Goal: Transaction & Acquisition: Purchase product/service

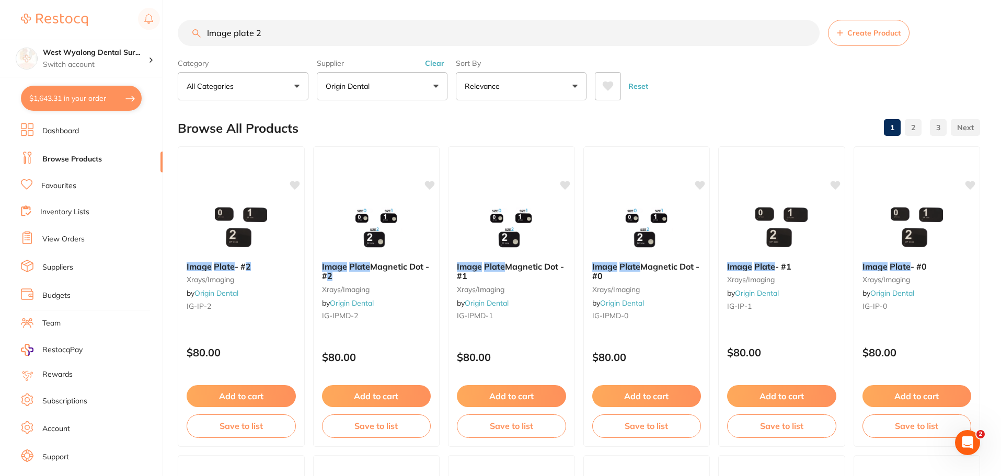
drag, startPoint x: 305, startPoint y: 35, endPoint x: 204, endPoint y: 28, distance: 100.7
click at [204, 28] on input "Image plate 2" at bounding box center [499, 33] width 642 height 26
click at [68, 190] on link "Favourites" at bounding box center [58, 186] width 35 height 10
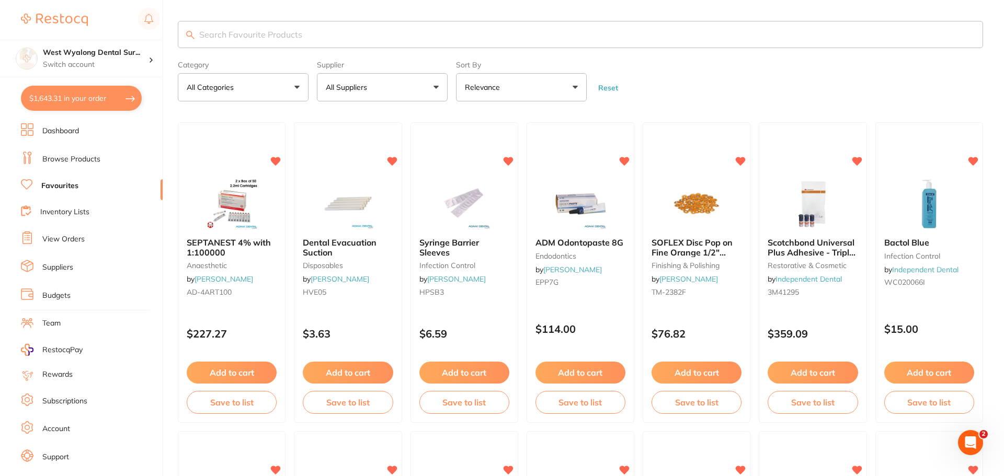
click at [307, 39] on input "search" at bounding box center [580, 34] width 805 height 27
type input "oraseal"
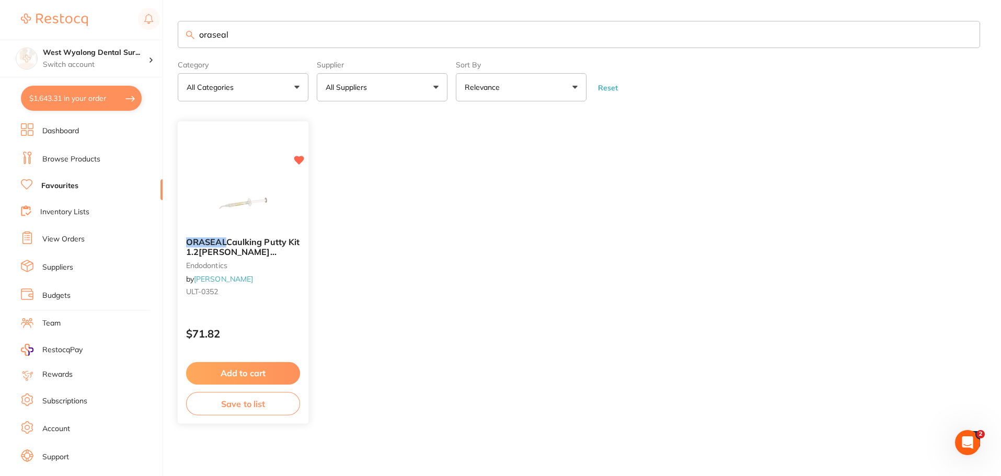
click at [222, 370] on button "Add to cart" at bounding box center [243, 373] width 114 height 22
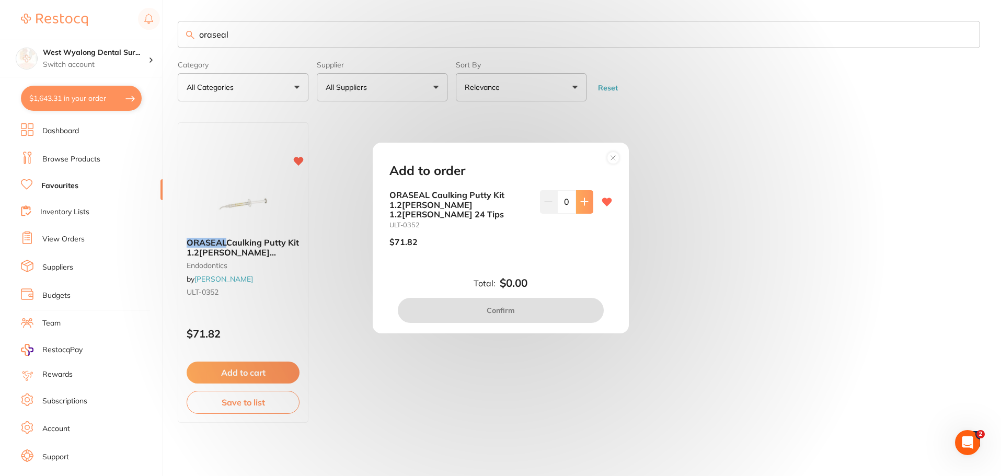
click at [583, 206] on icon at bounding box center [584, 202] width 8 height 8
type input "1"
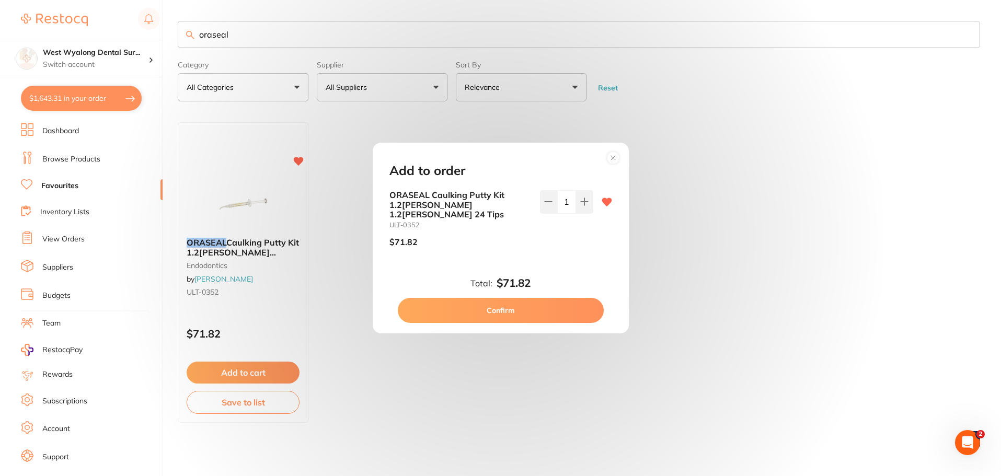
click at [517, 302] on button "Confirm" at bounding box center [501, 310] width 206 height 25
checkbox input "false"
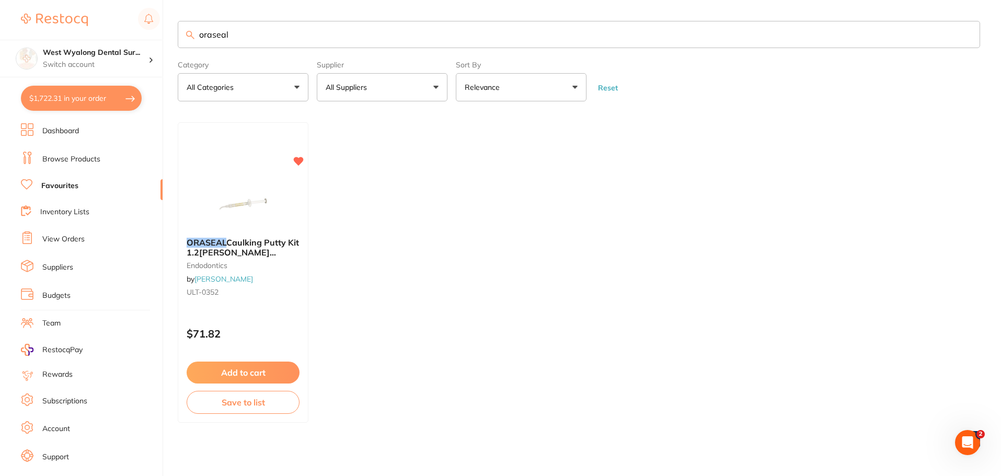
scroll to position [1, 0]
drag, startPoint x: 248, startPoint y: 33, endPoint x: 163, endPoint y: 33, distance: 84.7
click at [163, 33] on div "$1,722.31 West Wyalong Dental Sur... Switch account West Wyalong [MEDICAL_DATA]…" at bounding box center [500, 237] width 1001 height 476
drag, startPoint x: 257, startPoint y: 35, endPoint x: 186, endPoint y: 34, distance: 71.1
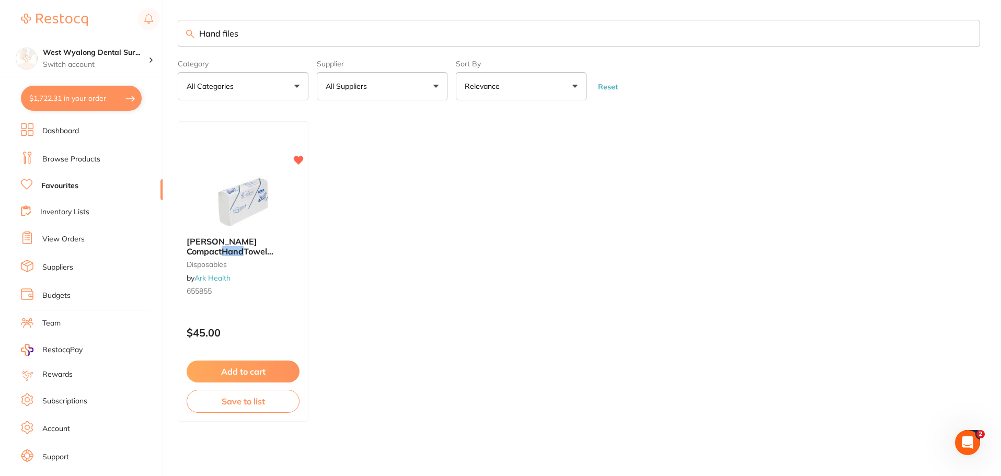
click at [186, 34] on input "Hand files" at bounding box center [579, 33] width 803 height 27
type input "rct files"
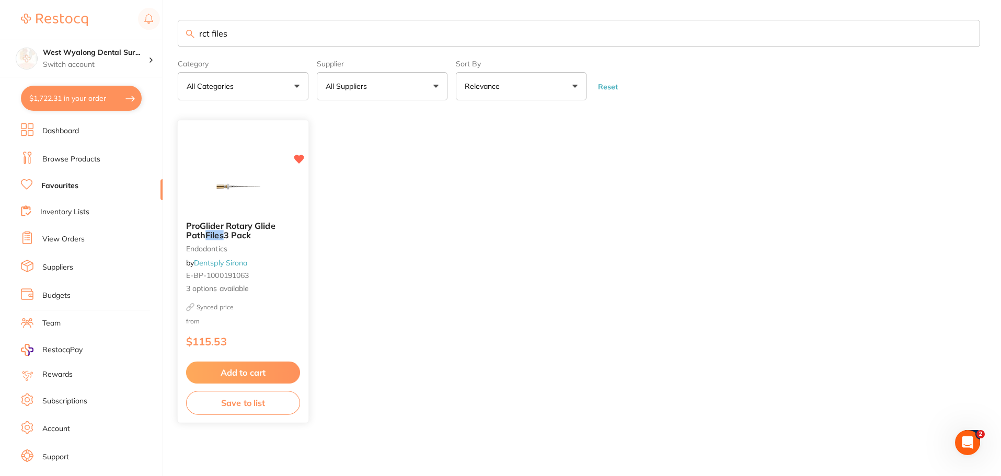
click at [259, 207] on img at bounding box center [243, 186] width 69 height 53
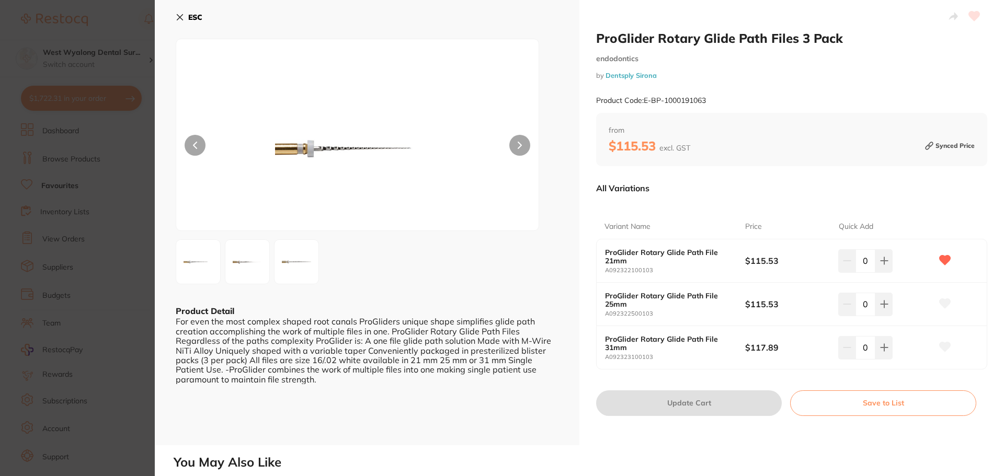
click at [181, 22] on button "ESC" at bounding box center [189, 17] width 27 height 18
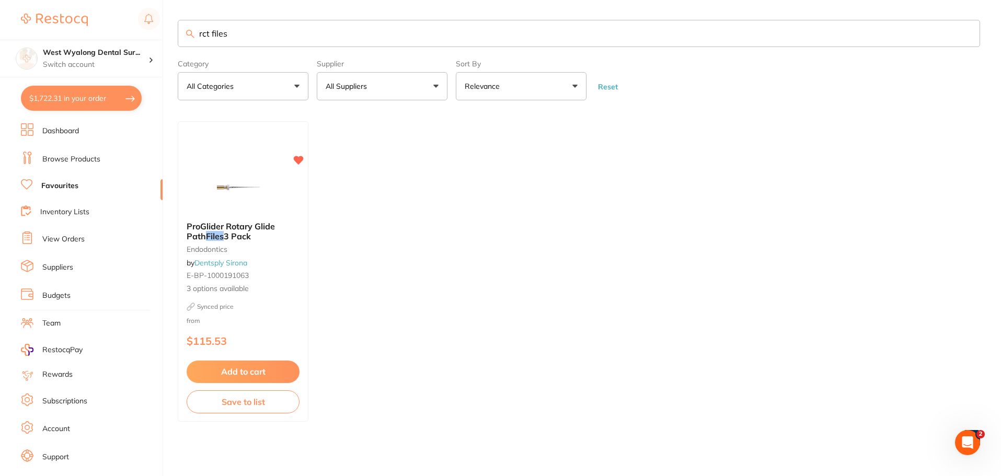
click at [242, 35] on input "rct files" at bounding box center [579, 33] width 803 height 27
click at [71, 164] on link "Browse Products" at bounding box center [71, 159] width 58 height 10
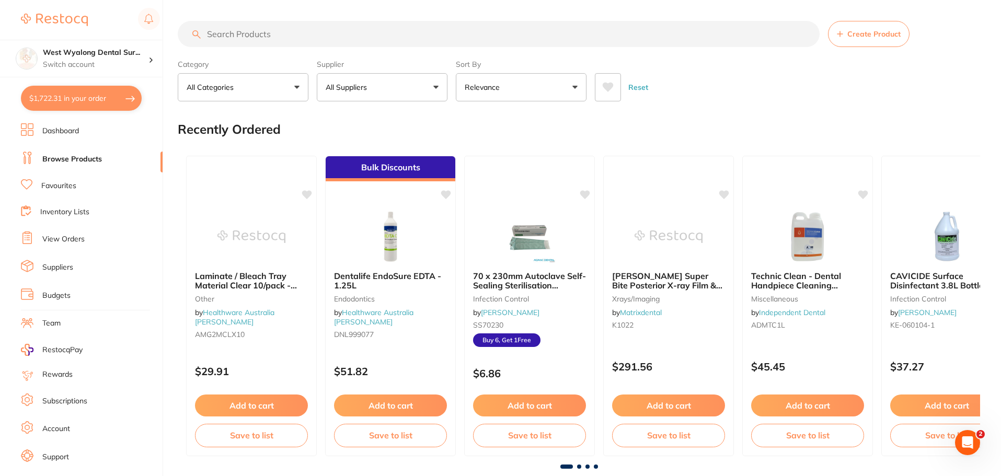
click at [259, 37] on input "search" at bounding box center [499, 34] width 642 height 26
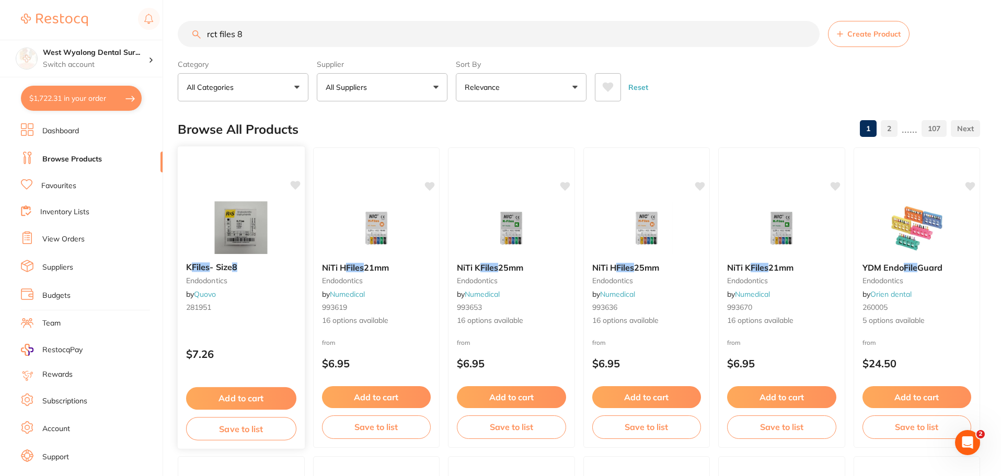
click at [215, 268] on span "- Size" at bounding box center [221, 267] width 22 height 10
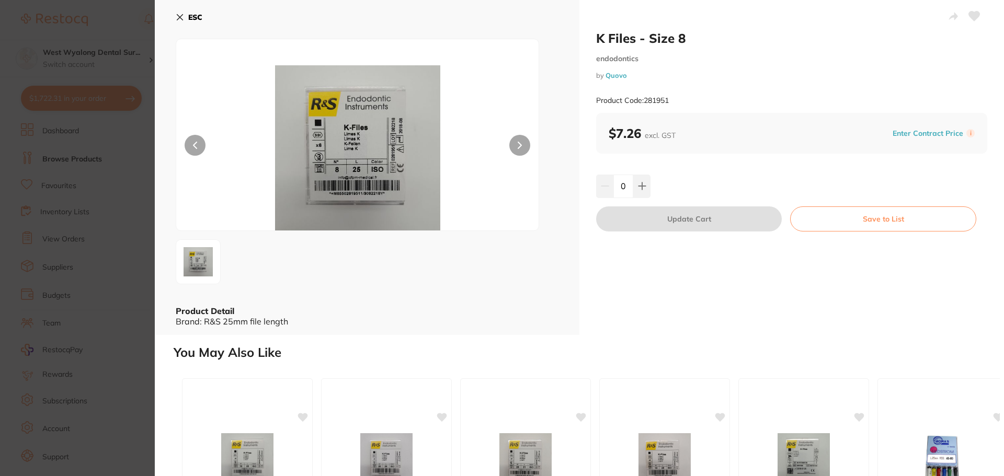
click at [174, 18] on div "ESC Product Detail Brand: R&S 25mm file length" at bounding box center [367, 167] width 425 height 335
click at [179, 15] on icon at bounding box center [180, 17] width 8 height 8
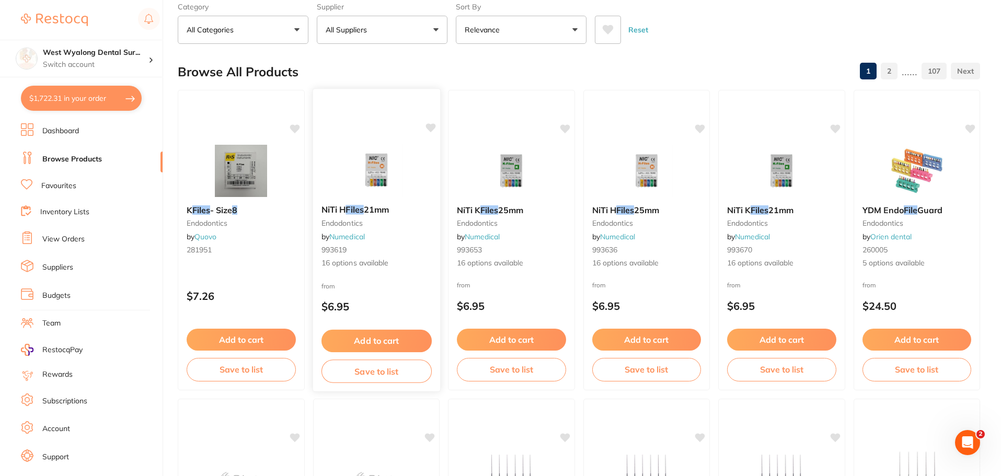
scroll to position [55, 0]
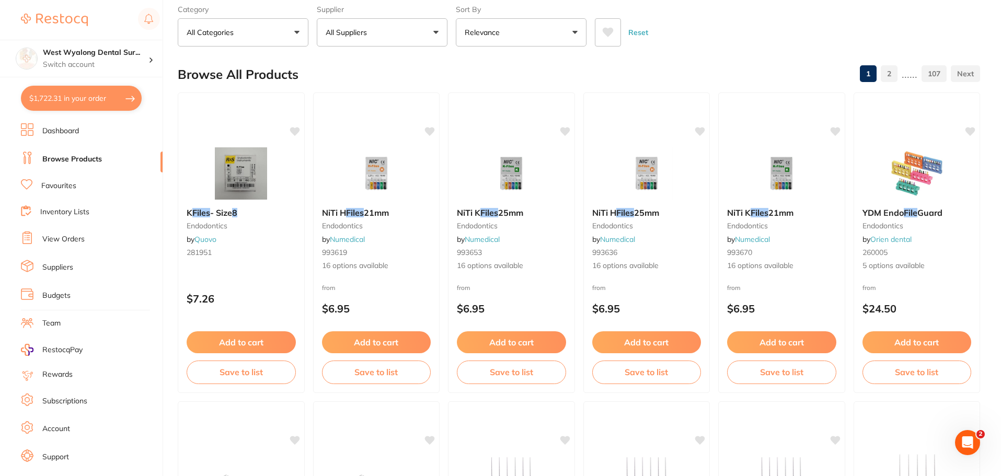
click at [373, 41] on button "All Suppliers" at bounding box center [382, 32] width 131 height 28
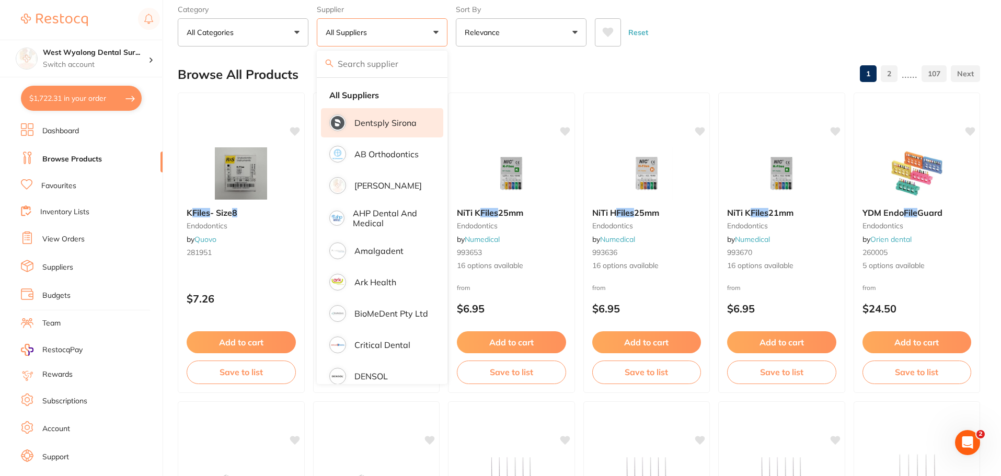
click at [371, 119] on p "Dentsply Sirona" at bounding box center [386, 122] width 62 height 9
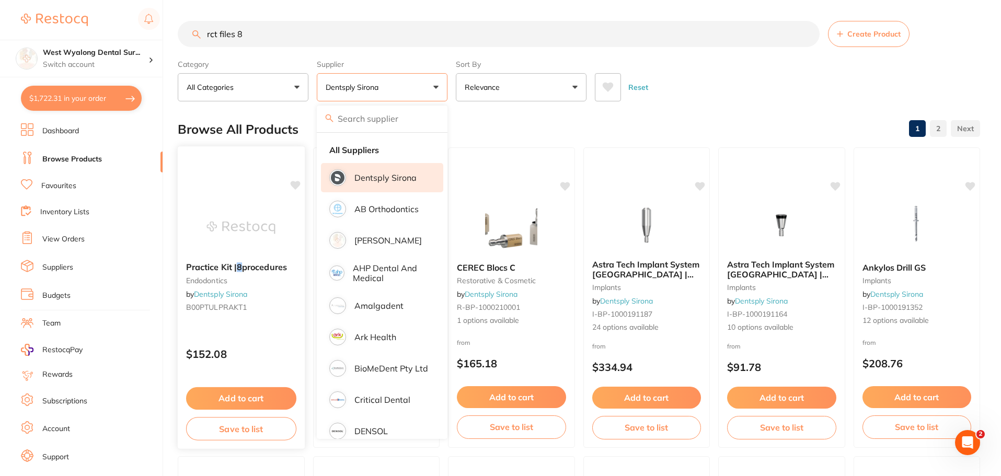
scroll to position [0, 0]
click at [431, 88] on button "Dentsply Sirona" at bounding box center [382, 87] width 131 height 28
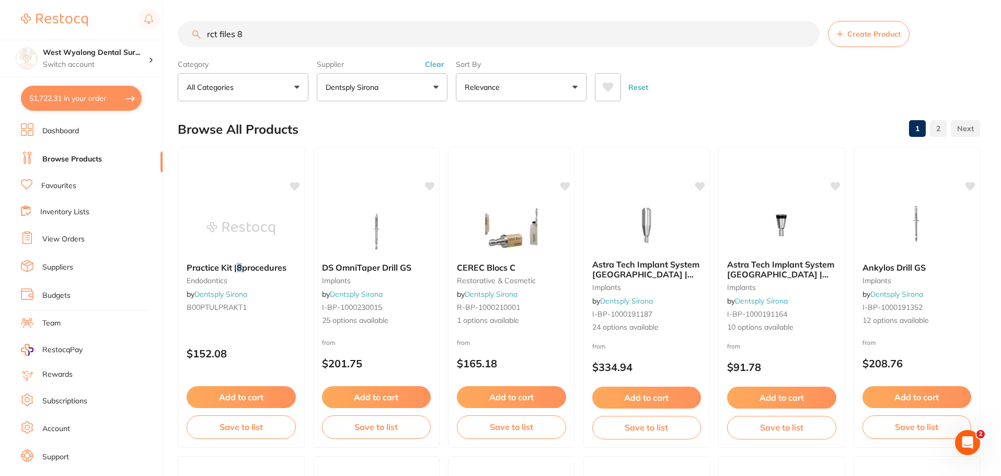
drag, startPoint x: 281, startPoint y: 35, endPoint x: 145, endPoint y: 35, distance: 135.4
click at [145, 35] on div "$1,722.31 West Wyalong Dental Sur... Switch account West Wyalong [MEDICAL_DATA]…" at bounding box center [500, 238] width 1001 height 476
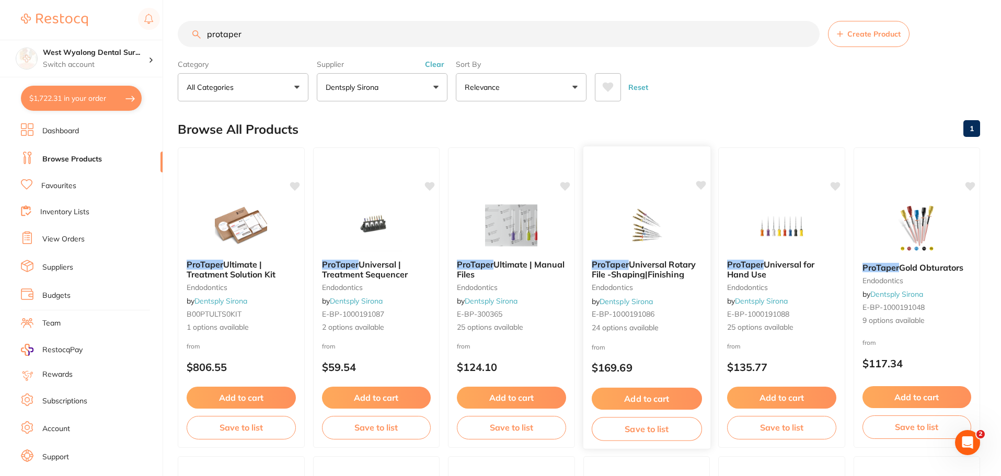
scroll to position [52, 0]
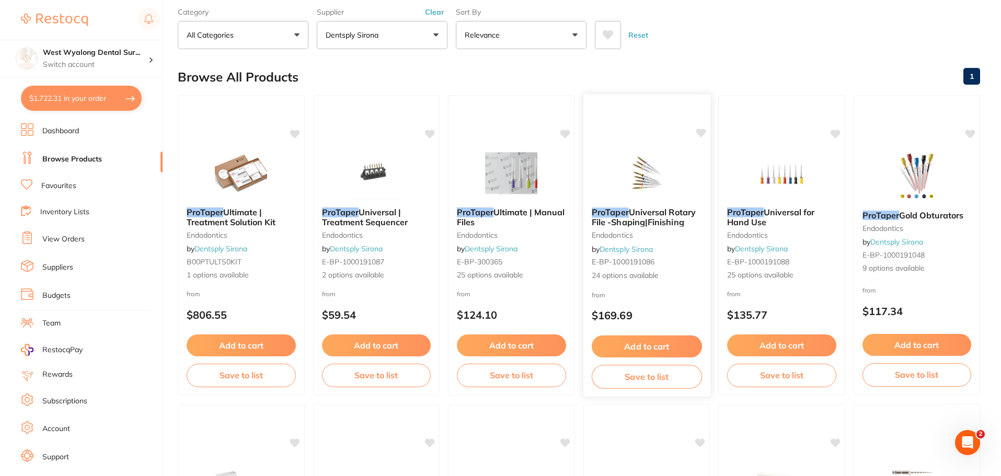
click at [648, 218] on span "Universal Rotary File -Shaping|Finishing" at bounding box center [643, 217] width 104 height 20
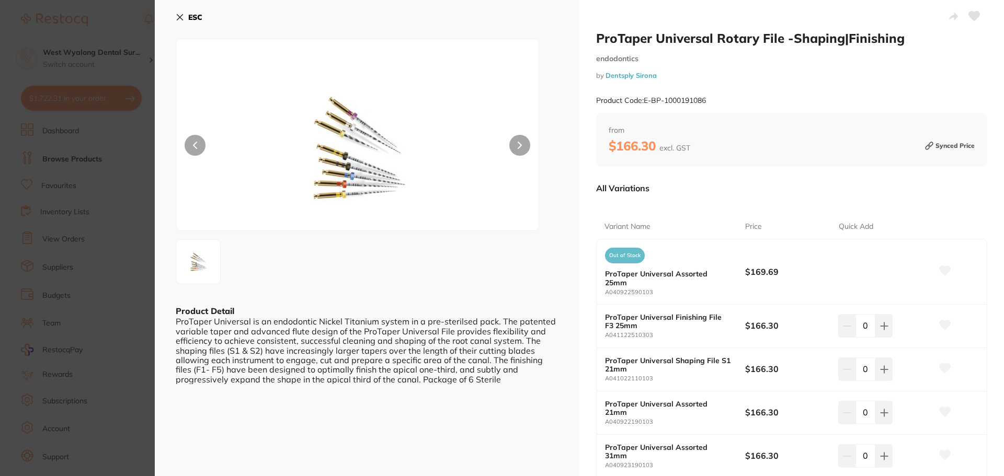
click at [180, 17] on icon at bounding box center [180, 18] width 6 height 6
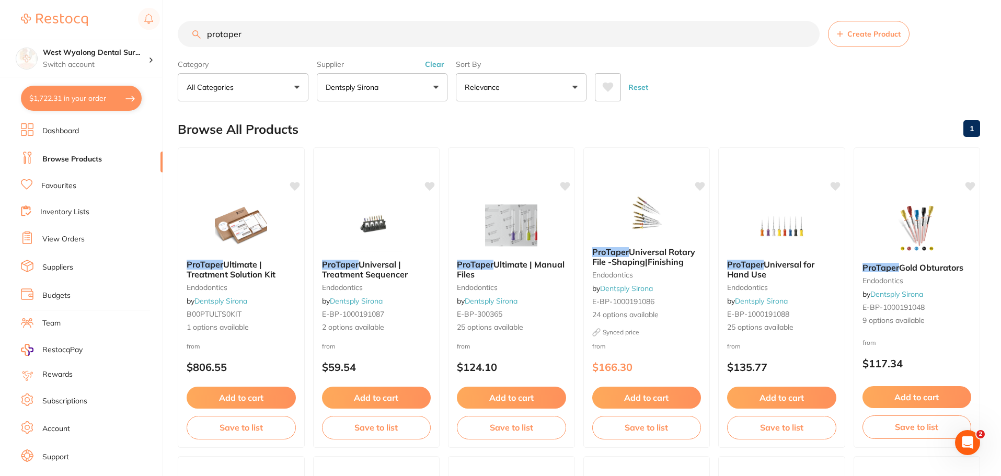
click at [260, 30] on input "protaper" at bounding box center [499, 34] width 642 height 26
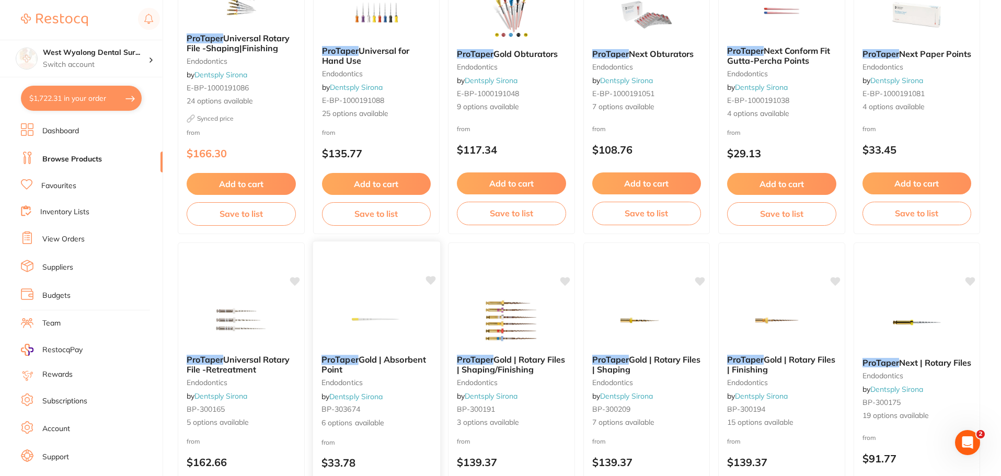
scroll to position [575, 0]
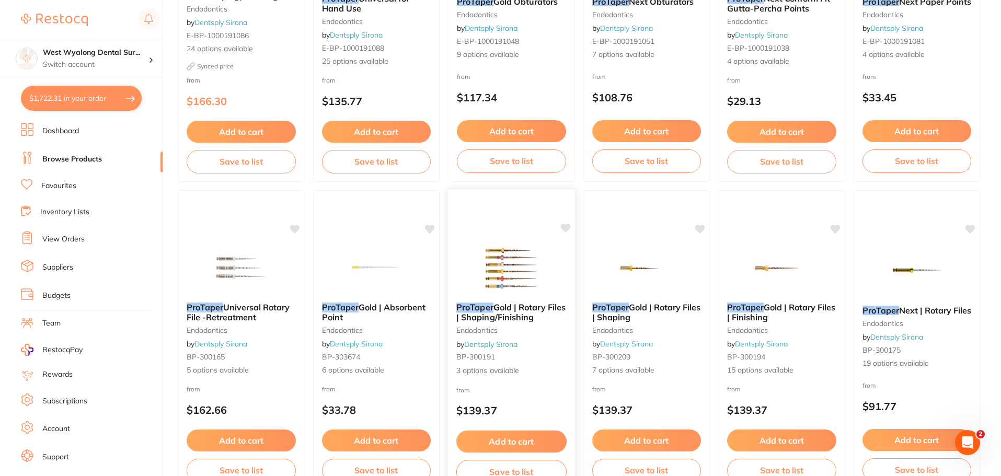
type input "protaper ult"
click at [523, 310] on span "Gold | Rotary Files | Shaping/Finishing" at bounding box center [511, 312] width 109 height 20
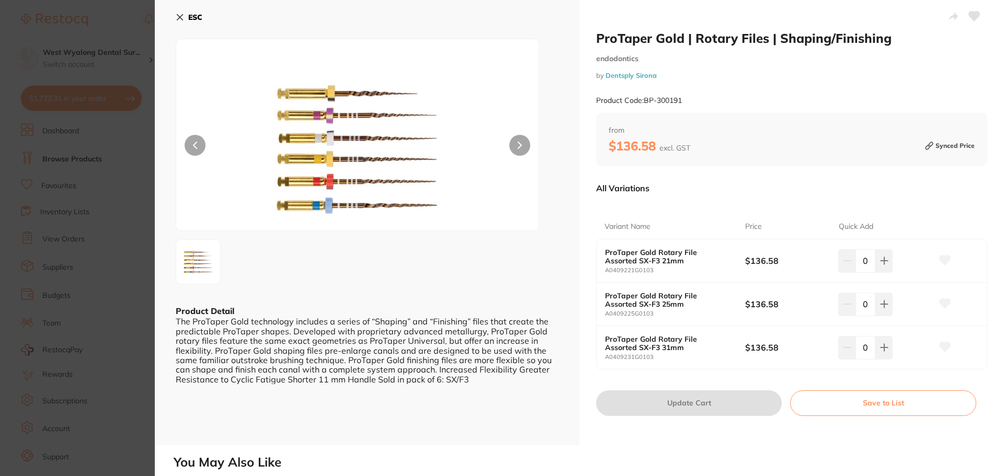
click at [183, 19] on icon at bounding box center [180, 17] width 8 height 8
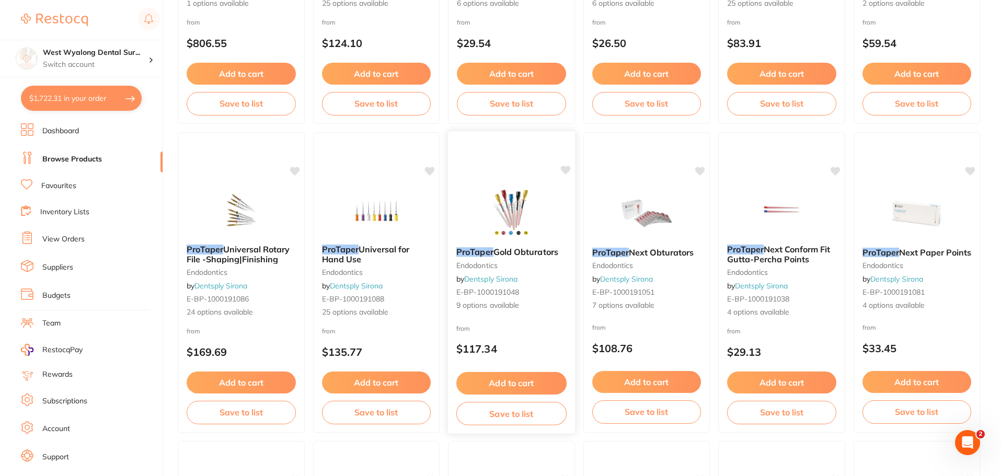
scroll to position [471, 0]
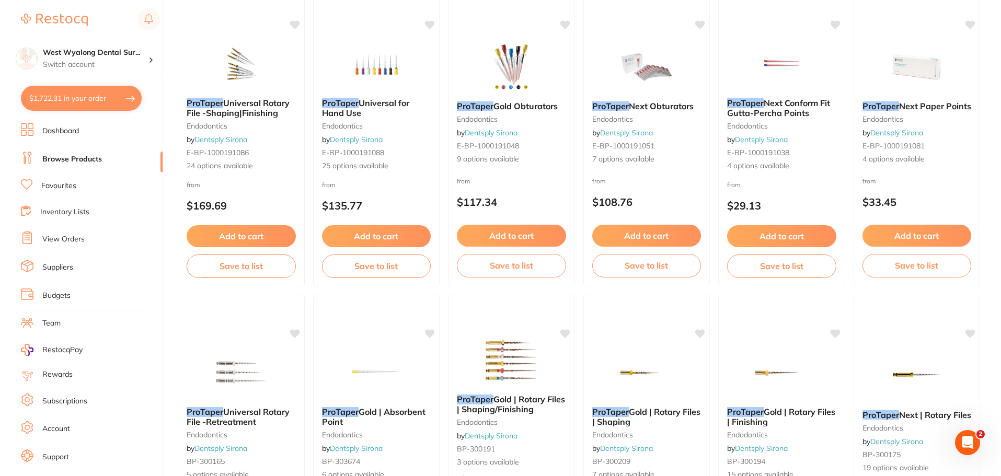
drag, startPoint x: 226, startPoint y: 104, endPoint x: 271, endPoint y: 182, distance: 90.2
click at [226, 104] on span "Universal Rotary File -Shaping|Finishing" at bounding box center [238, 108] width 103 height 20
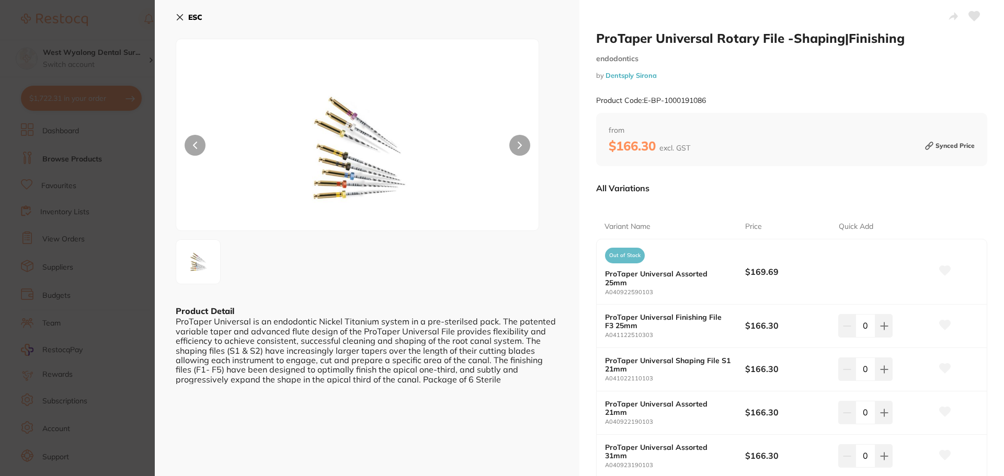
click at [182, 20] on icon at bounding box center [180, 18] width 6 height 6
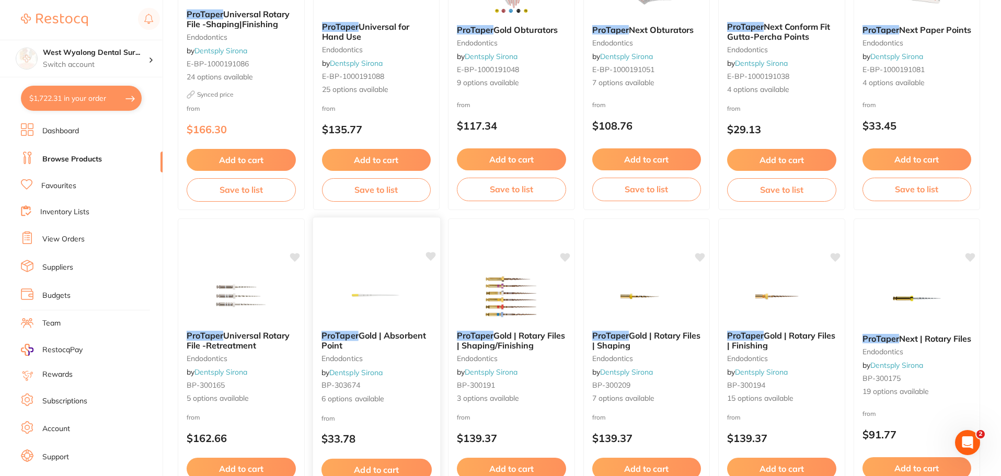
scroll to position [680, 0]
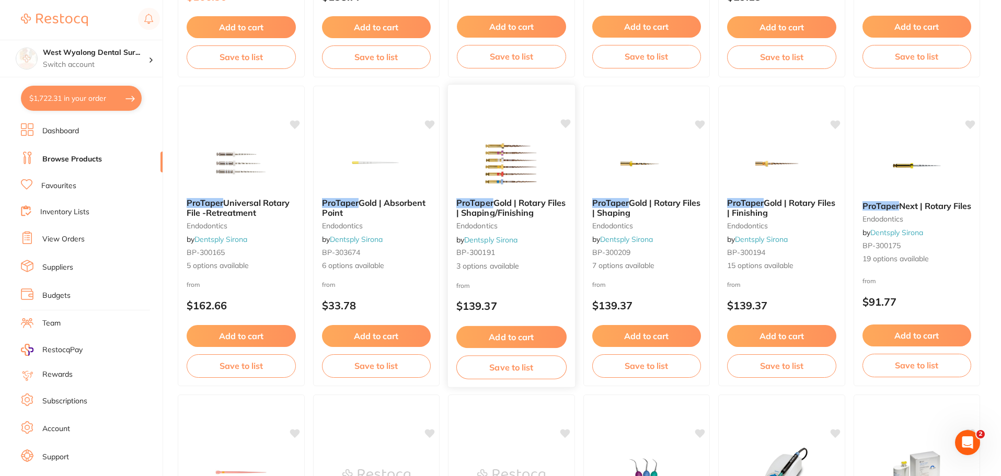
click at [501, 200] on span "Gold | Rotary Files | Shaping/Finishing" at bounding box center [511, 208] width 109 height 20
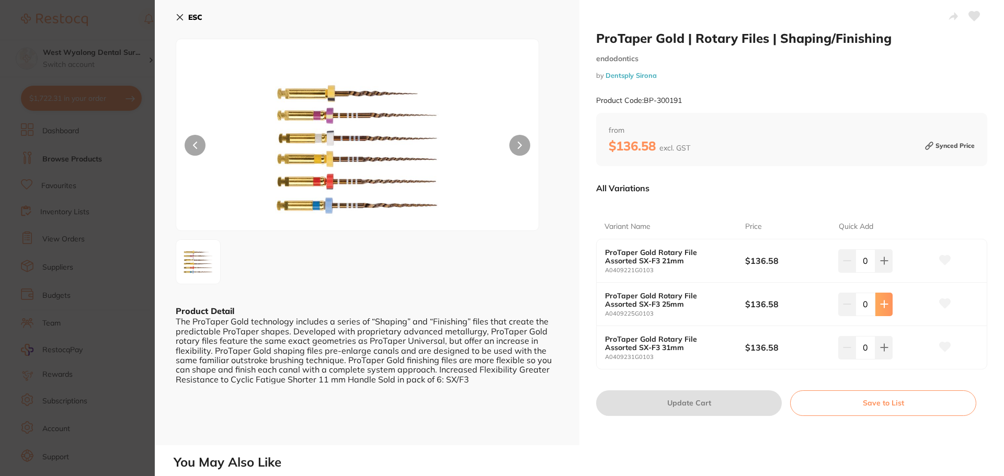
click at [881, 304] on icon at bounding box center [884, 304] width 7 height 7
type input "1"
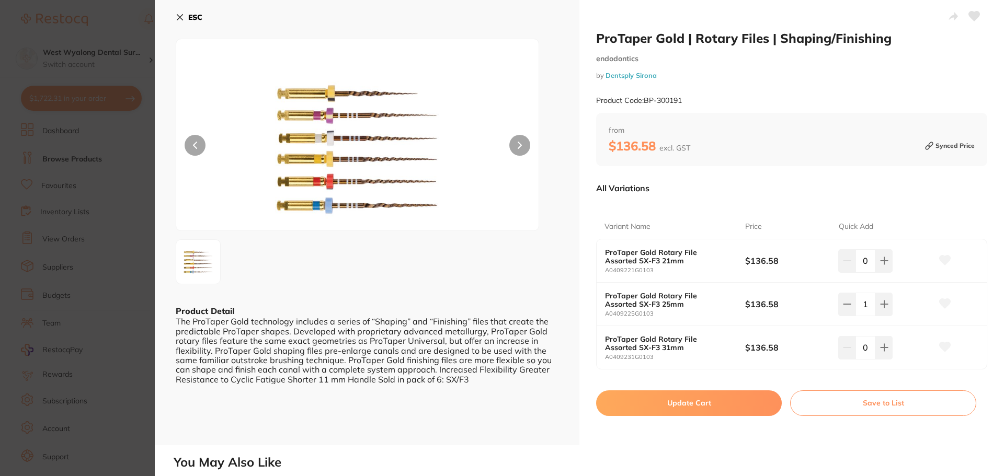
click at [945, 303] on icon at bounding box center [945, 303] width 11 height 9
click at [652, 398] on button "Update Cart" at bounding box center [689, 403] width 186 height 25
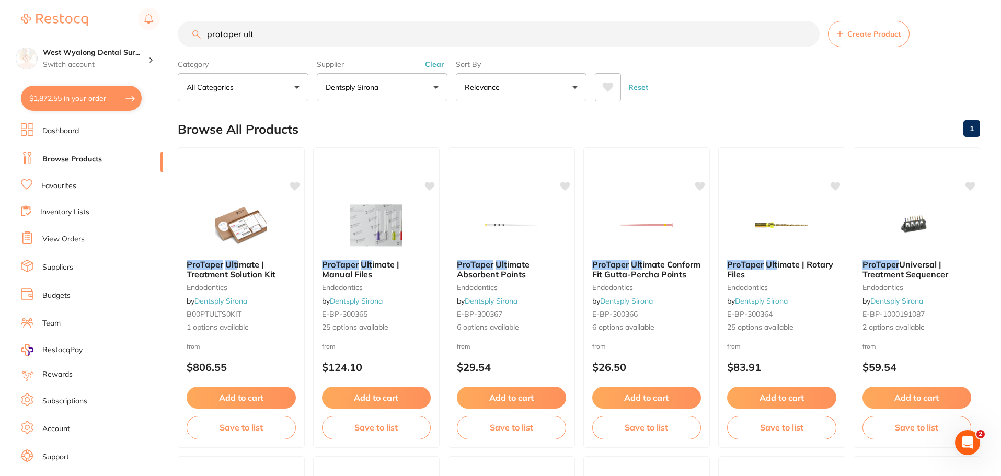
drag, startPoint x: 272, startPoint y: 37, endPoint x: 174, endPoint y: 25, distance: 98.6
click at [174, 25] on div "$1,872.55 West Wyalong Dental Sur... Switch account West Wyalong [MEDICAL_DATA]…" at bounding box center [500, 238] width 1001 height 476
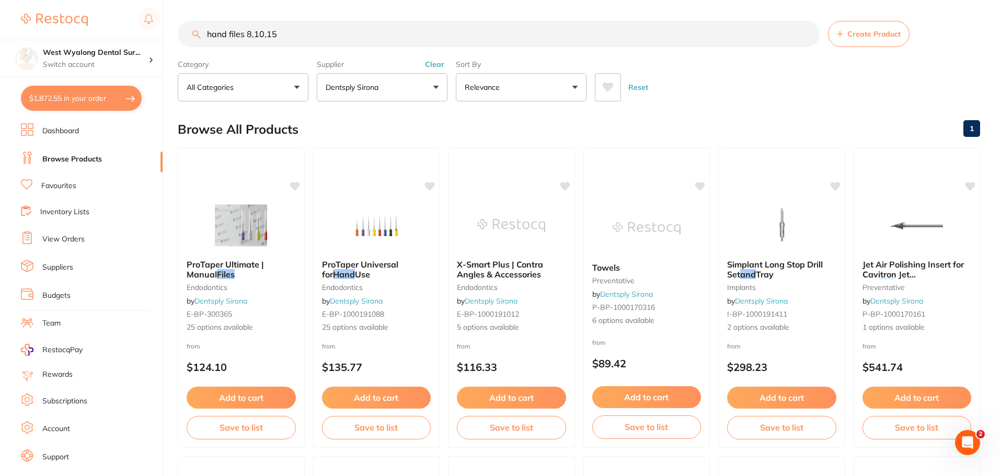
click at [226, 35] on input "hand files 8,10,15" at bounding box center [499, 34] width 642 height 26
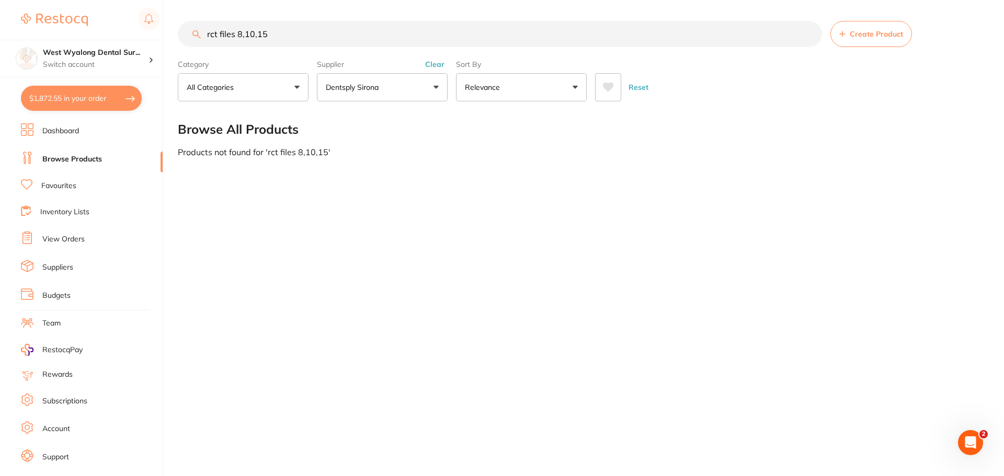
click at [234, 34] on input "rct files 8,10,15" at bounding box center [500, 34] width 644 height 26
drag, startPoint x: 216, startPoint y: 32, endPoint x: 199, endPoint y: 40, distance: 18.7
click at [199, 40] on input "rct 8,10,15" at bounding box center [500, 34] width 644 height 26
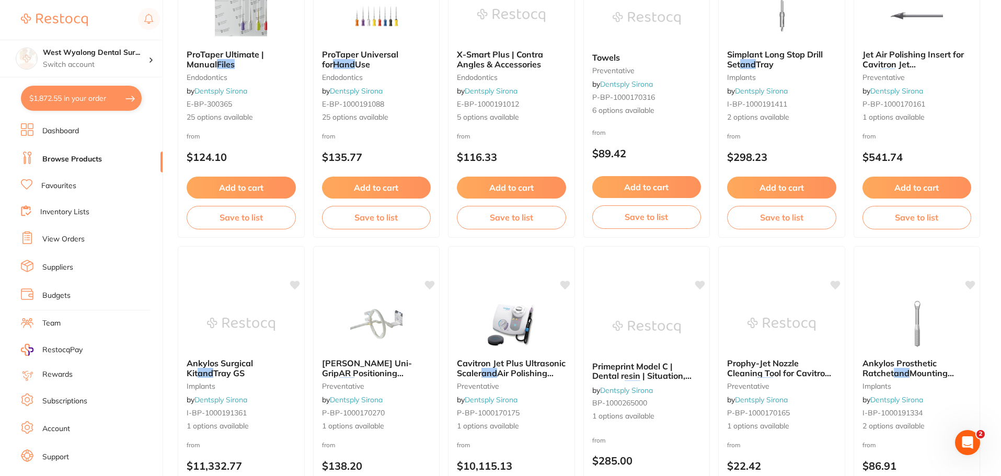
scroll to position [0, 0]
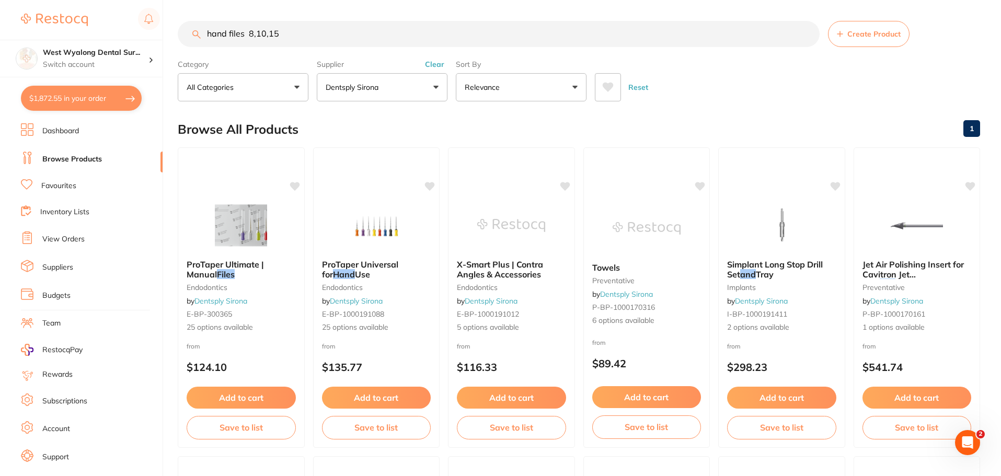
click at [435, 92] on button "Dentsply Sirona" at bounding box center [382, 87] width 131 height 28
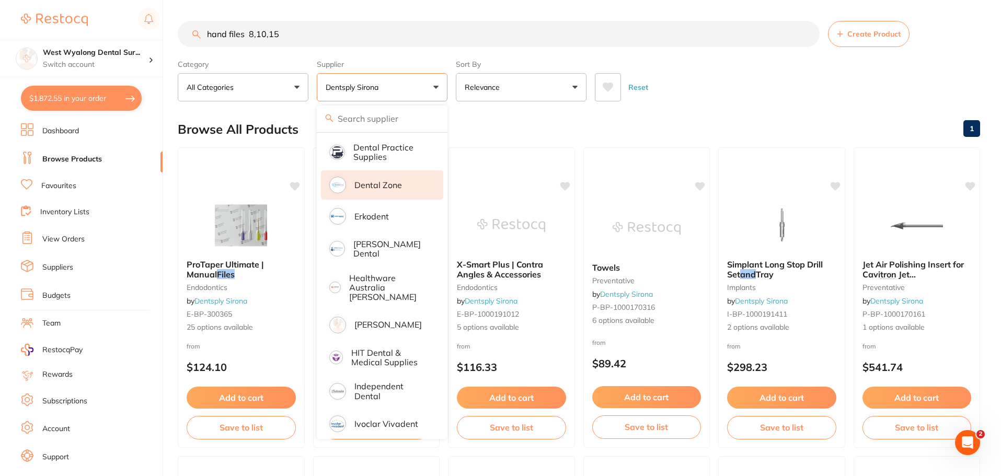
scroll to position [314, 0]
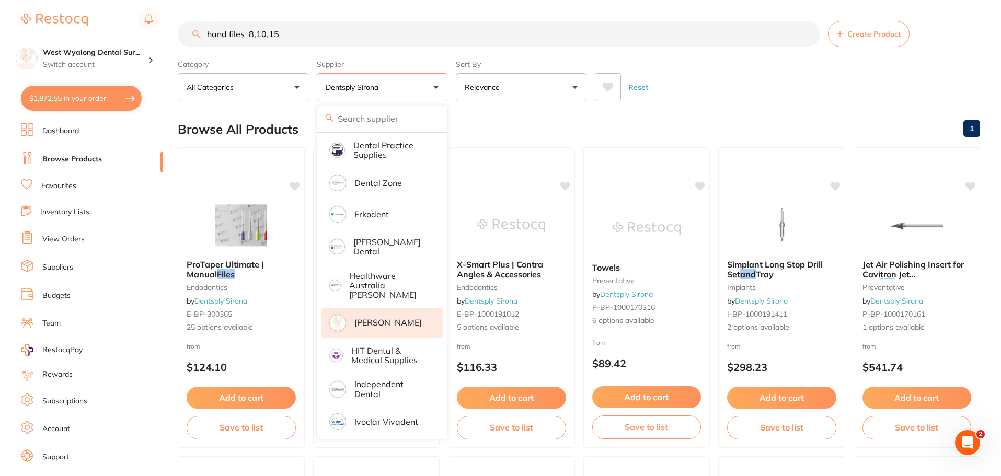
click at [393, 318] on p "[PERSON_NAME]" at bounding box center [388, 322] width 67 height 9
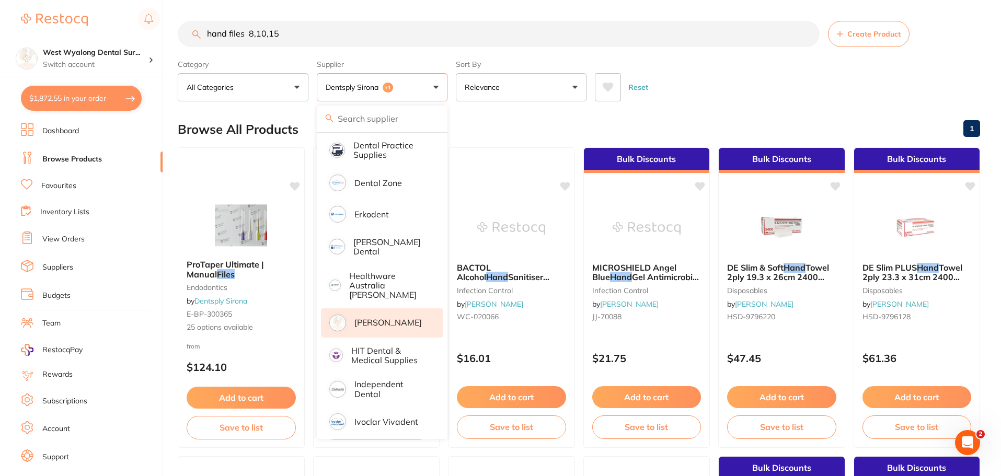
scroll to position [0, 0]
drag, startPoint x: 293, startPoint y: 41, endPoint x: 173, endPoint y: 32, distance: 120.6
click at [173, 32] on div "$1,872.55 West Wyalong Dental Sur... Switch account West Wyalong [MEDICAL_DATA]…" at bounding box center [500, 238] width 1001 height 476
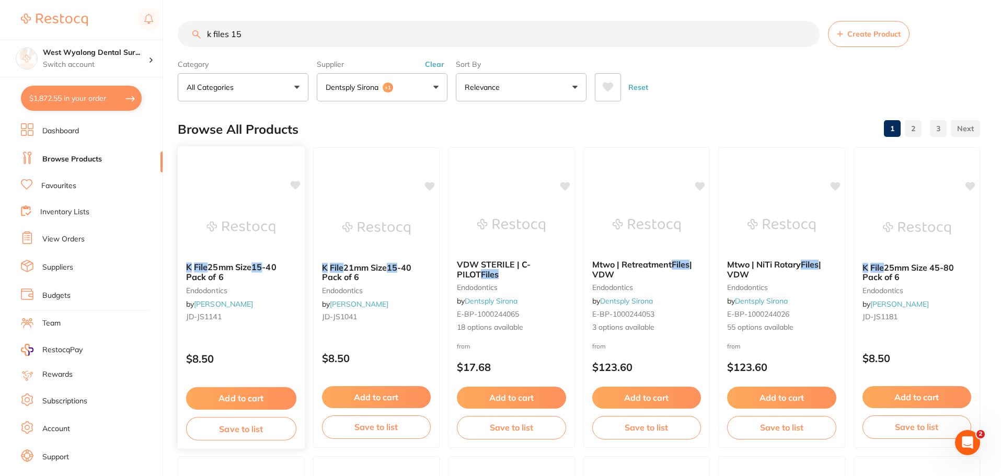
type input "k files 15"
click at [240, 269] on span "25mm Size" at bounding box center [230, 267] width 44 height 10
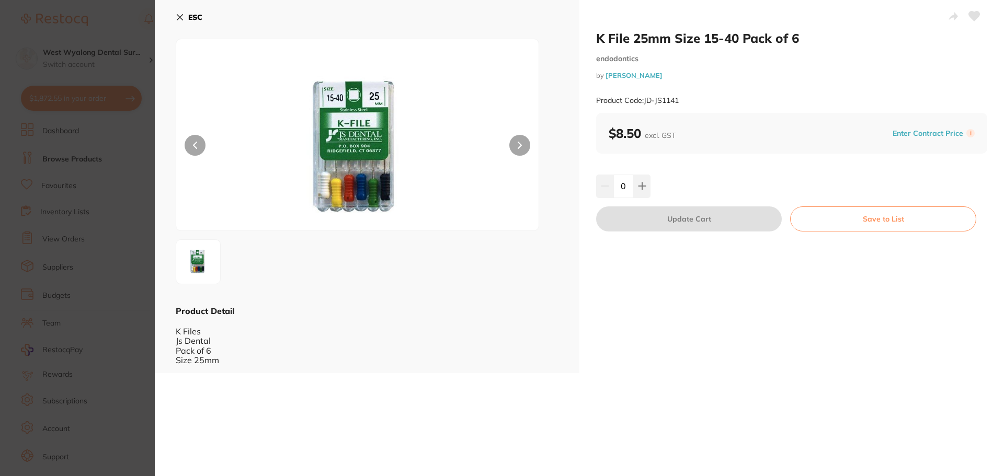
click at [181, 16] on icon at bounding box center [180, 18] width 6 height 6
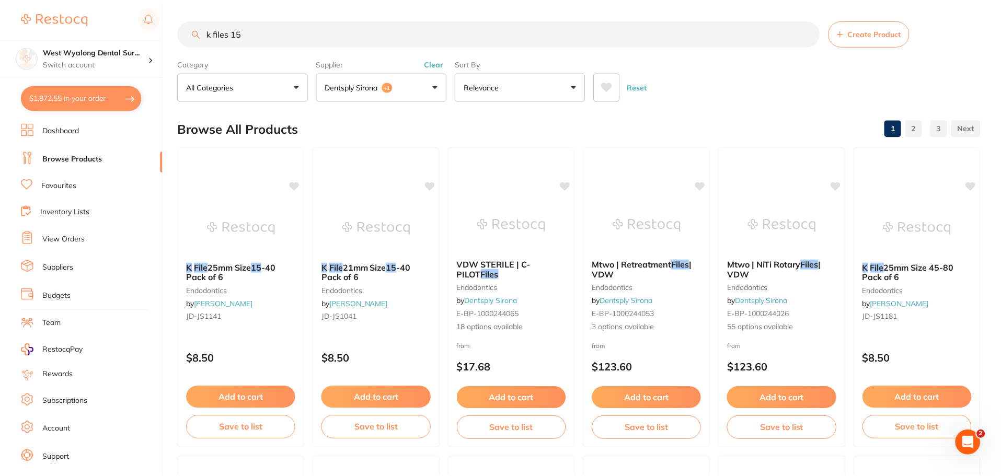
scroll to position [7, 0]
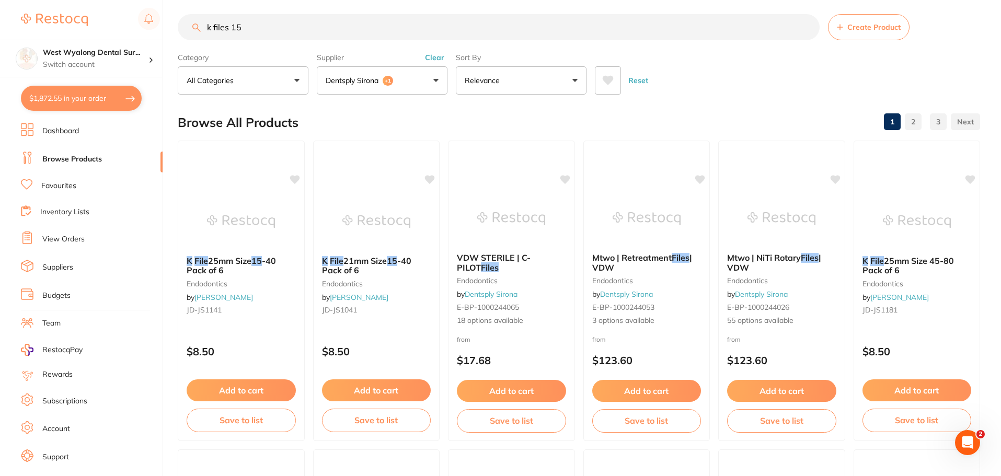
scroll to position [314, 0]
click at [246, 29] on input "k files 15" at bounding box center [499, 27] width 642 height 26
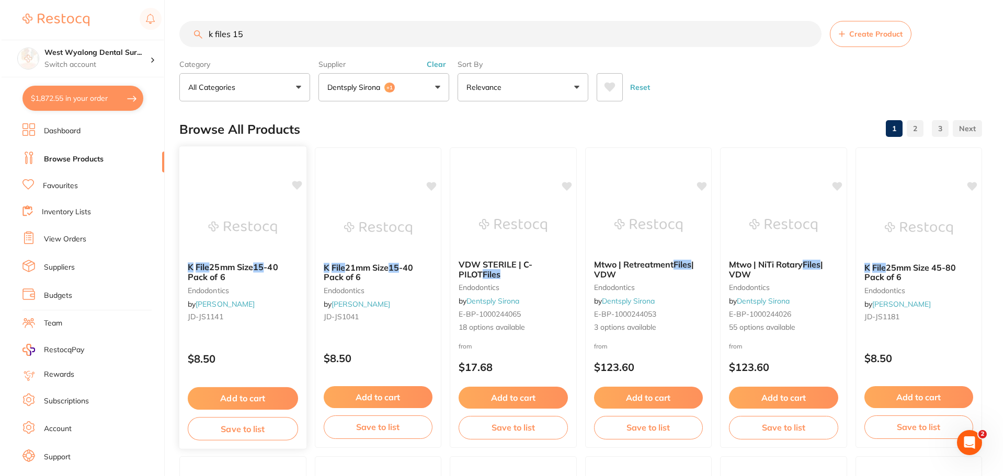
scroll to position [0, 0]
type input "k files 15"
click at [252, 269] on span "25mm Size" at bounding box center [230, 267] width 44 height 10
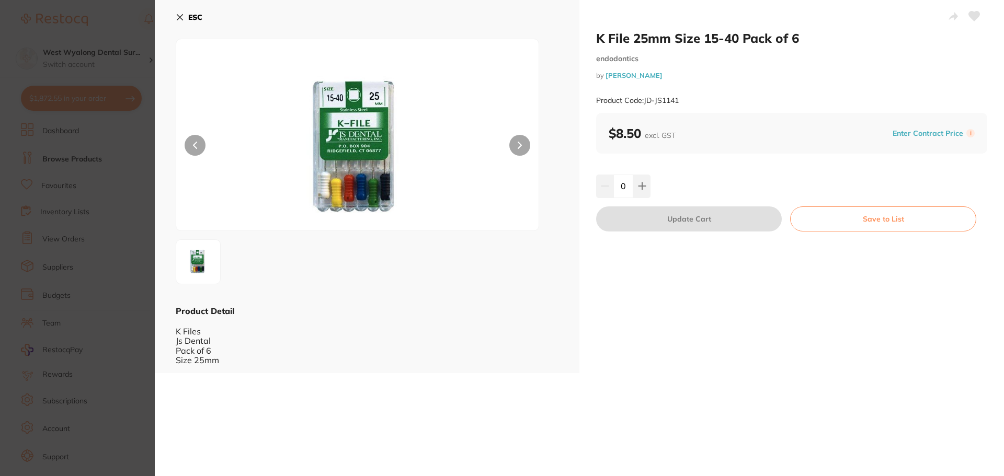
click at [176, 14] on icon at bounding box center [180, 17] width 8 height 8
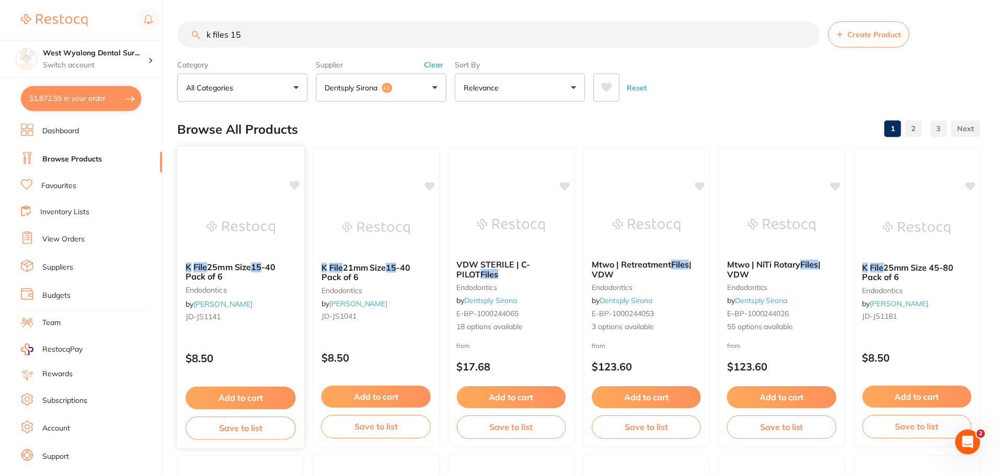
scroll to position [3, 0]
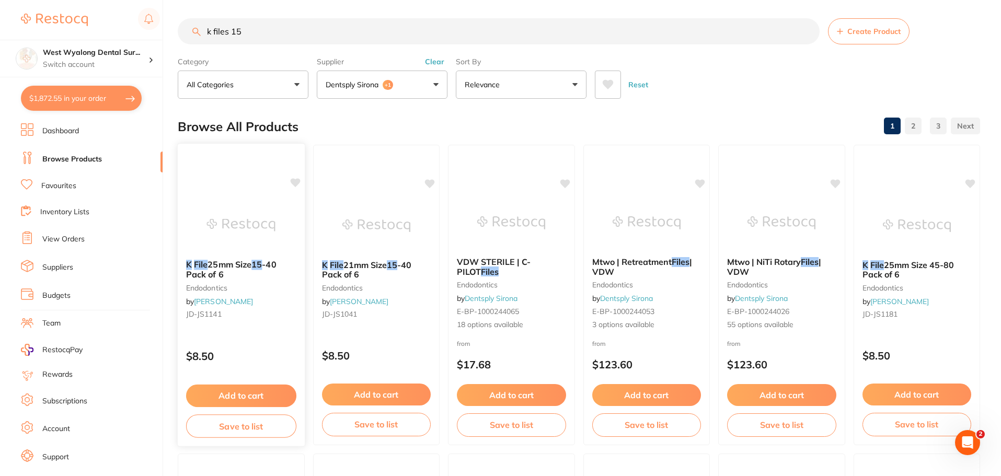
click at [227, 394] on button "Add to cart" at bounding box center [241, 396] width 110 height 22
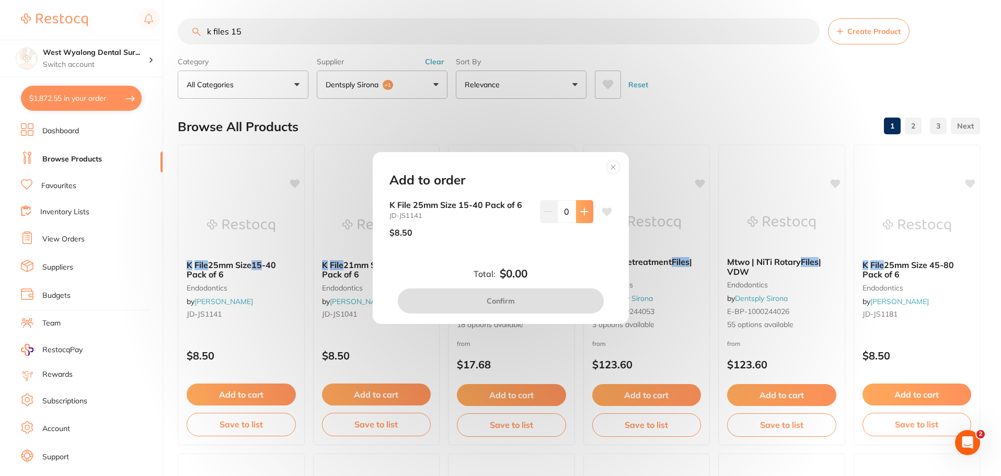
scroll to position [0, 0]
click at [581, 215] on icon at bounding box center [584, 211] width 7 height 7
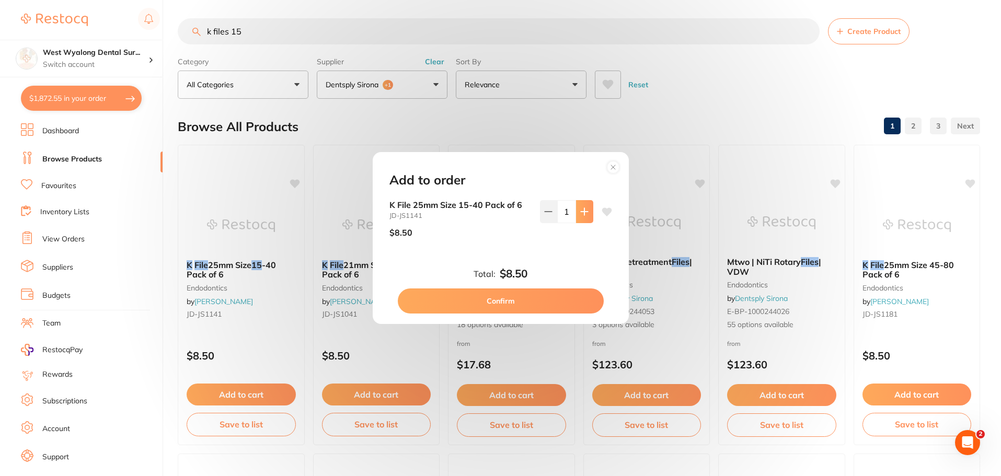
click at [581, 215] on icon at bounding box center [584, 211] width 7 height 7
type input "3"
click at [537, 308] on button "Confirm" at bounding box center [501, 301] width 206 height 25
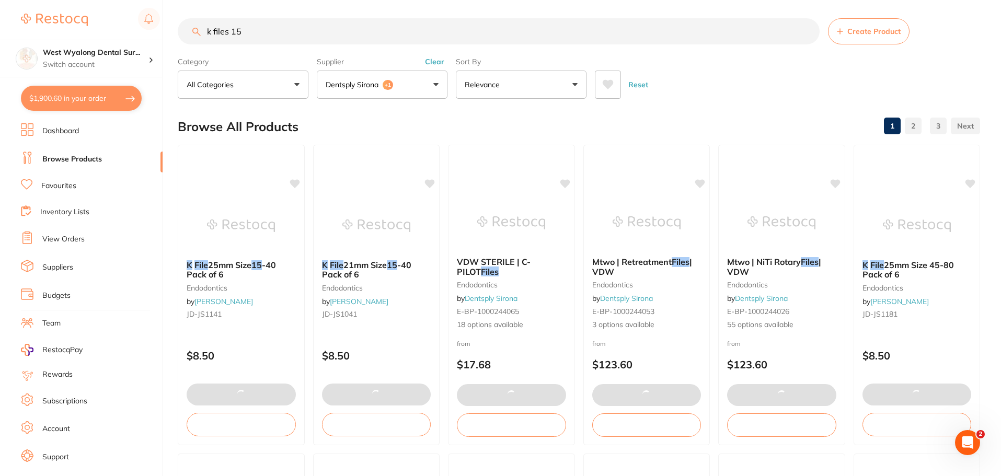
drag, startPoint x: 250, startPoint y: 36, endPoint x: 233, endPoint y: 36, distance: 17.8
click at [233, 36] on input "k files 15" at bounding box center [499, 31] width 642 height 26
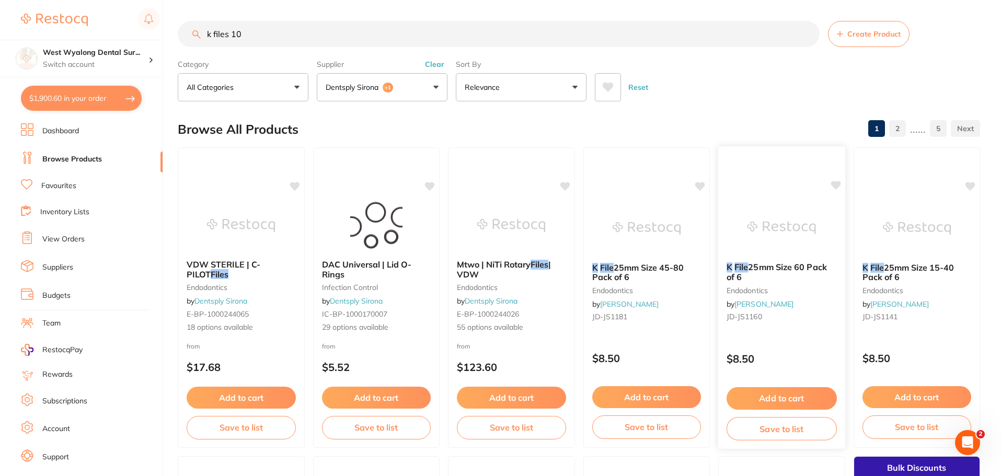
type input "k files 10"
drag, startPoint x: 754, startPoint y: 265, endPoint x: 751, endPoint y: 269, distance: 5.7
click at [754, 265] on span "25mm Size 60 Pack of 6" at bounding box center [776, 273] width 99 height 20
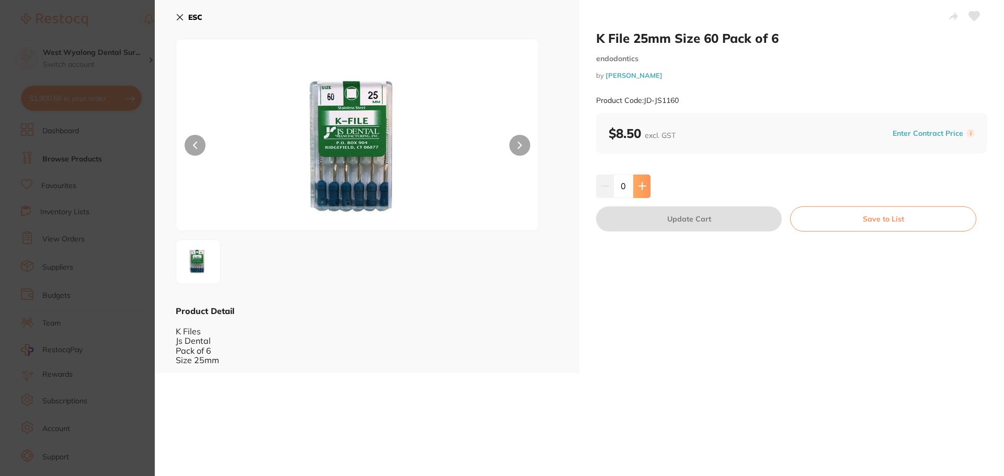
click at [640, 186] on icon at bounding box center [641, 186] width 7 height 7
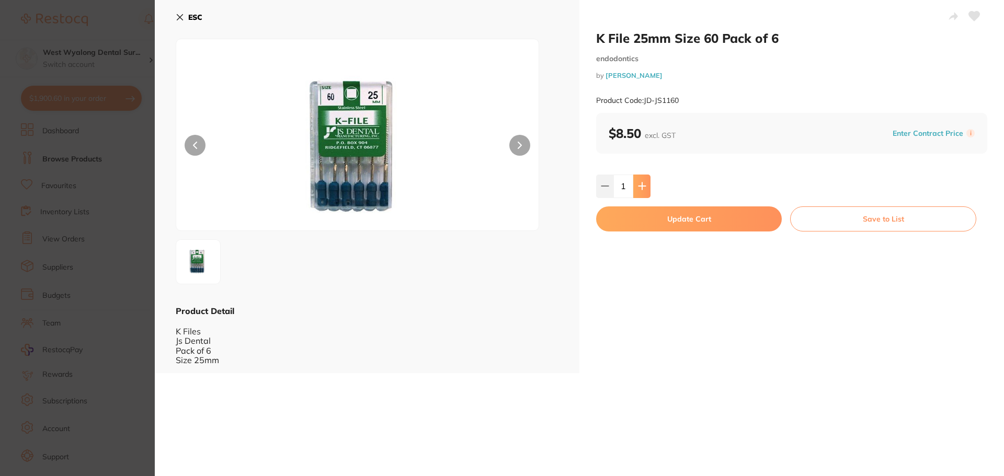
click at [640, 186] on icon at bounding box center [641, 186] width 7 height 7
type input "3"
click at [648, 225] on button "Update Cart" at bounding box center [689, 219] width 186 height 25
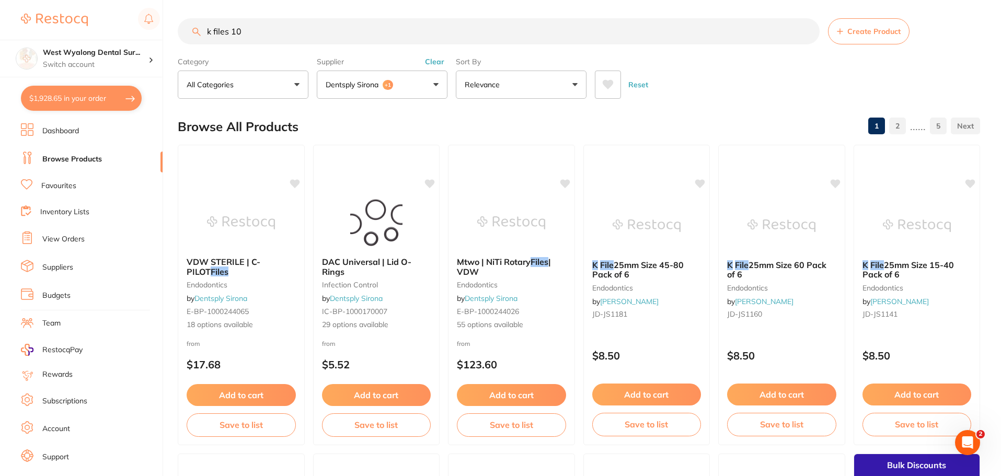
scroll to position [1, 0]
drag, startPoint x: 253, startPoint y: 36, endPoint x: 234, endPoint y: 38, distance: 18.9
click at [234, 38] on input "k files 10" at bounding box center [499, 31] width 642 height 26
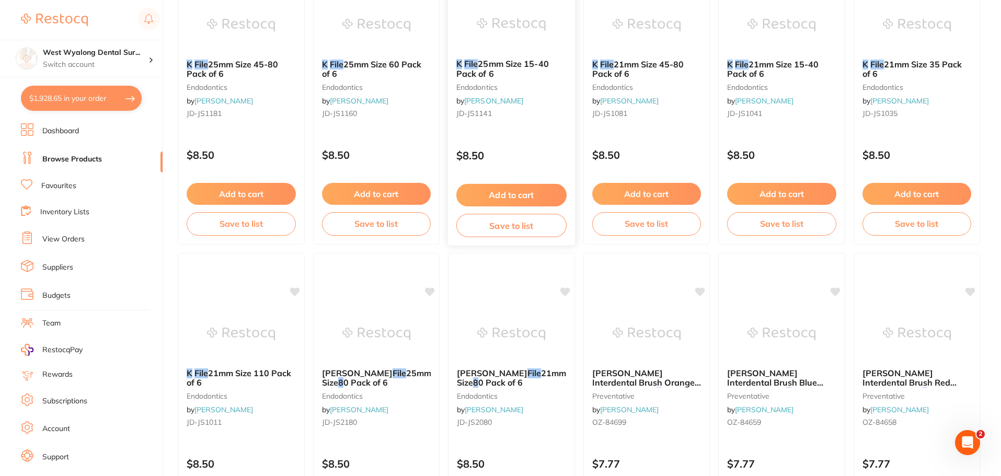
scroll to position [157, 0]
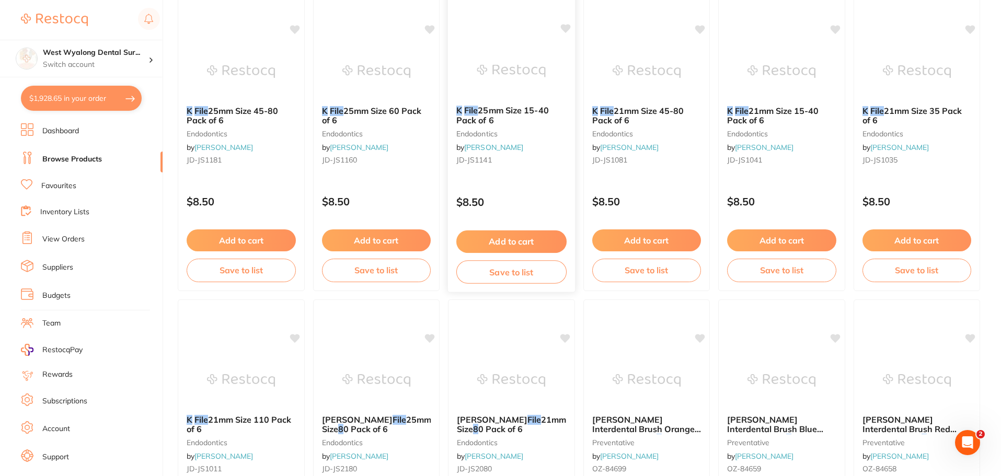
type input "k files 8"
click at [506, 107] on span "25mm Size 15-40 Pack of 6" at bounding box center [503, 115] width 93 height 20
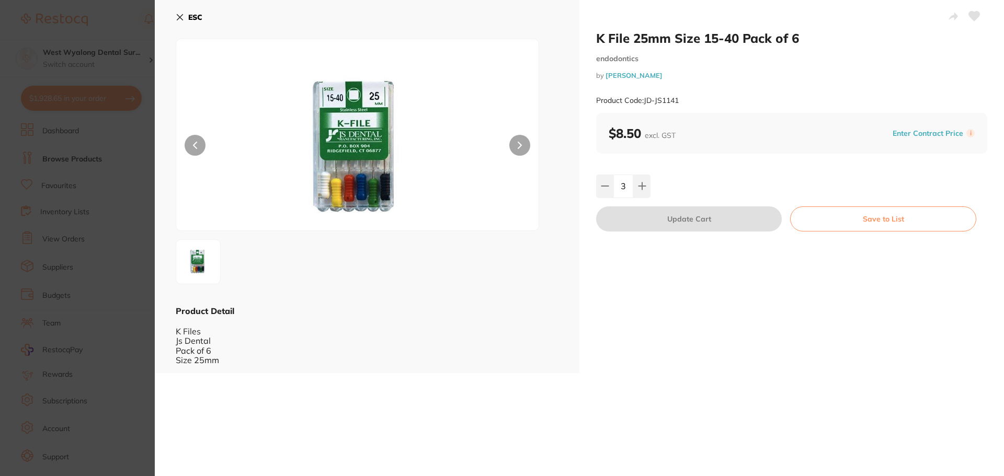
click at [174, 21] on div "ESC Product Detail K Files Js Dental Pack of 6 Size 25mm" at bounding box center [367, 186] width 425 height 373
click at [179, 11] on button "ESC" at bounding box center [189, 17] width 27 height 18
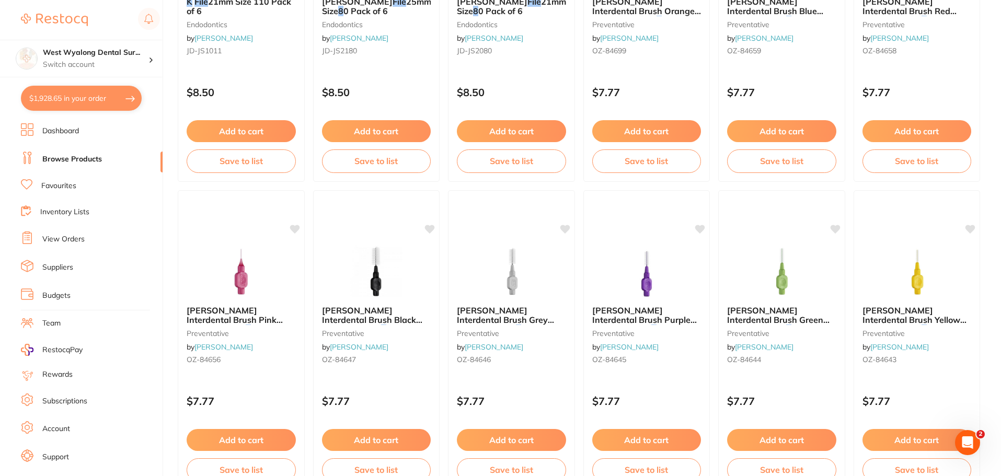
scroll to position [314, 0]
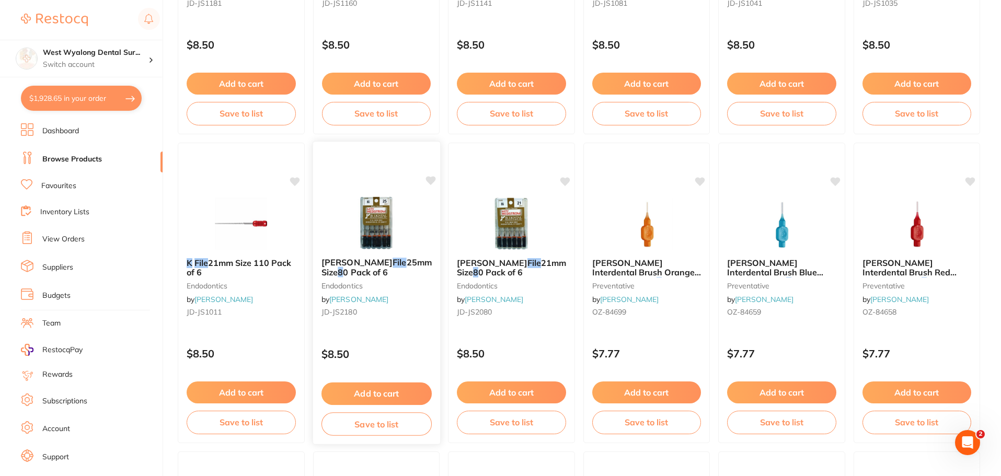
click at [393, 265] on em "File" at bounding box center [400, 262] width 14 height 10
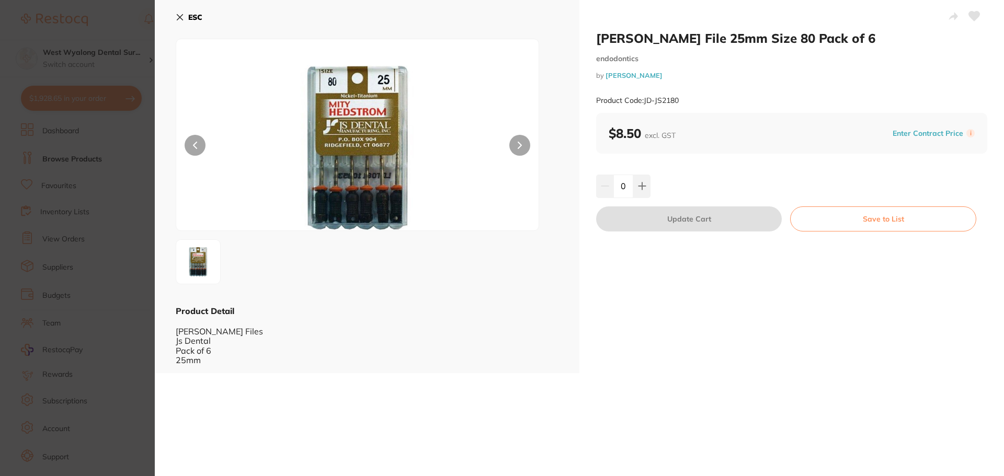
click at [177, 18] on icon at bounding box center [180, 17] width 8 height 8
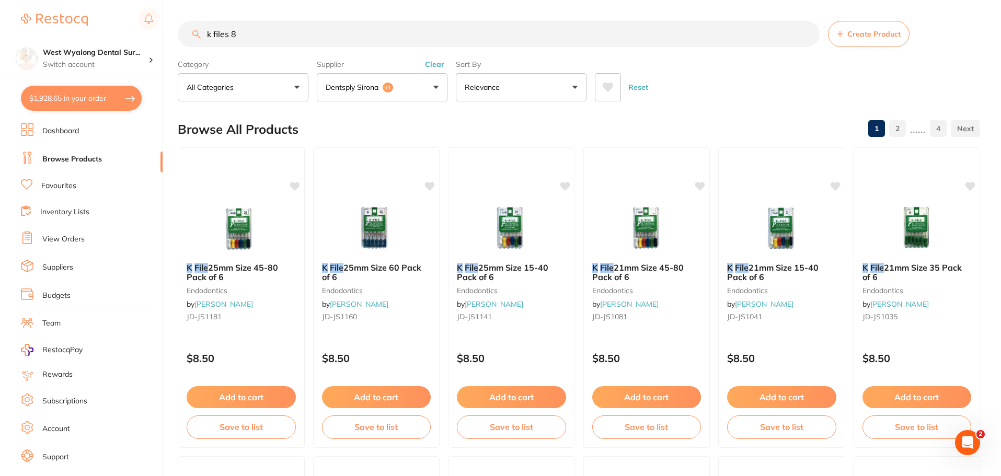
click at [432, 91] on button "Dentsply Sirona +1" at bounding box center [382, 87] width 131 height 28
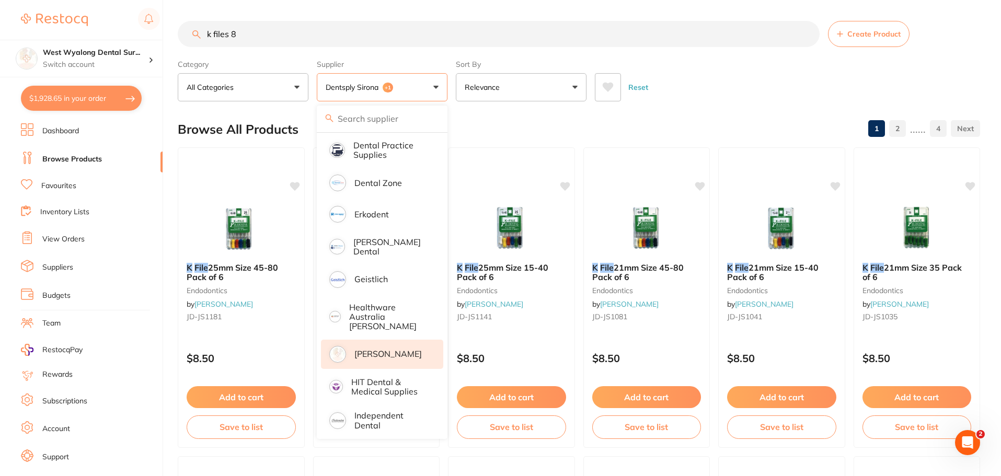
click at [397, 350] on p "[PERSON_NAME]" at bounding box center [388, 353] width 67 height 9
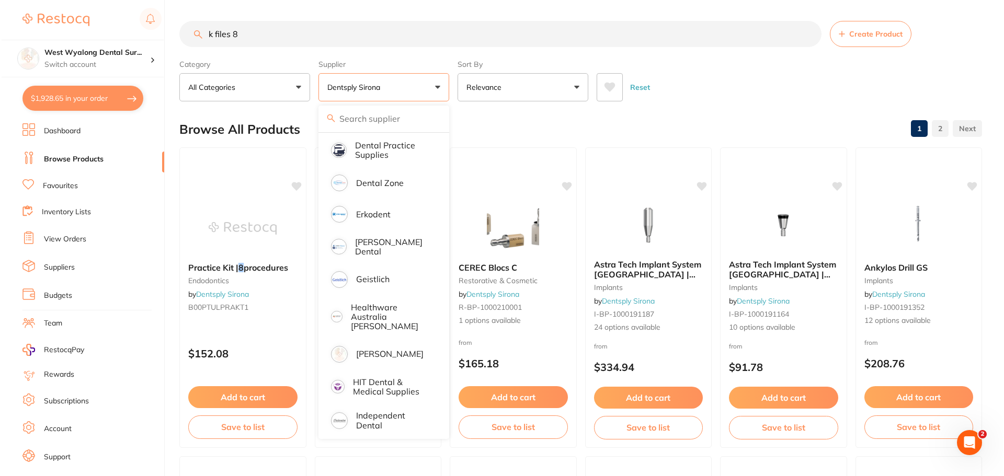
scroll to position [157, 0]
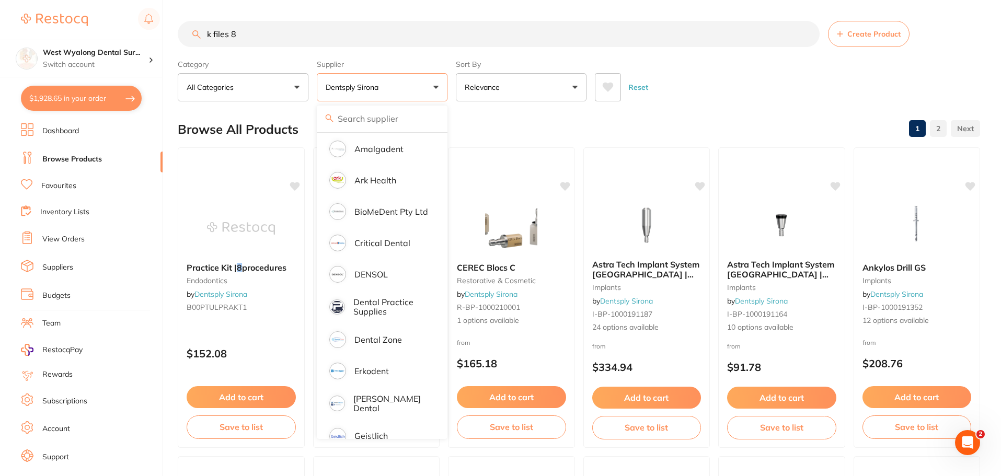
click at [68, 92] on button "$1,928.65 in your order" at bounding box center [81, 98] width 121 height 25
checkbox input "true"
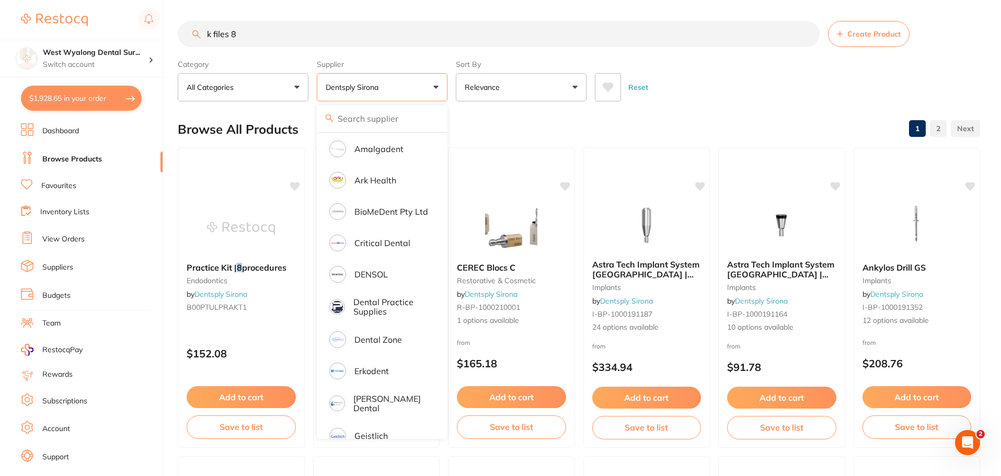
checkbox input "true"
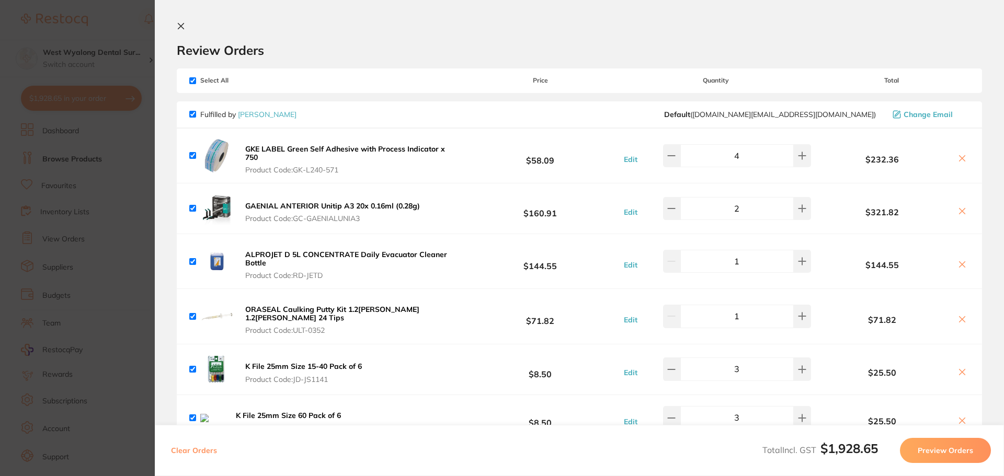
scroll to position [52, 0]
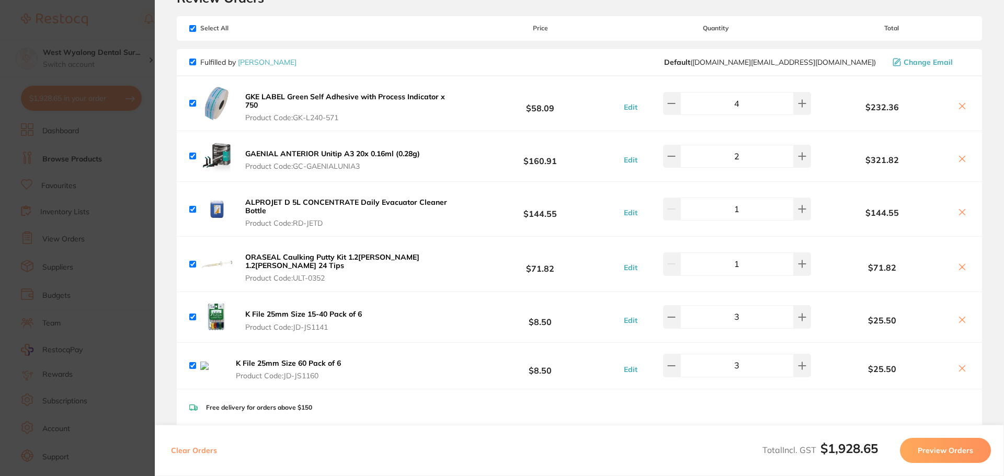
click at [955, 364] on button at bounding box center [962, 369] width 15 height 11
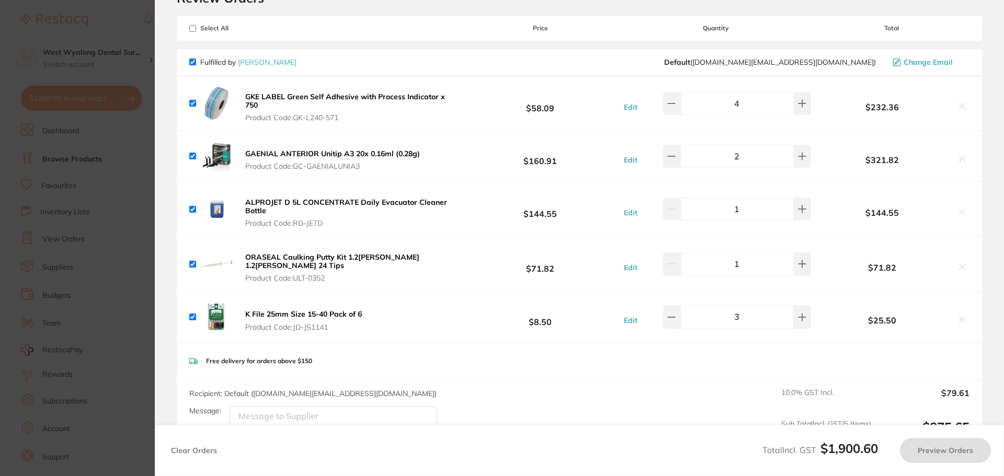
scroll to position [11, 0]
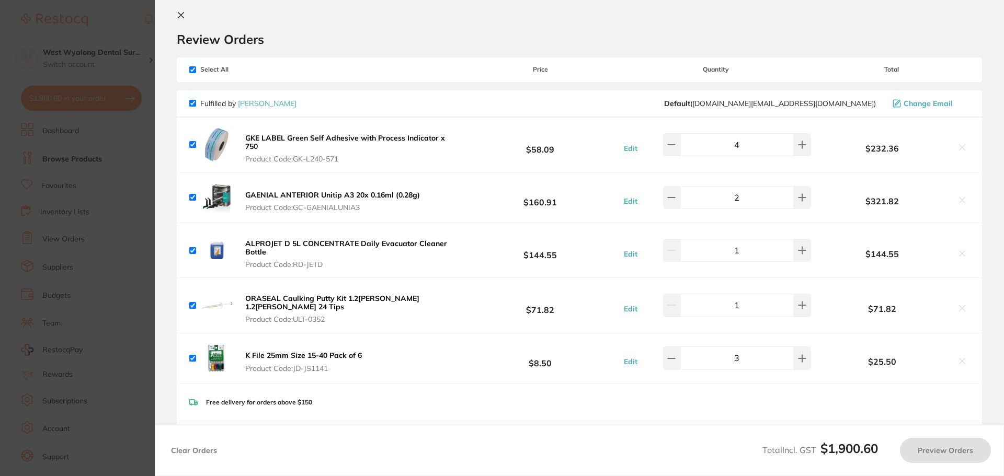
checkbox input "true"
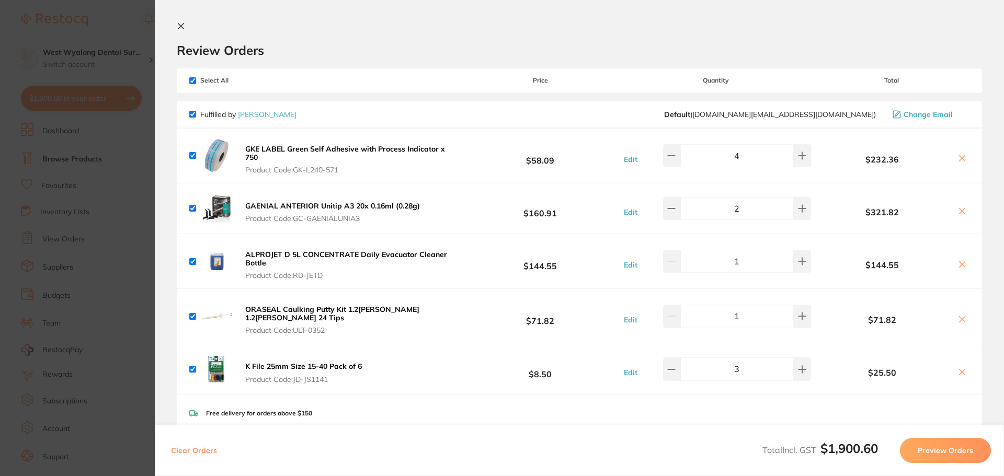
drag, startPoint x: 286, startPoint y: 371, endPoint x: 321, endPoint y: 374, distance: 34.7
click at [310, 375] on span "Product Code: JD-JS1141" at bounding box center [303, 379] width 117 height 8
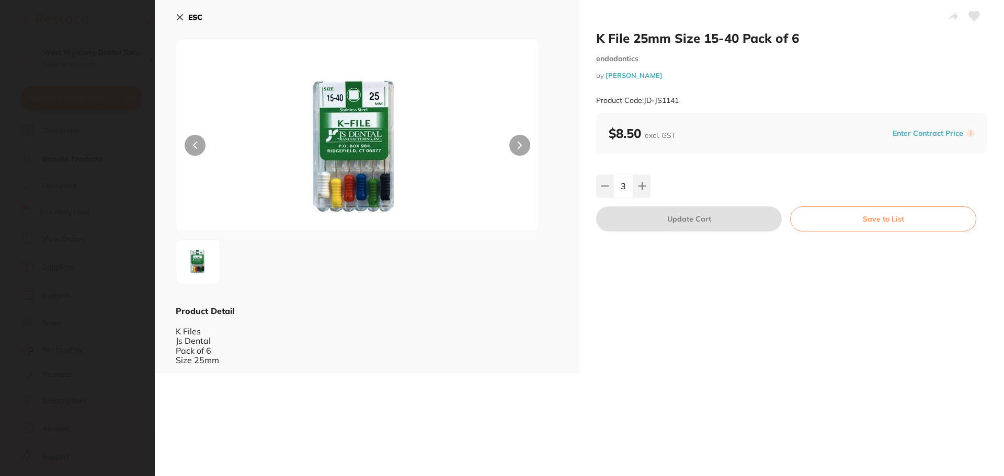
click at [321, 374] on div "K File 25mm Size 15-40 Pack of 6 endodontics by Henry Schein Halas Product Code…" at bounding box center [579, 238] width 849 height 476
click at [177, 16] on icon at bounding box center [180, 17] width 8 height 8
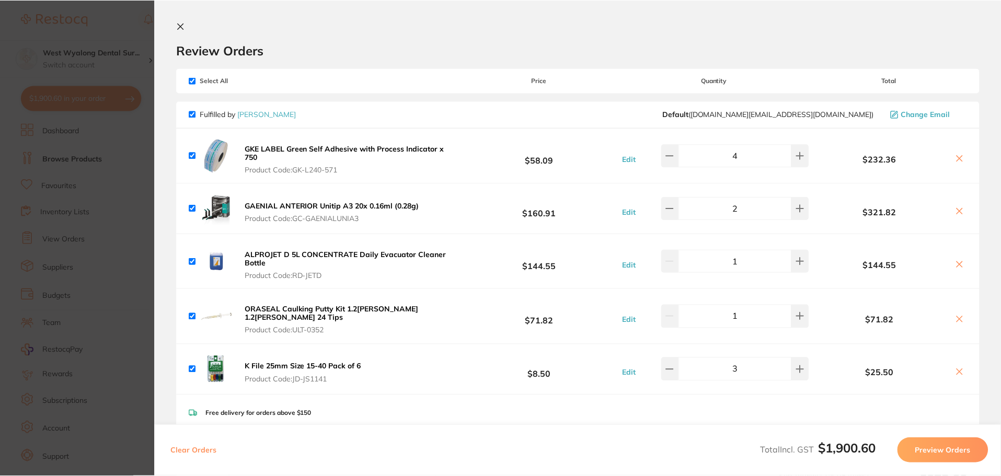
scroll to position [1, 0]
click at [183, 24] on button at bounding box center [183, 27] width 13 height 10
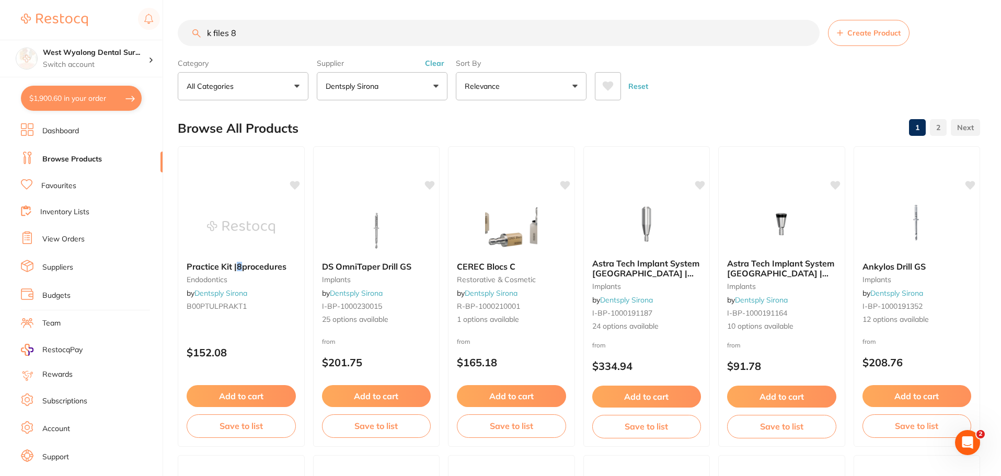
click at [242, 30] on input "k files 8" at bounding box center [499, 33] width 642 height 26
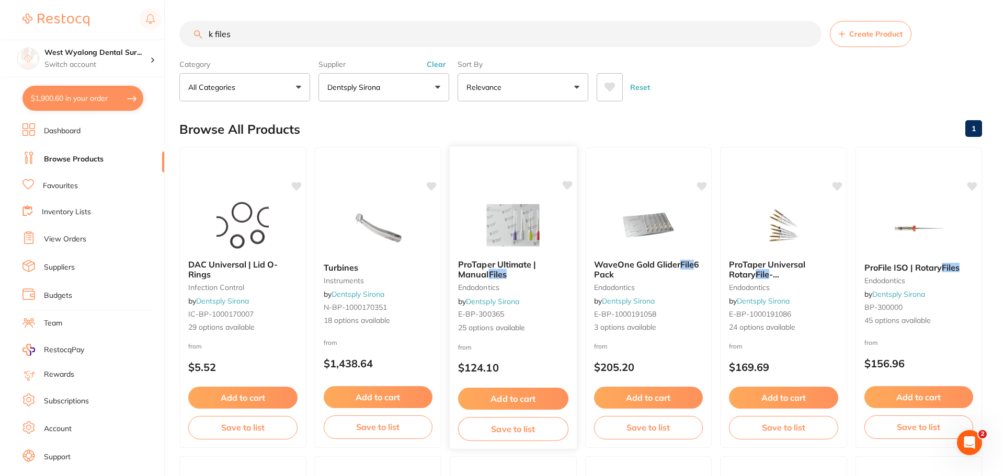
scroll to position [0, 0]
click at [794, 273] on span "-Shaping|Finishing" at bounding box center [763, 279] width 72 height 20
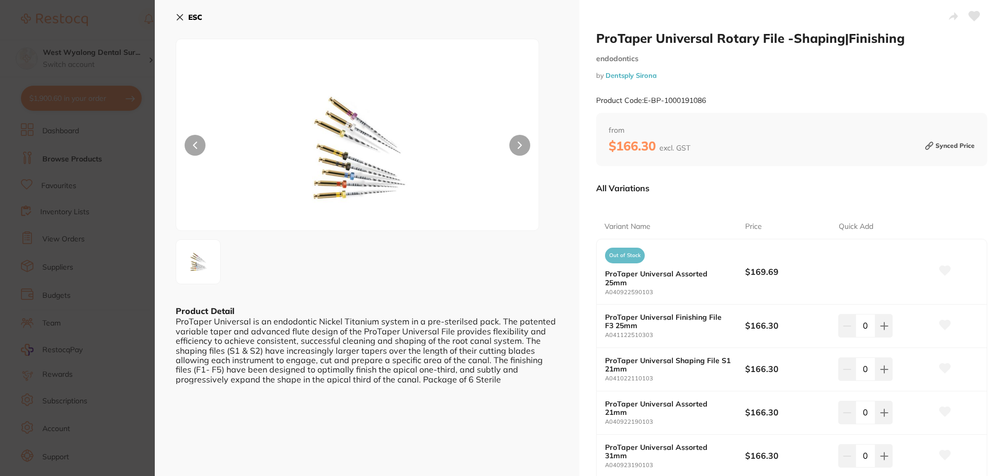
click at [180, 16] on icon at bounding box center [180, 17] width 8 height 8
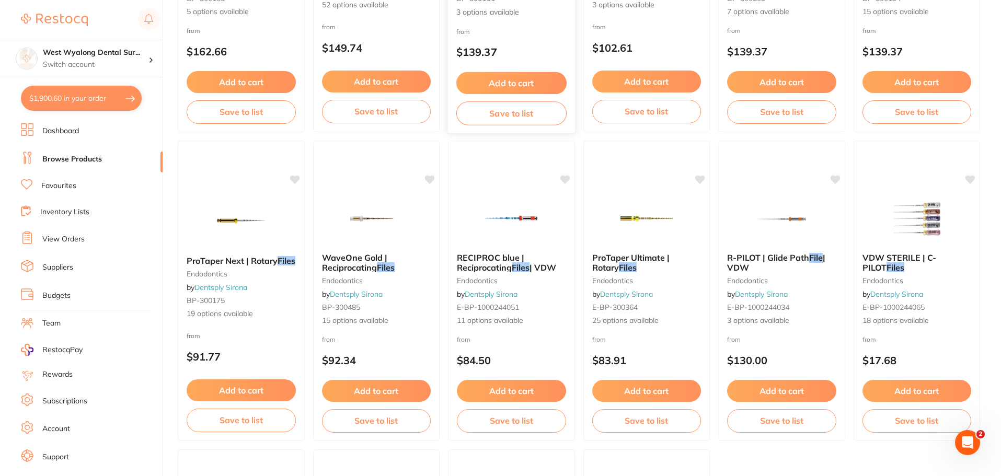
scroll to position [995, 0]
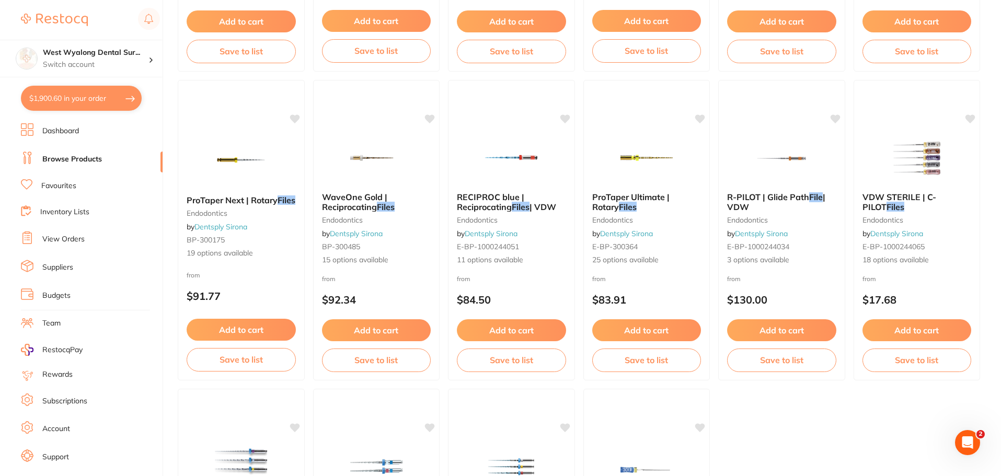
drag, startPoint x: 892, startPoint y: 200, endPoint x: 886, endPoint y: 211, distance: 12.4
click at [892, 200] on span "VDW STERILE | C-PILOT" at bounding box center [900, 202] width 74 height 20
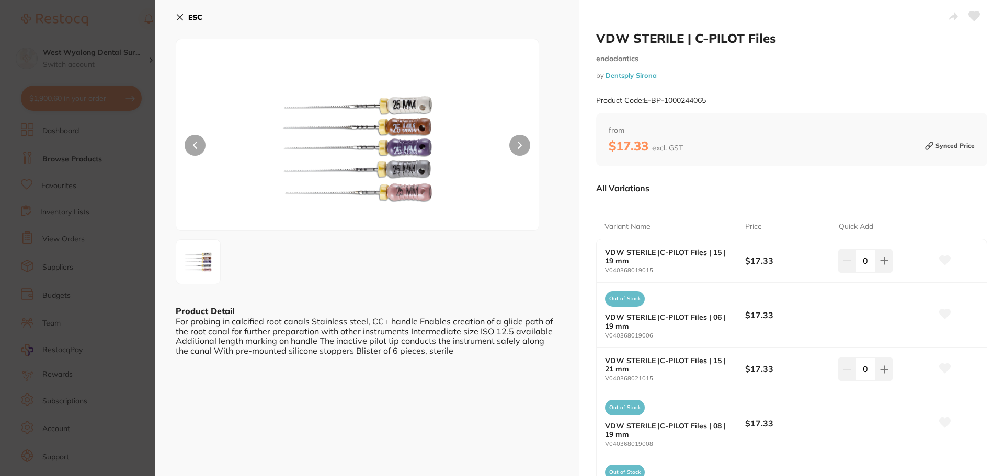
click at [180, 14] on icon at bounding box center [180, 17] width 8 height 8
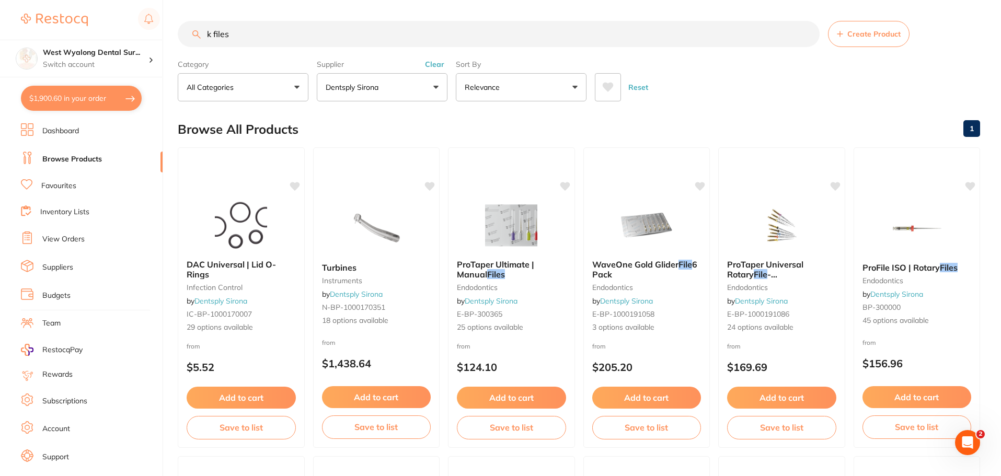
drag, startPoint x: 256, startPoint y: 32, endPoint x: 195, endPoint y: 37, distance: 61.3
click at [195, 37] on div "k files Create Product" at bounding box center [579, 34] width 803 height 26
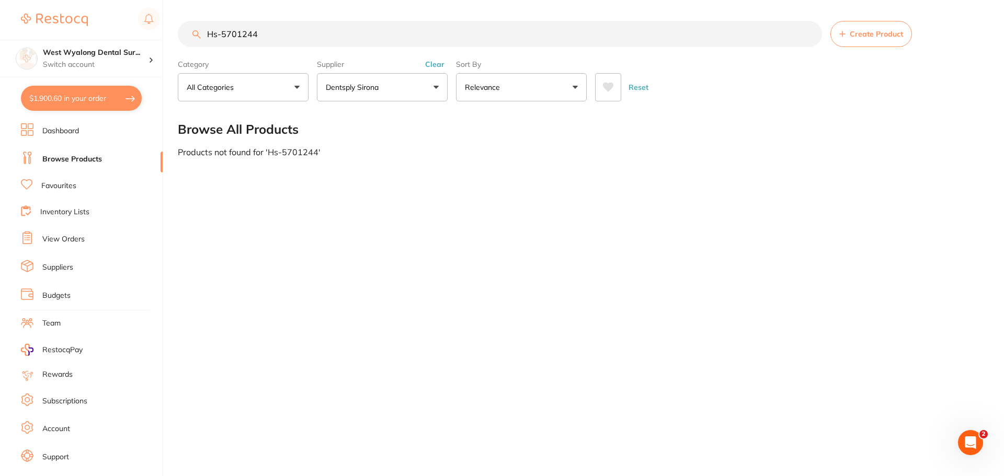
click at [431, 87] on button "Dentsply Sirona" at bounding box center [382, 87] width 131 height 28
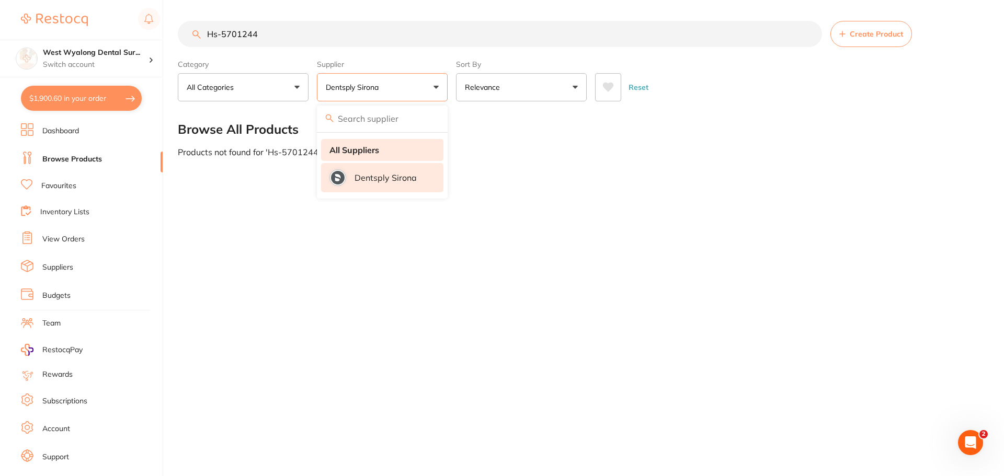
click at [360, 152] on strong "All Suppliers" at bounding box center [354, 149] width 50 height 9
click at [361, 153] on strong "All Suppliers" at bounding box center [354, 149] width 50 height 9
click at [351, 147] on strong "All Suppliers" at bounding box center [354, 149] width 50 height 9
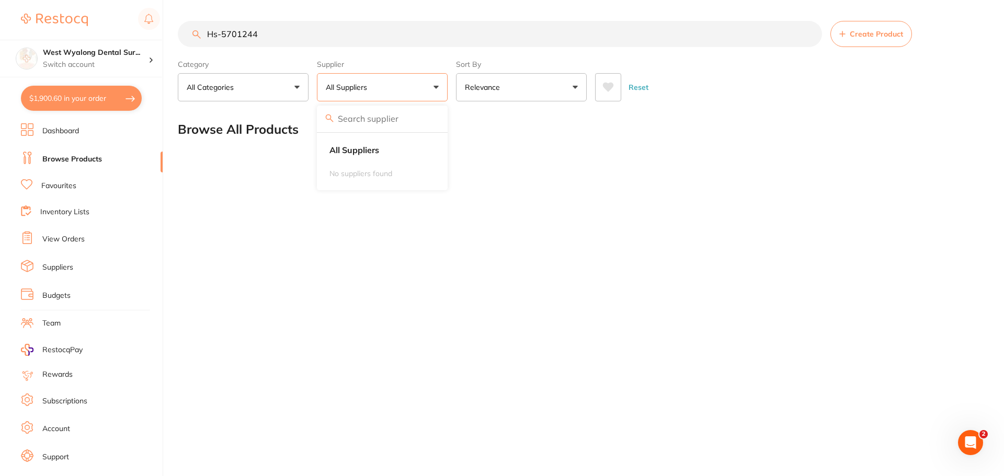
click at [435, 83] on button "All Suppliers" at bounding box center [382, 87] width 131 height 28
drag, startPoint x: 293, startPoint y: 40, endPoint x: 173, endPoint y: 47, distance: 121.0
click at [173, 47] on div "$1,900.60 West Wyalong Dental Sur... Switch account West Wyalong Dental Surgery…" at bounding box center [502, 238] width 1004 height 476
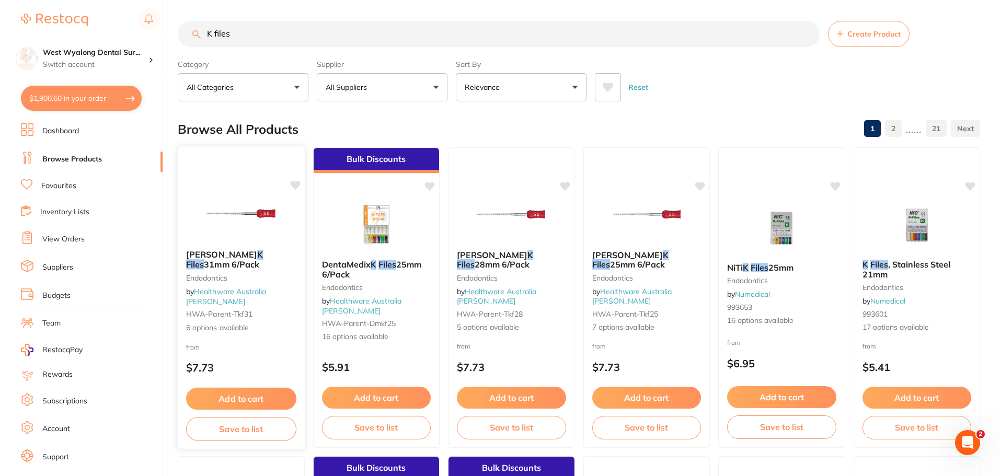
scroll to position [0, 0]
drag, startPoint x: 254, startPoint y: 26, endPoint x: 252, endPoint y: 31, distance: 6.1
click at [252, 27] on input "K files" at bounding box center [499, 34] width 642 height 26
drag, startPoint x: 252, startPoint y: 31, endPoint x: 199, endPoint y: 40, distance: 53.5
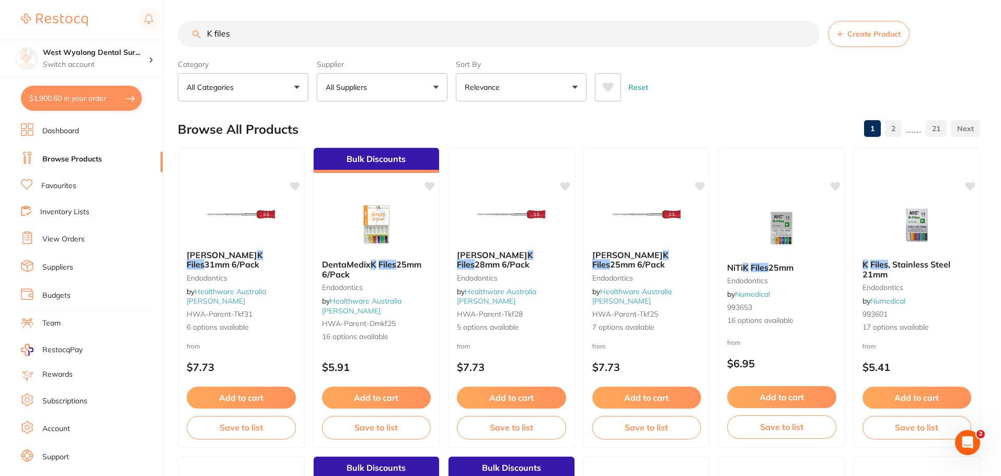
click at [199, 40] on input "K files" at bounding box center [499, 34] width 642 height 26
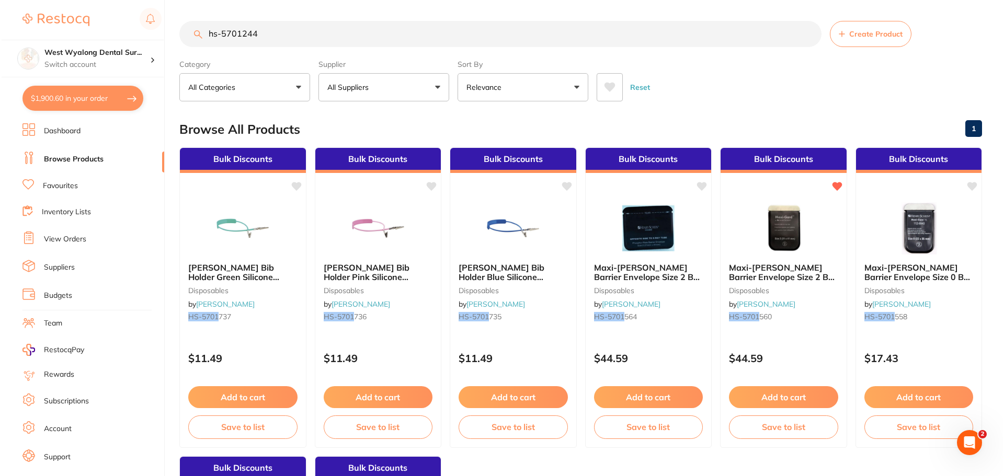
scroll to position [0, 0]
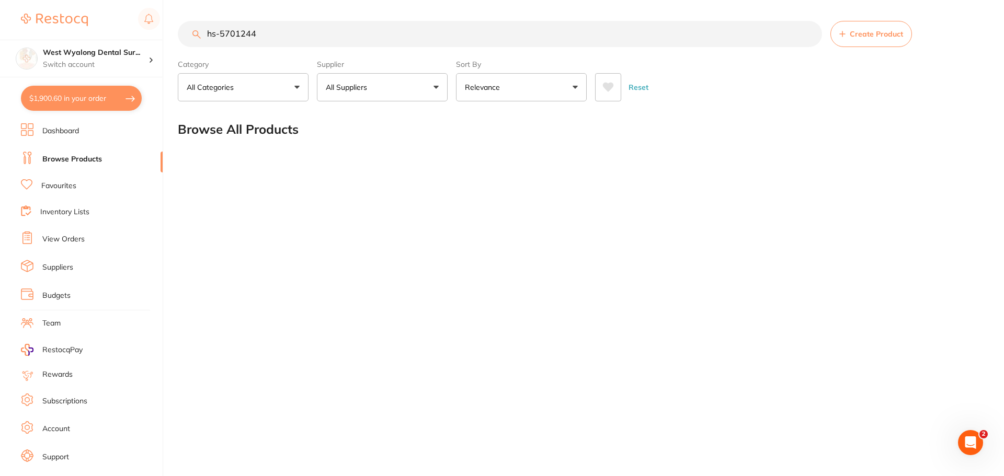
click at [290, 91] on button "All Categories" at bounding box center [243, 87] width 131 height 28
click at [290, 90] on button "All Categories" at bounding box center [243, 87] width 131 height 28
click at [529, 78] on button "Relevance" at bounding box center [521, 87] width 131 height 28
click at [571, 84] on button "Relevance" at bounding box center [521, 87] width 131 height 28
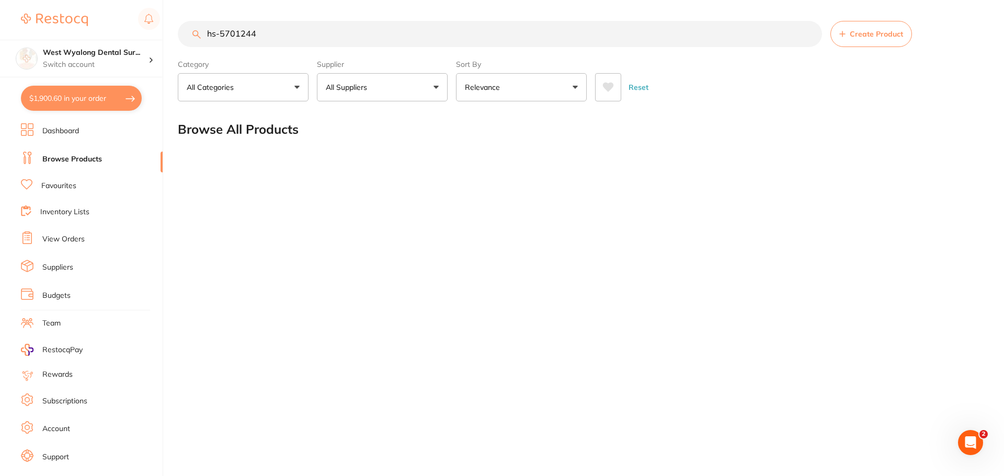
drag, startPoint x: 300, startPoint y: 36, endPoint x: 186, endPoint y: 42, distance: 114.2
click at [186, 42] on input "hs-5701244" at bounding box center [500, 34] width 644 height 26
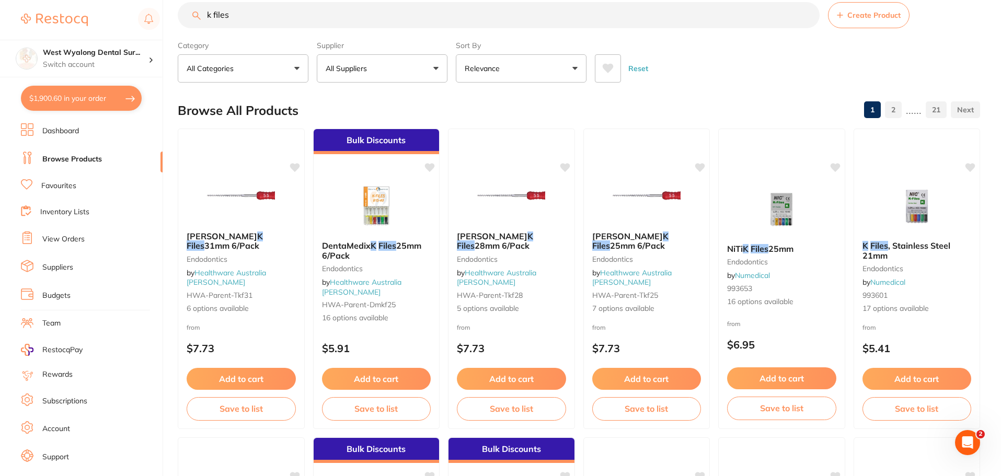
scroll to position [0, 0]
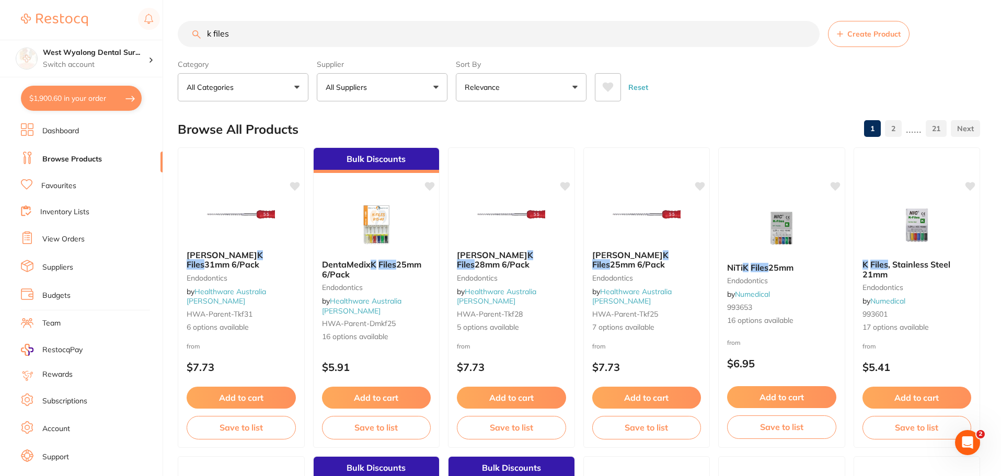
click at [435, 87] on button "All Suppliers" at bounding box center [382, 87] width 131 height 28
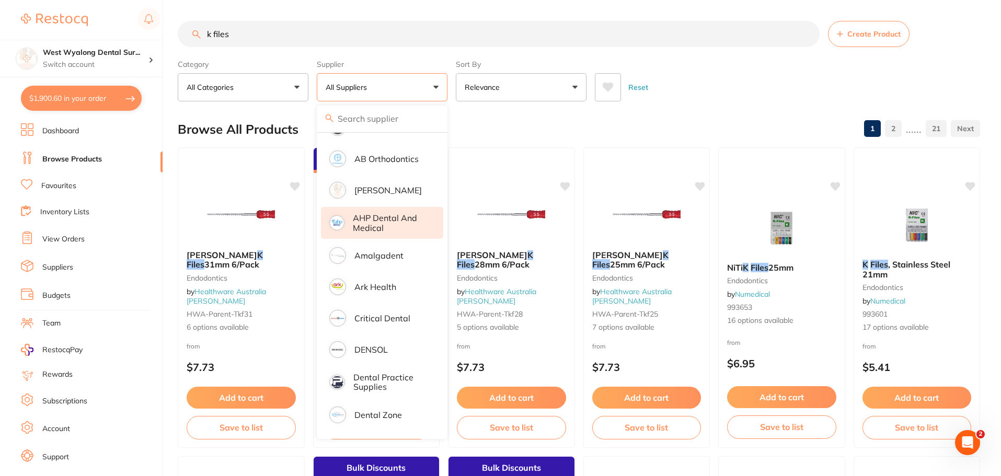
scroll to position [261, 0]
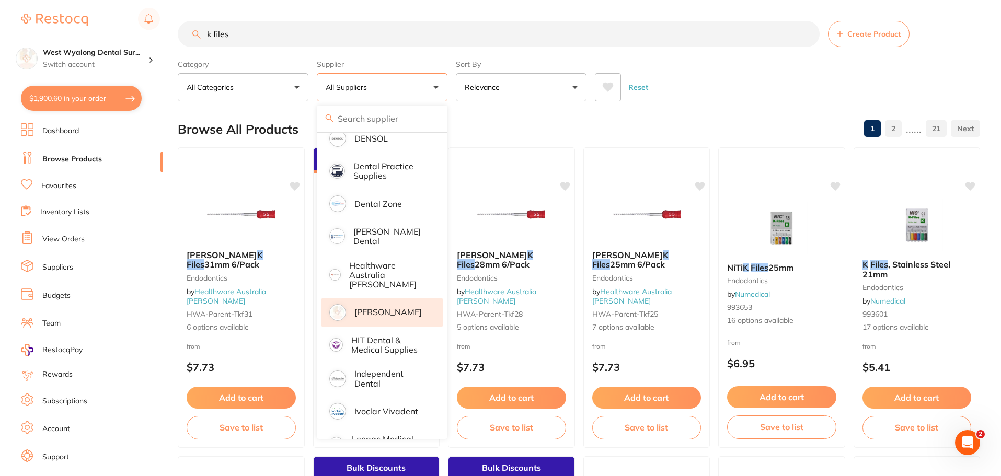
click at [387, 307] on p "[PERSON_NAME]" at bounding box center [388, 311] width 67 height 9
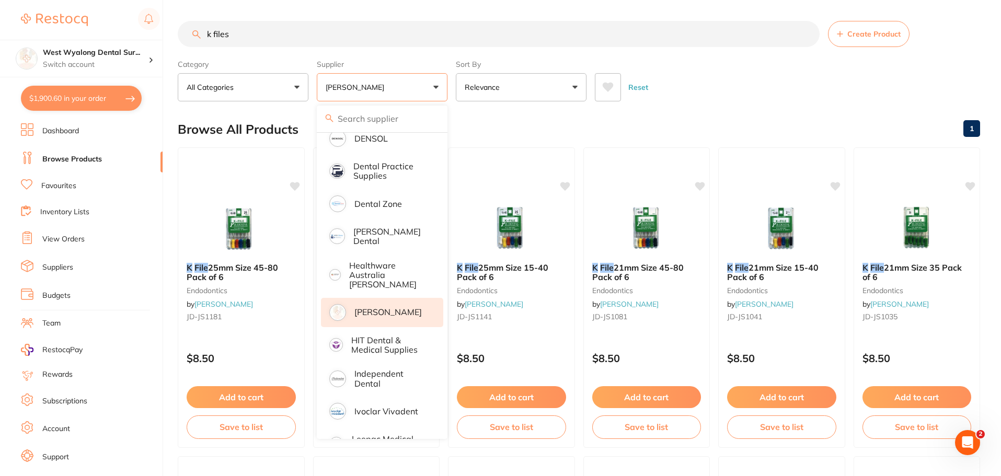
scroll to position [0, 0]
click at [436, 89] on button "[PERSON_NAME]" at bounding box center [382, 87] width 131 height 28
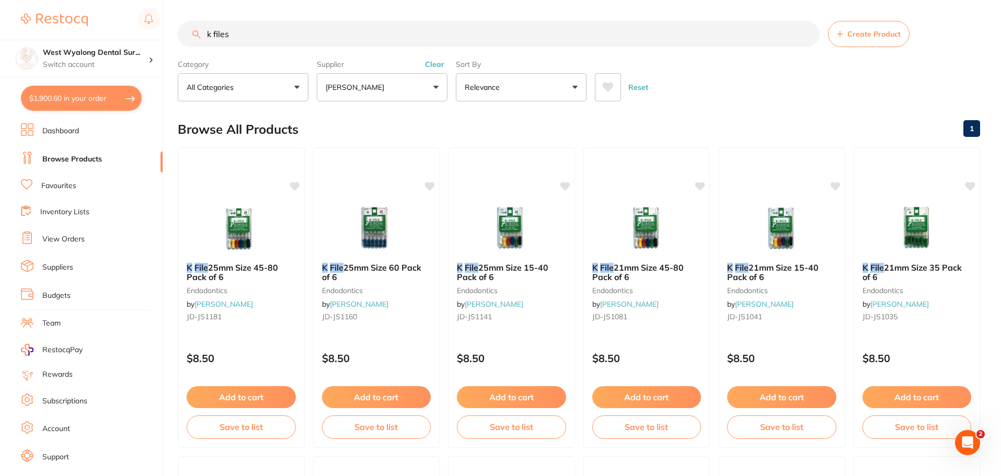
click at [237, 35] on input "k files" at bounding box center [499, 34] width 642 height 26
type input "k files 25"
click at [436, 88] on button "[PERSON_NAME]" at bounding box center [382, 87] width 131 height 28
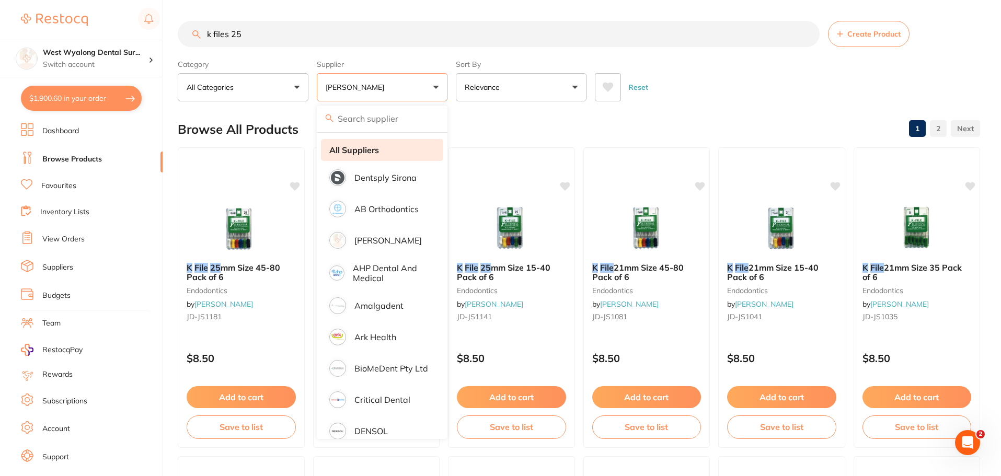
click at [362, 149] on strong "All Suppliers" at bounding box center [354, 149] width 50 height 9
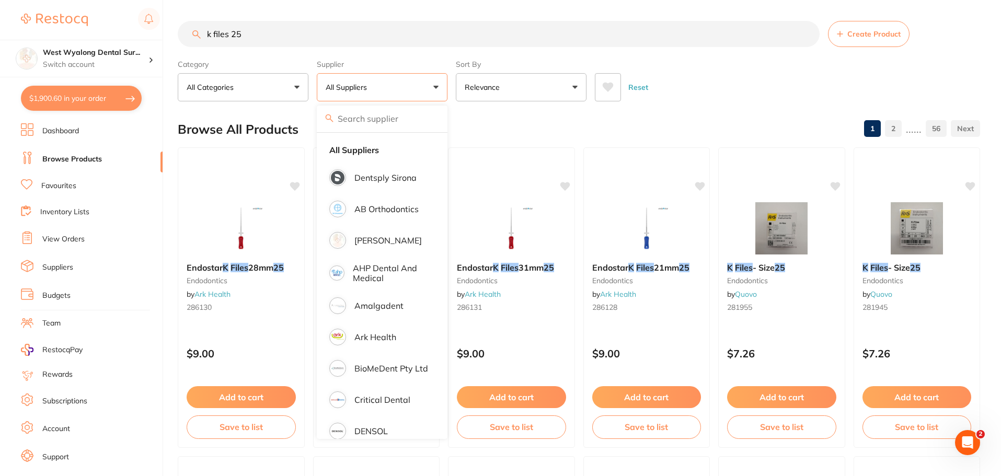
click at [433, 83] on button "All Suppliers" at bounding box center [382, 87] width 131 height 28
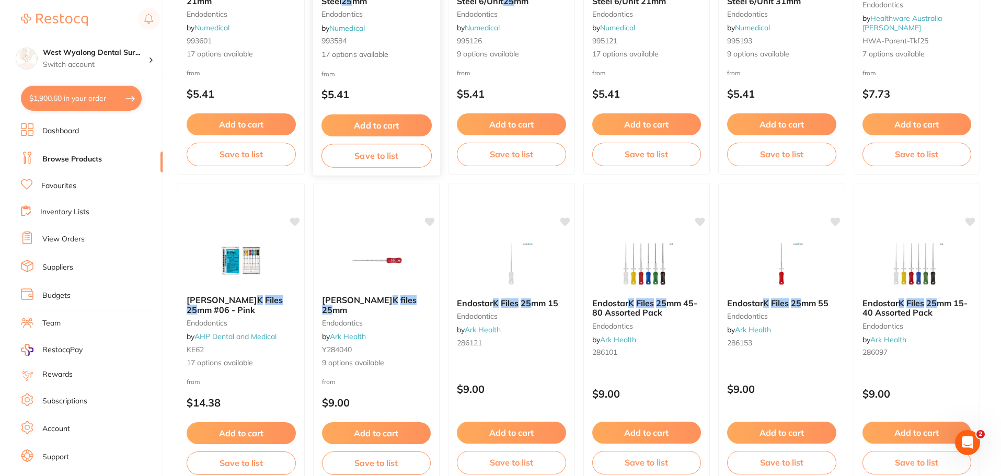
scroll to position [1203, 0]
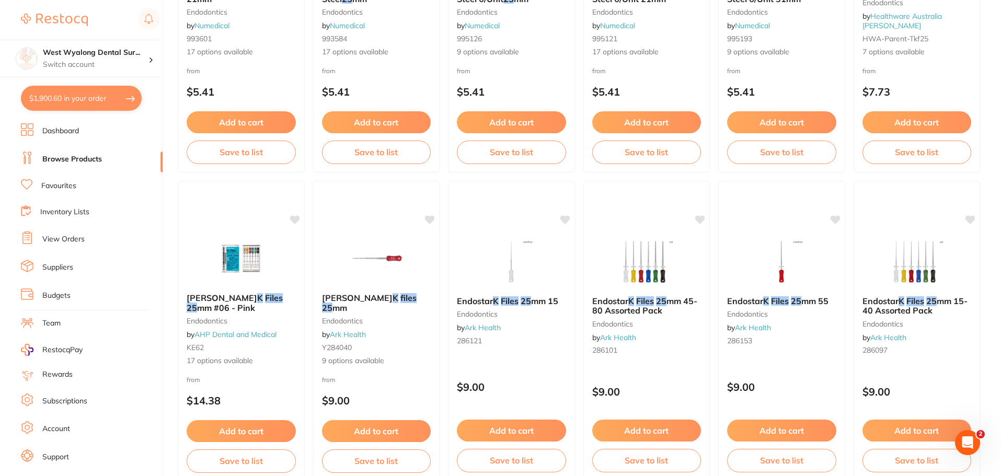
click at [919, 300] on em "Files" at bounding box center [916, 301] width 18 height 10
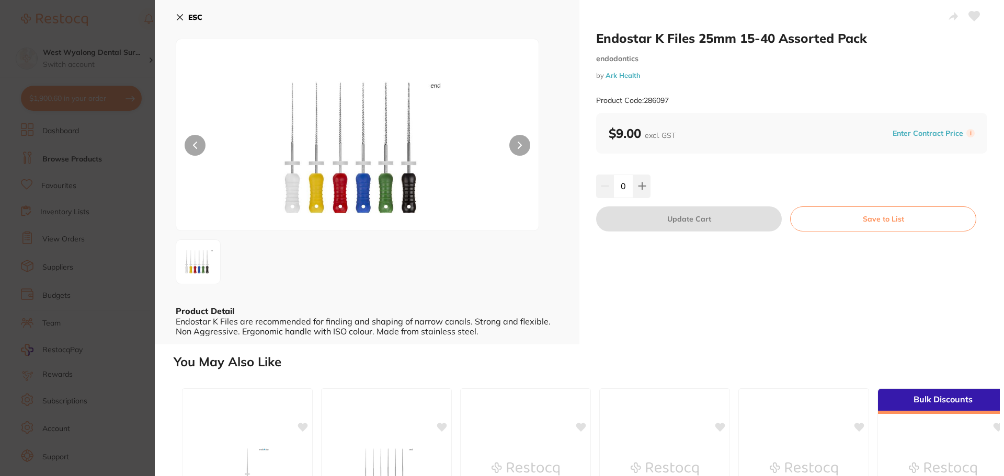
click at [178, 15] on icon at bounding box center [180, 18] width 6 height 6
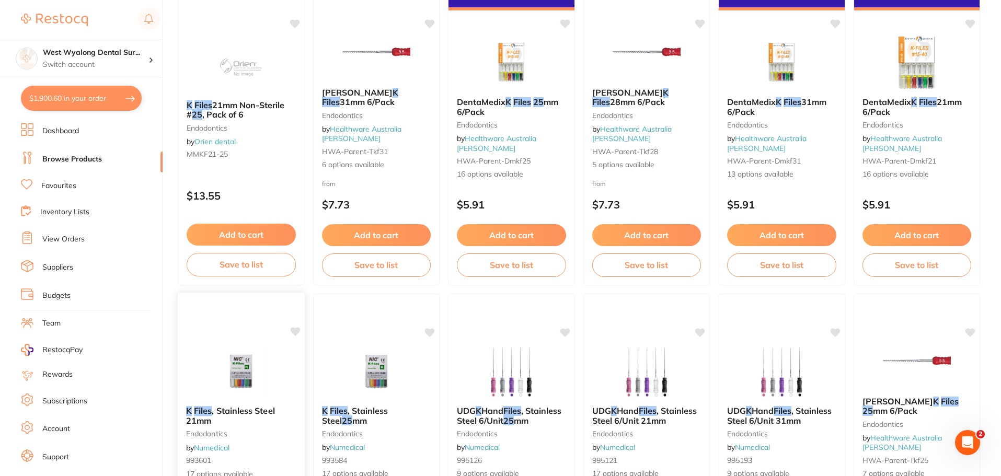
scroll to position [575, 0]
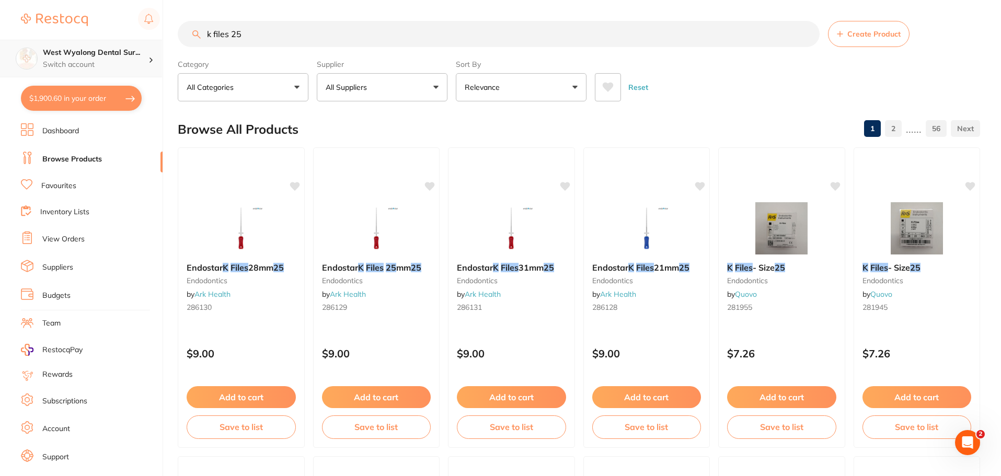
scroll to position [1, 0]
drag, startPoint x: 259, startPoint y: 41, endPoint x: 110, endPoint y: 40, distance: 149.0
click at [110, 40] on div "$1,900.60 West Wyalong Dental Sur... Switch account West Wyalong Dental Surgery…" at bounding box center [500, 238] width 1001 height 476
click at [274, 35] on input "k files 25" at bounding box center [499, 34] width 642 height 26
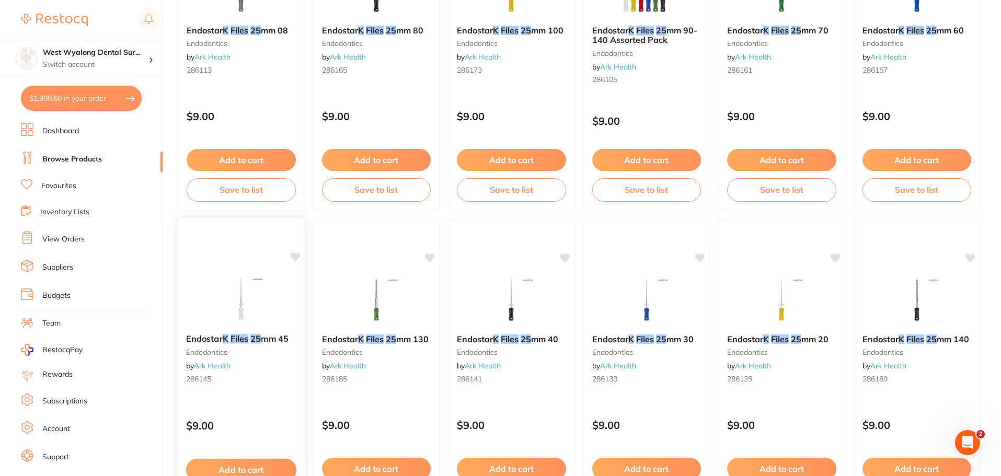
scroll to position [2196, 0]
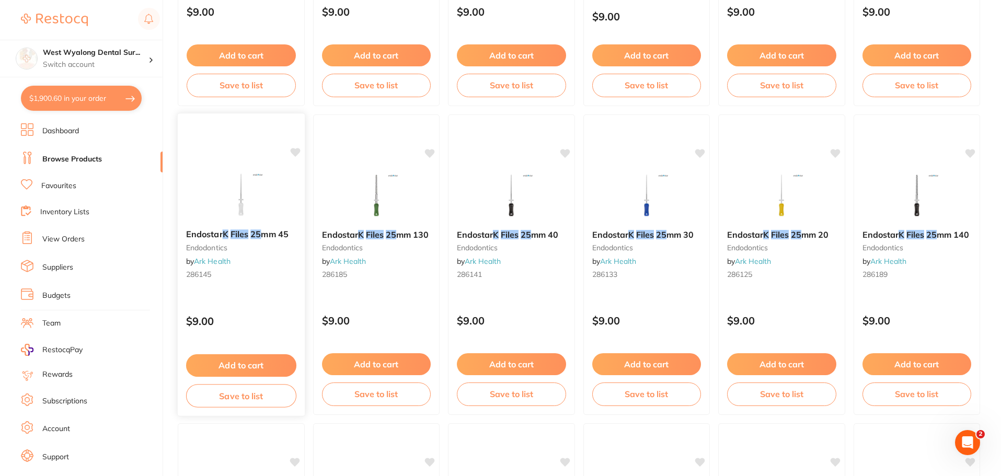
click at [247, 234] on em "Files" at bounding box center [240, 234] width 18 height 10
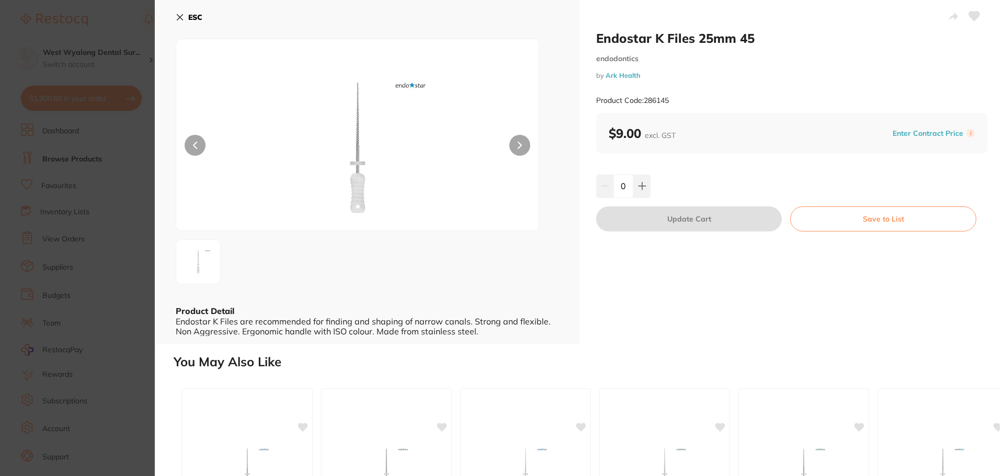
click at [174, 14] on div "ESC Product Detail Endostar K Files are recommended for finding and shaping of …" at bounding box center [367, 172] width 425 height 345
click at [181, 13] on icon at bounding box center [180, 17] width 8 height 8
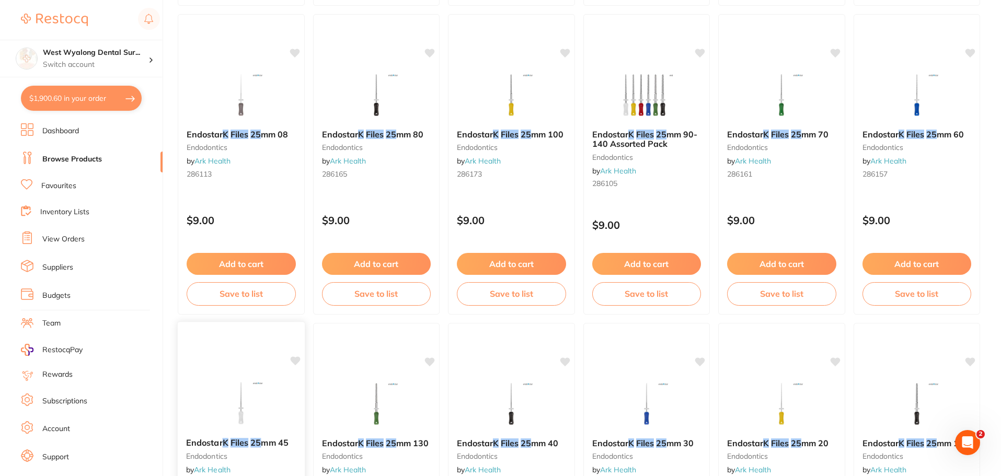
scroll to position [1987, 0]
click at [245, 144] on small "endodontics" at bounding box center [241, 148] width 110 height 8
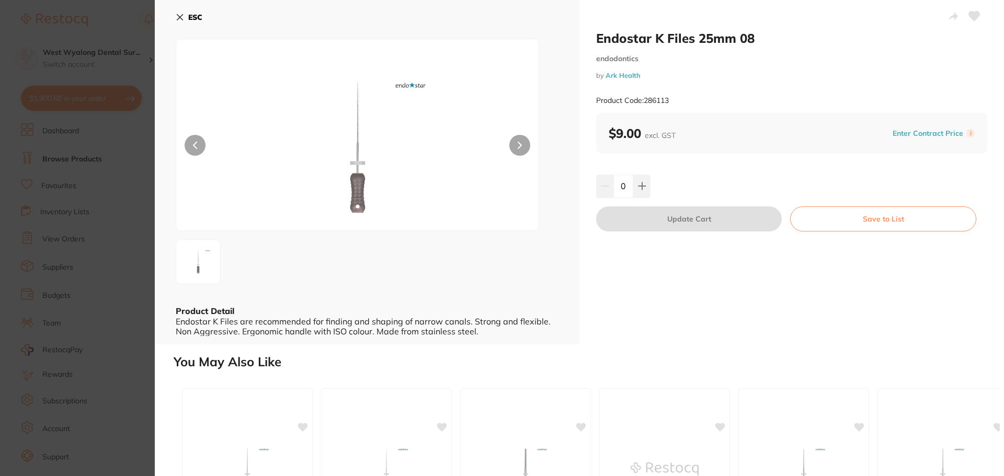
click at [176, 16] on icon at bounding box center [180, 17] width 8 height 8
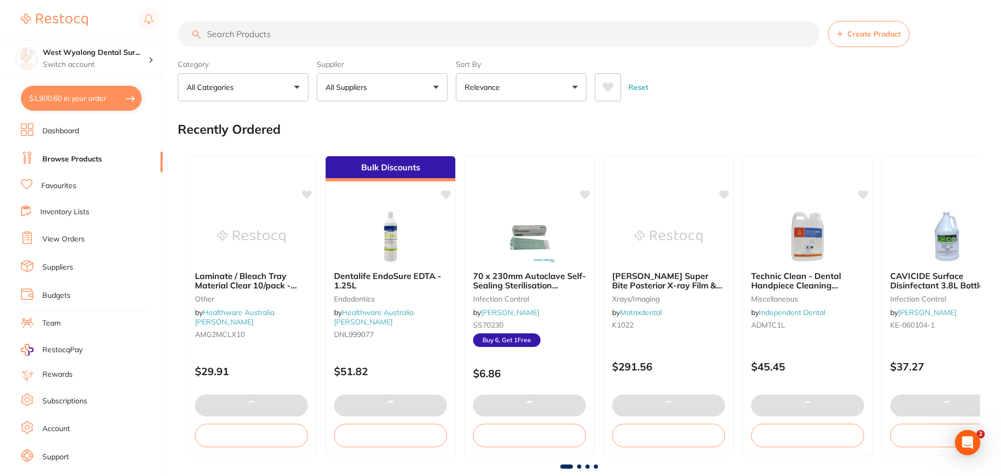
drag, startPoint x: 265, startPoint y: 37, endPoint x: 264, endPoint y: 44, distance: 6.9
click at [265, 37] on input "search" at bounding box center [499, 34] width 642 height 26
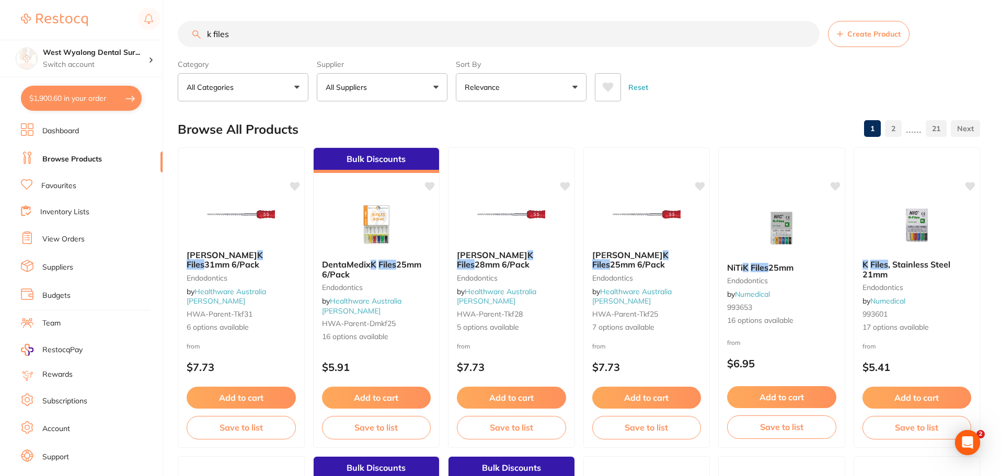
drag, startPoint x: 257, startPoint y: 35, endPoint x: 185, endPoint y: 38, distance: 72.2
click at [185, 38] on input "k files" at bounding box center [499, 34] width 642 height 26
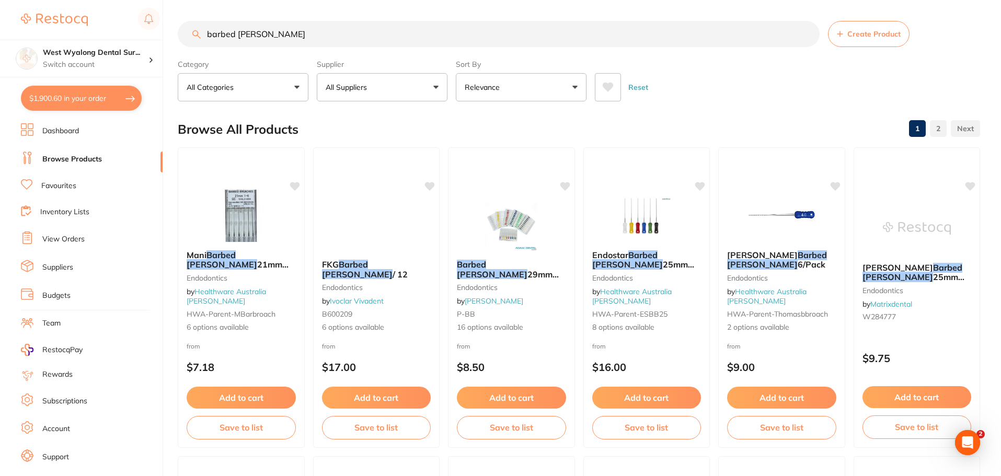
type input "barbed [PERSON_NAME]"
click at [247, 240] on img at bounding box center [241, 215] width 69 height 53
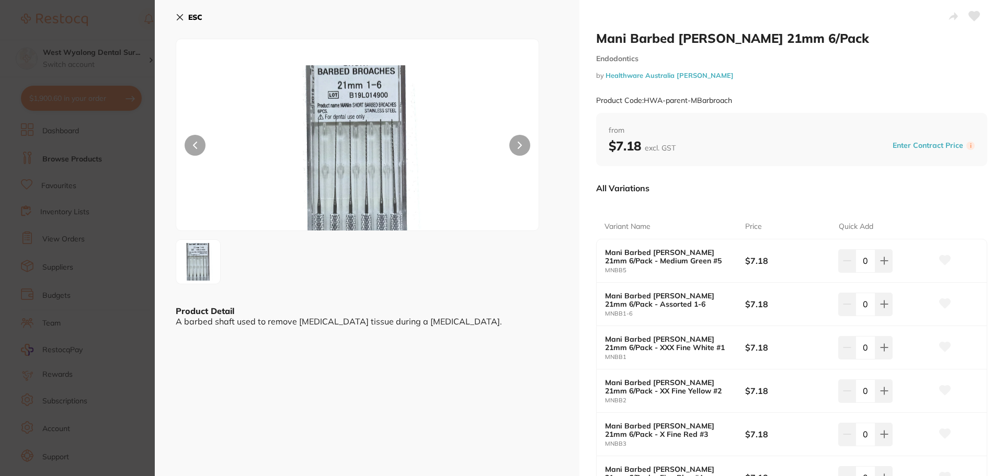
click at [178, 16] on icon at bounding box center [180, 17] width 8 height 8
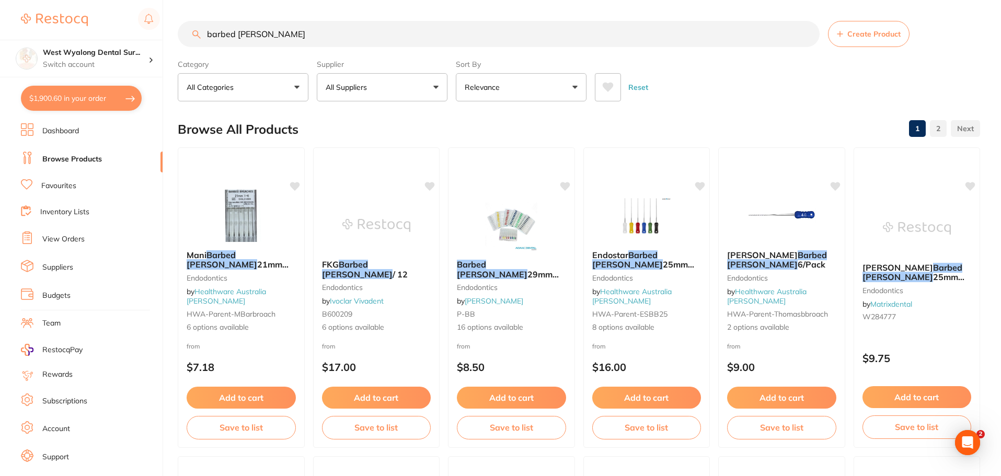
drag, startPoint x: 306, startPoint y: 35, endPoint x: 185, endPoint y: 36, distance: 120.8
click at [185, 36] on input "barbed [PERSON_NAME]" at bounding box center [499, 34] width 642 height 26
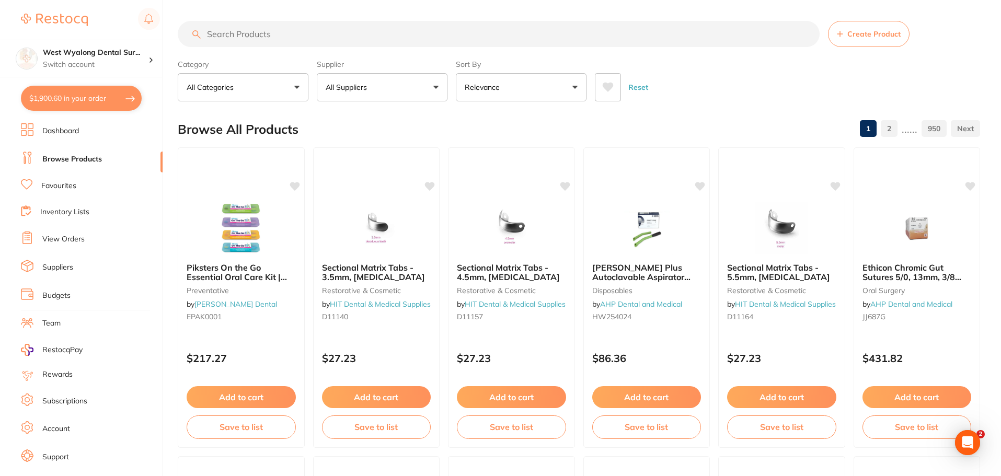
click at [27, 98] on button "$1,900.60 in your order" at bounding box center [81, 98] width 121 height 25
checkbox input "true"
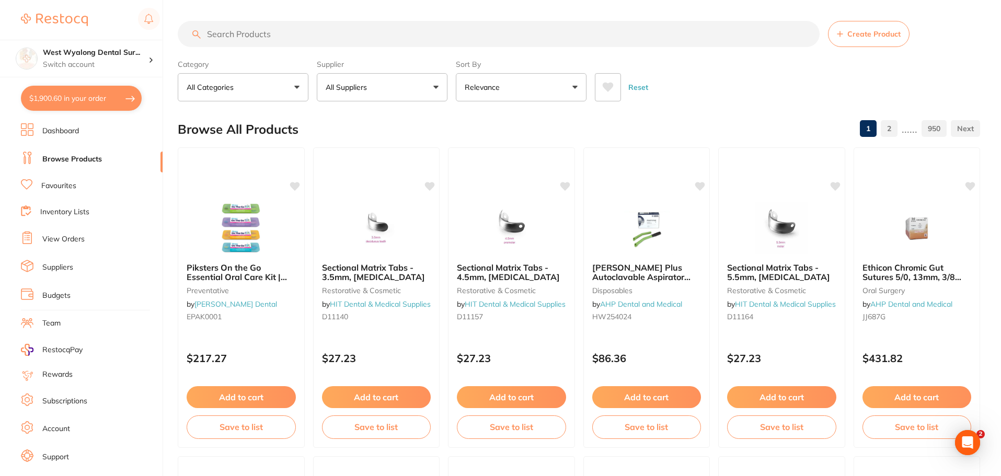
checkbox input "true"
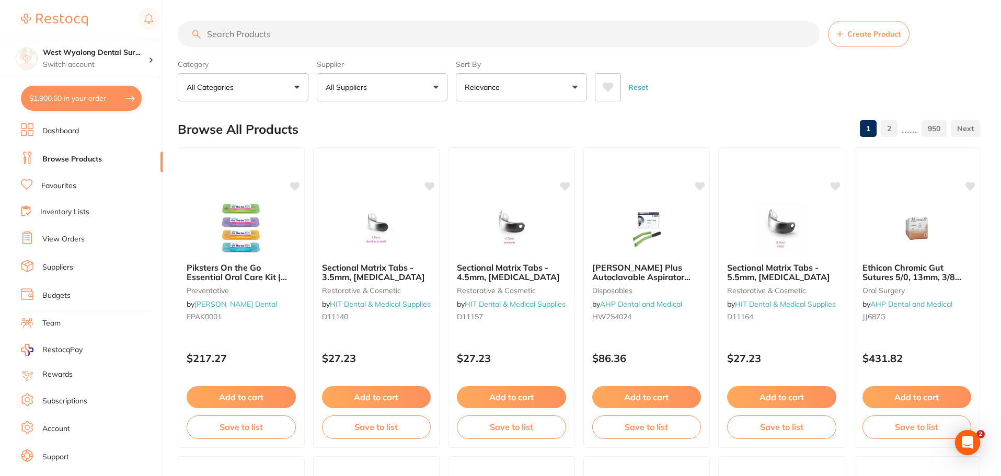
checkbox input "true"
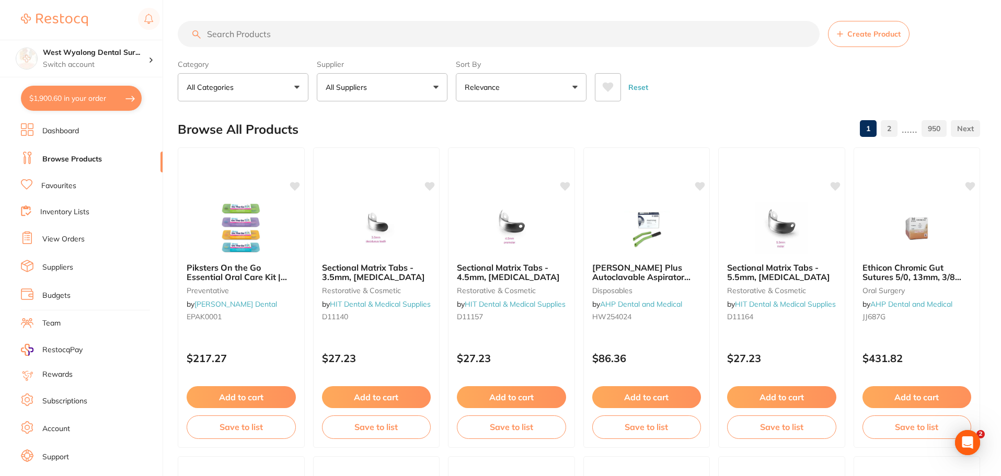
checkbox input "true"
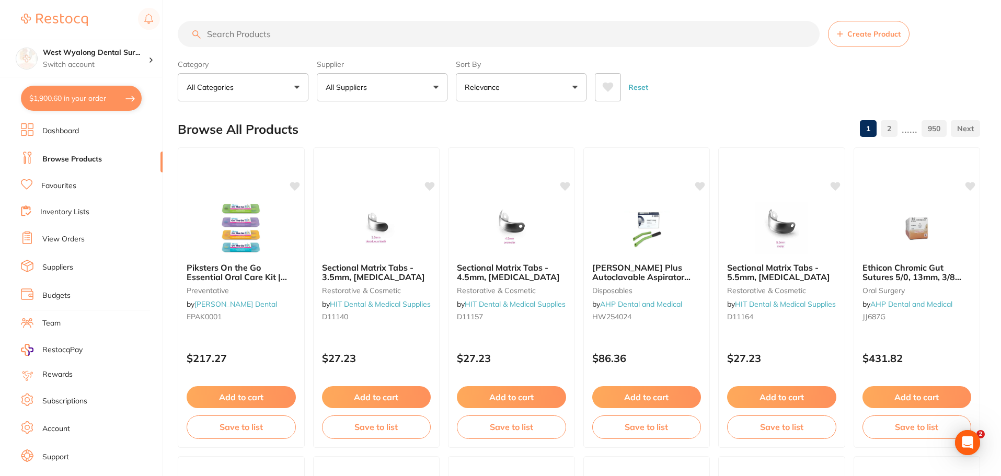
checkbox input "true"
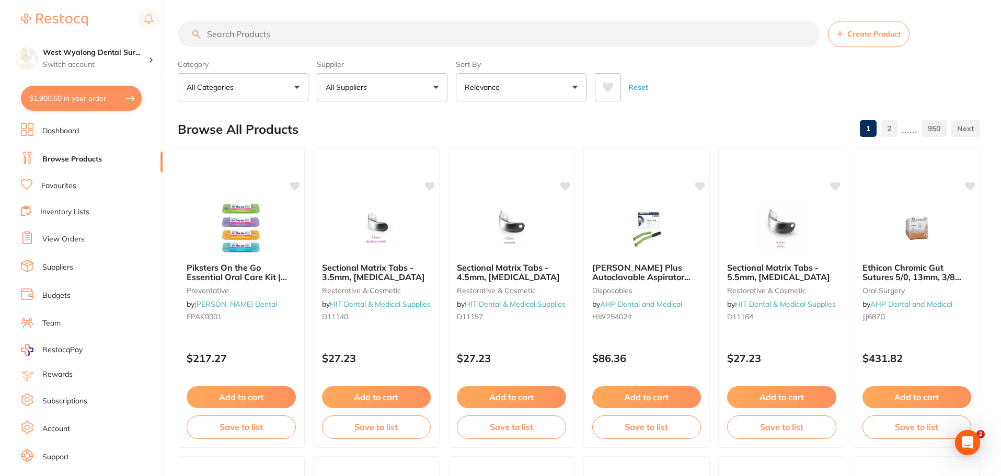
checkbox input "true"
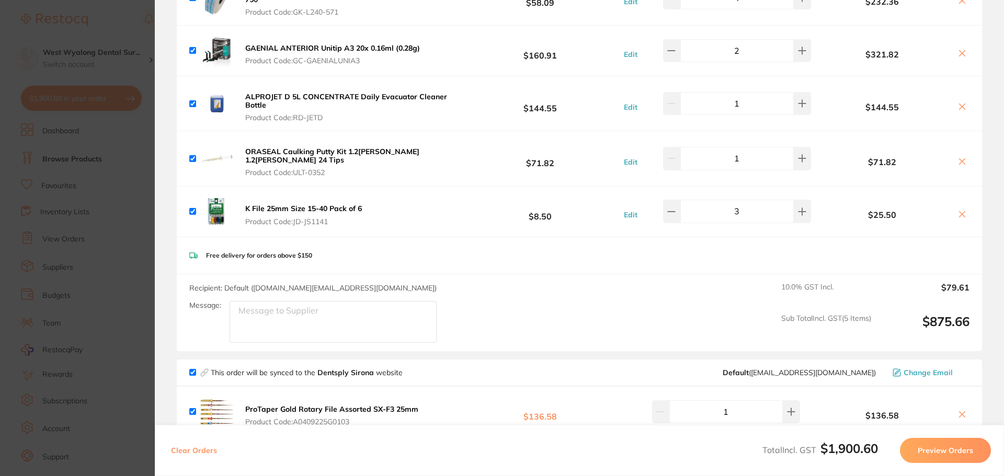
scroll to position [209, 0]
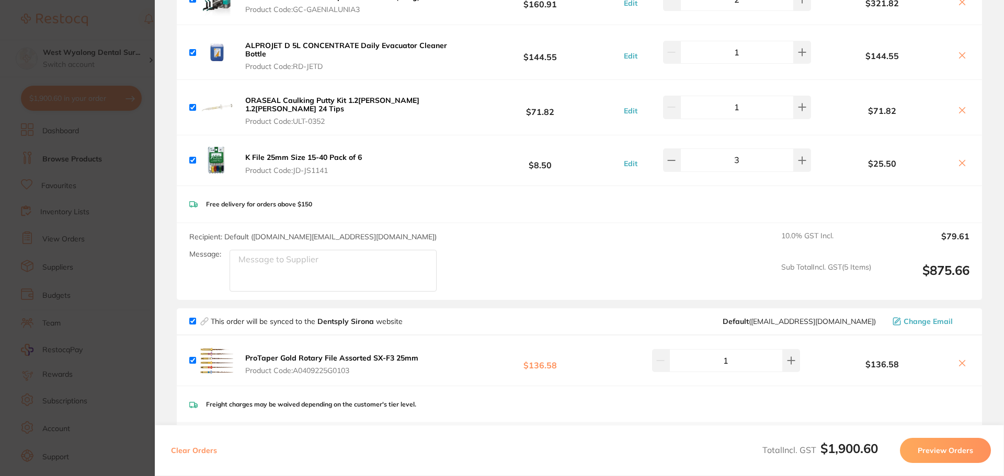
click at [962, 159] on icon at bounding box center [962, 163] width 8 height 8
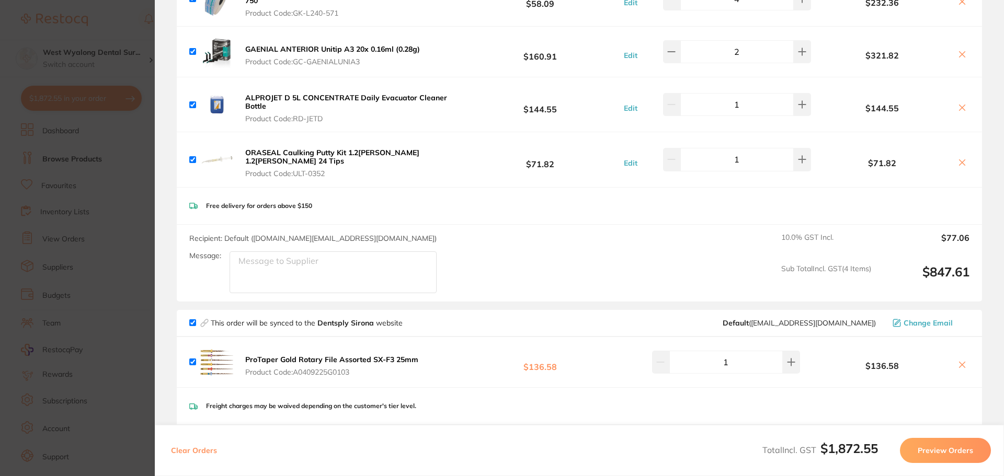
scroll to position [0, 0]
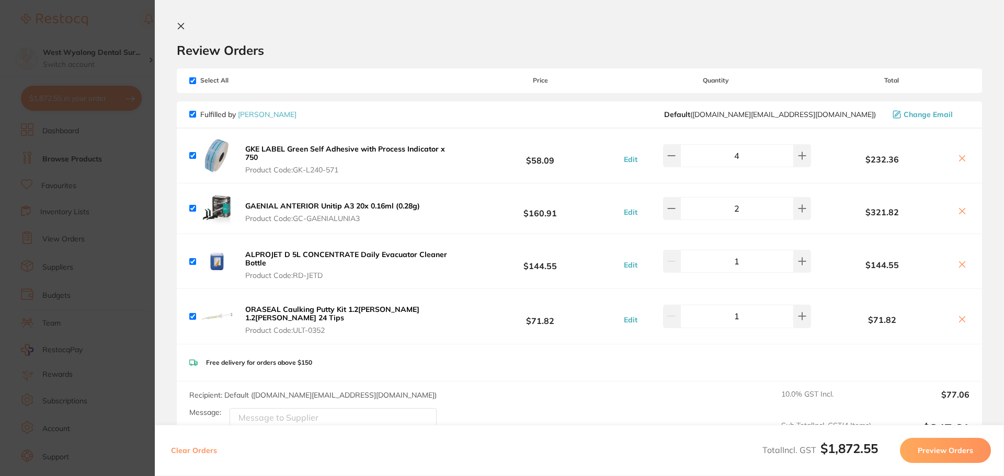
click at [184, 27] on icon at bounding box center [181, 26] width 8 height 8
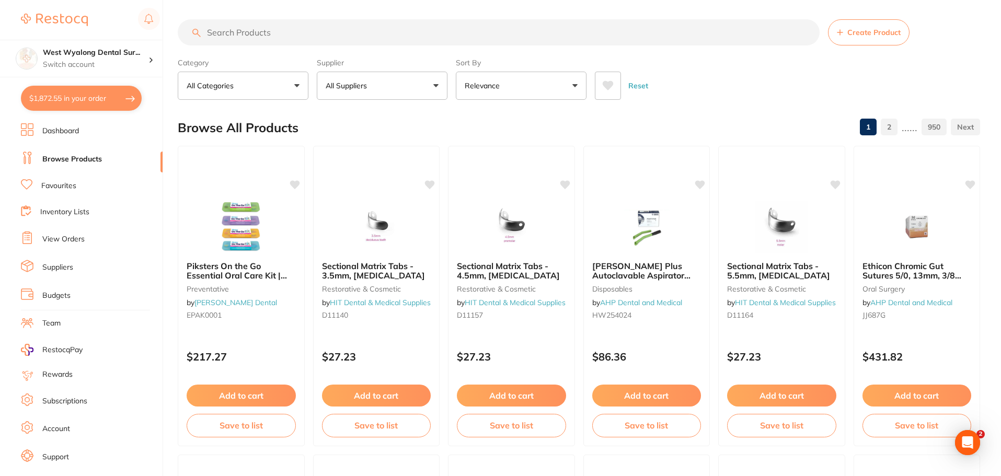
click at [73, 241] on link "View Orders" at bounding box center [63, 239] width 42 height 10
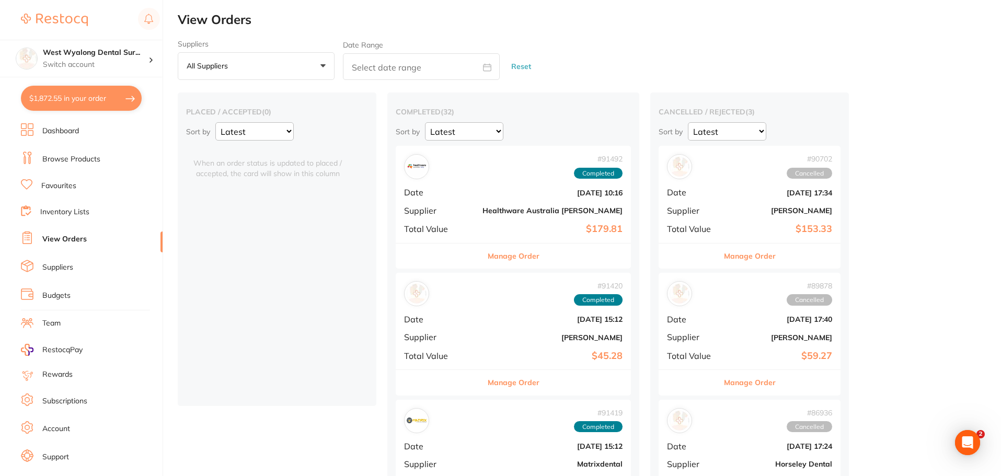
click at [76, 165] on li "Browse Products" at bounding box center [92, 160] width 142 height 16
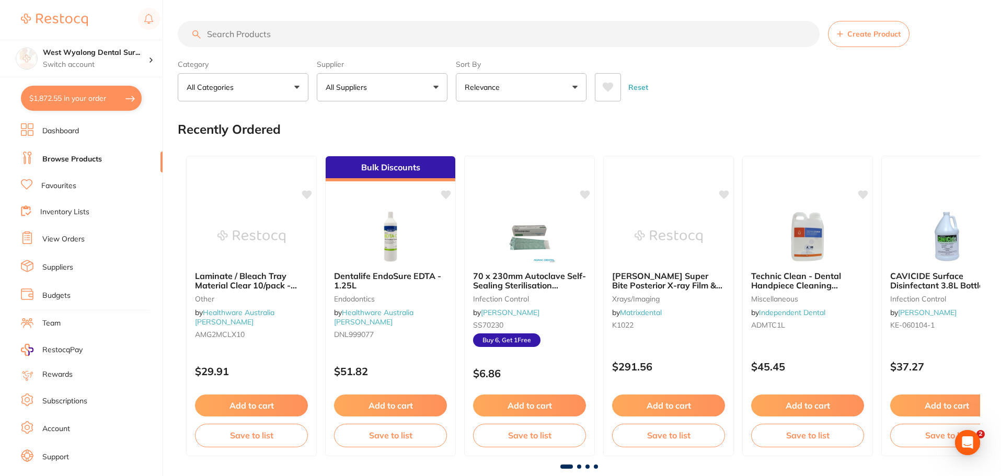
click at [92, 100] on button "$1,872.55 in your order" at bounding box center [81, 98] width 121 height 25
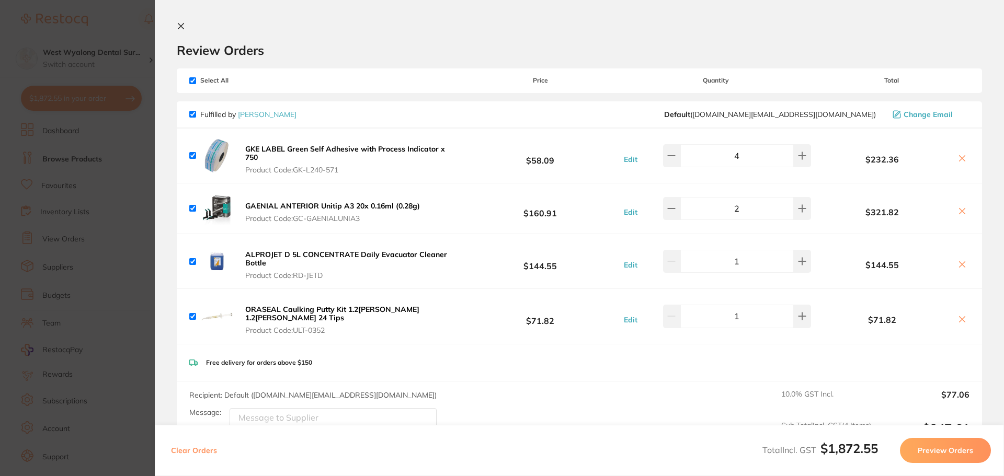
click at [959, 320] on icon at bounding box center [962, 319] width 8 height 8
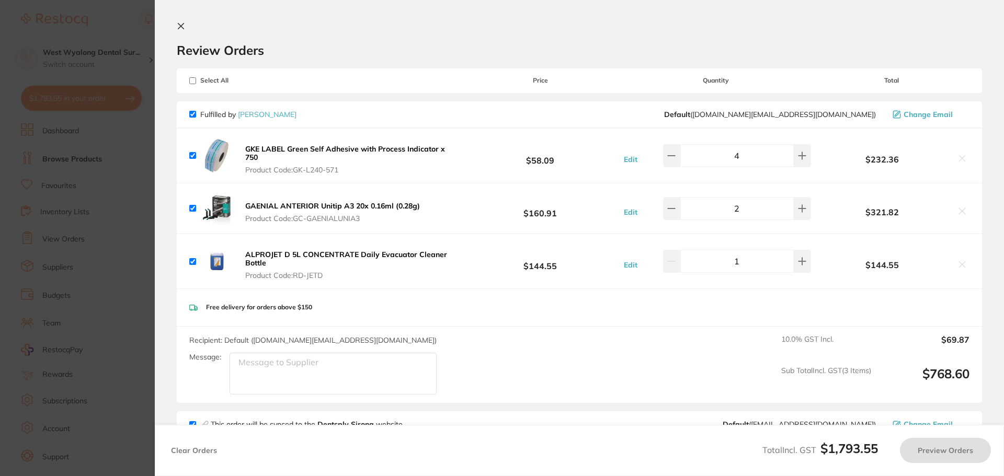
checkbox input "true"
click at [179, 22] on icon at bounding box center [181, 26] width 8 height 8
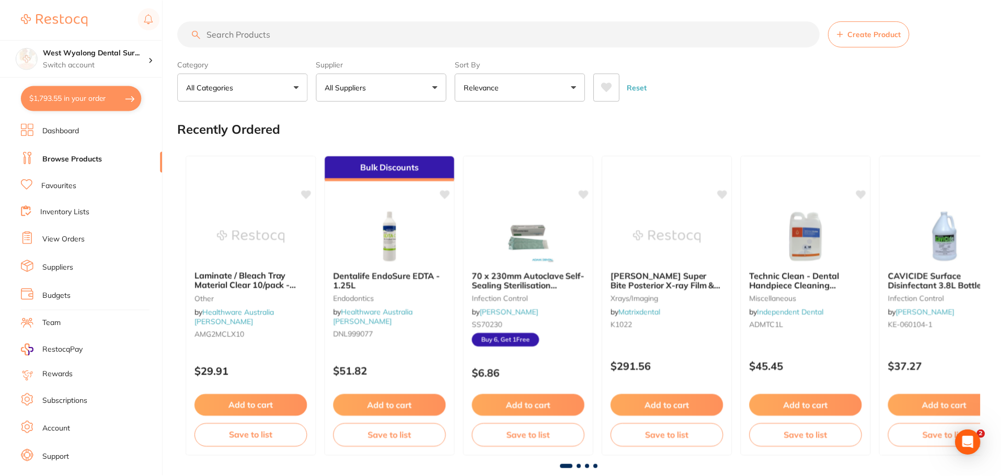
scroll to position [2, 0]
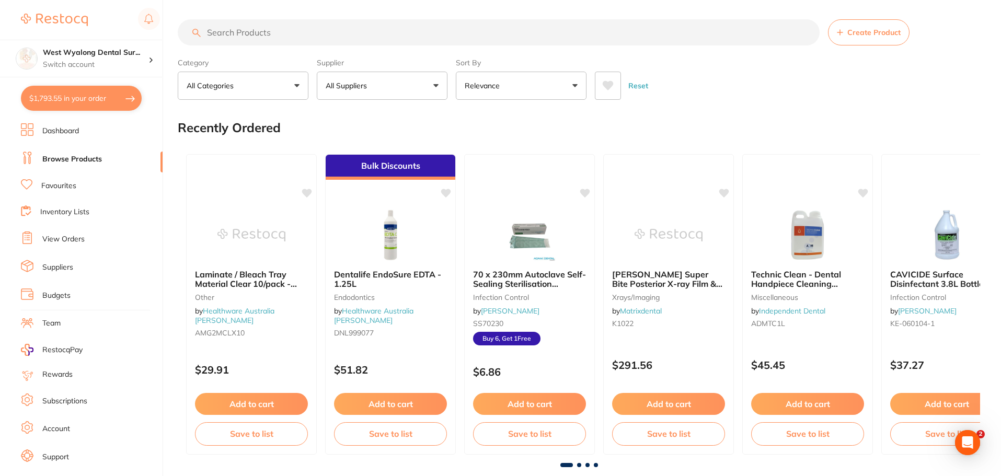
click at [204, 39] on input "search" at bounding box center [499, 32] width 642 height 26
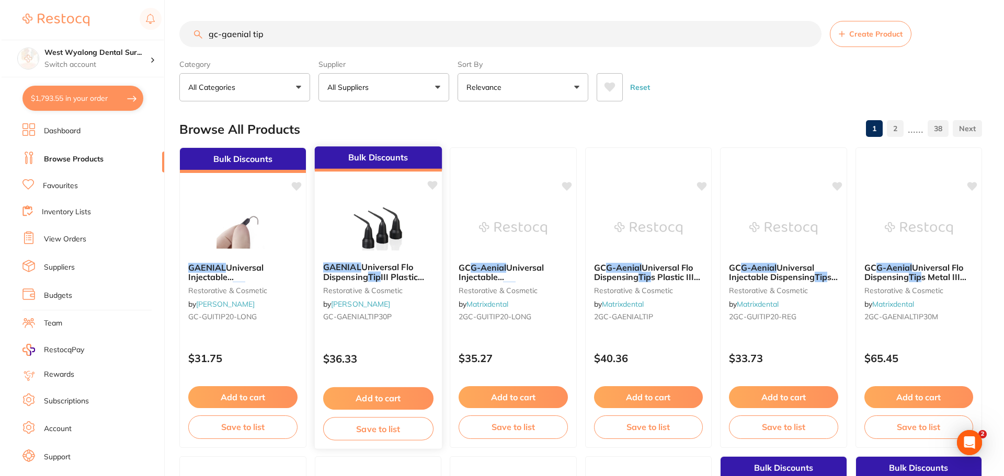
scroll to position [0, 0]
type input "gc-gaenial tip"
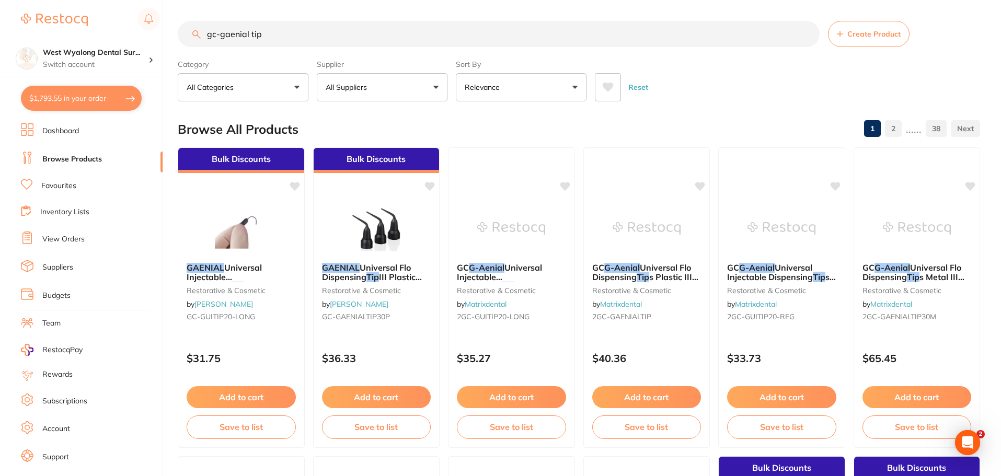
drag, startPoint x: 380, startPoint y: 279, endPoint x: 377, endPoint y: 320, distance: 40.3
click at [379, 279] on em "Tip" at bounding box center [373, 277] width 13 height 10
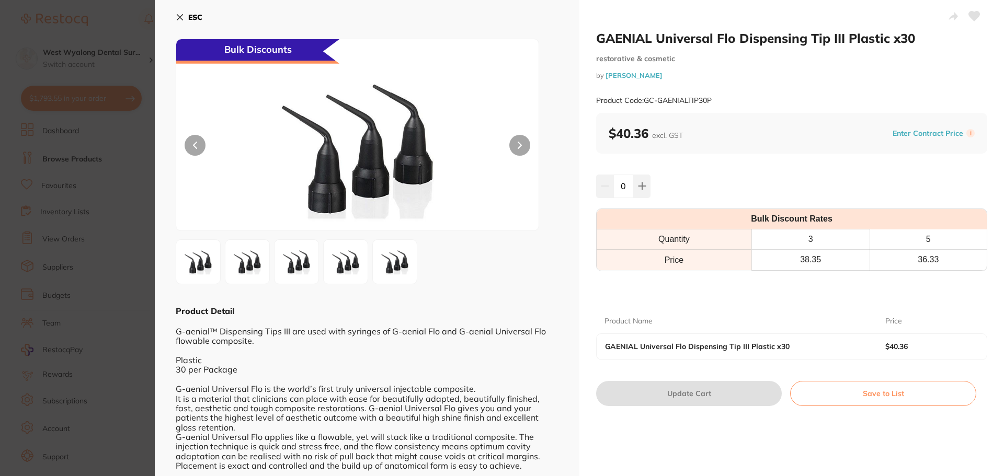
click at [969, 14] on icon at bounding box center [974, 16] width 11 height 9
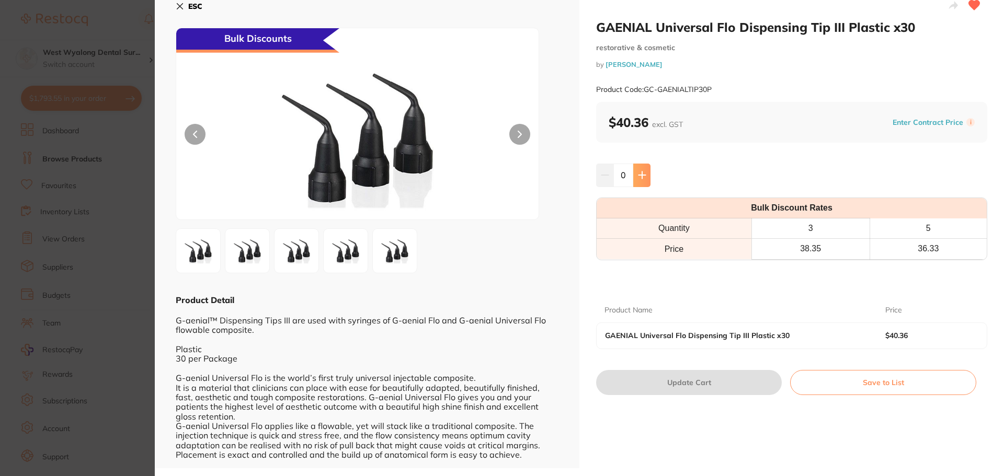
click at [641, 177] on icon at bounding box center [642, 175] width 8 height 8
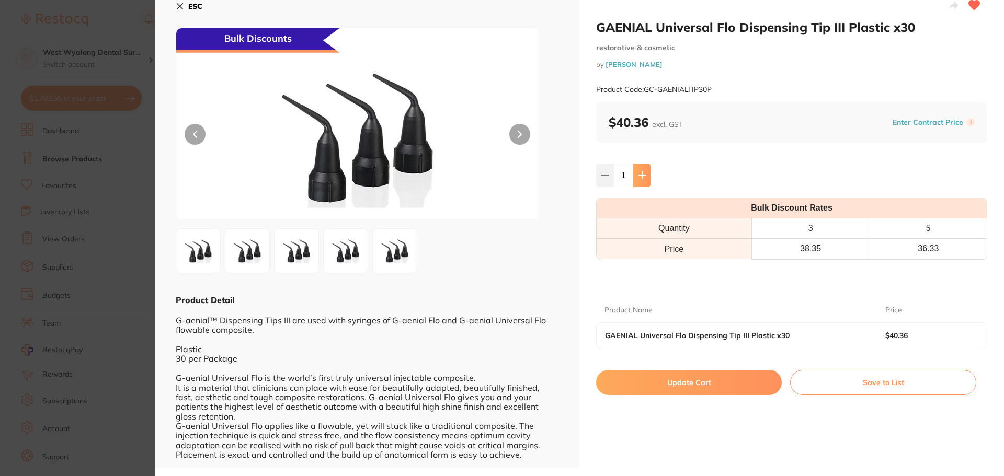
click at [641, 177] on icon at bounding box center [641, 175] width 7 height 7
type input "2"
click at [668, 380] on button "Update Cart" at bounding box center [689, 382] width 186 height 25
checkbox input "false"
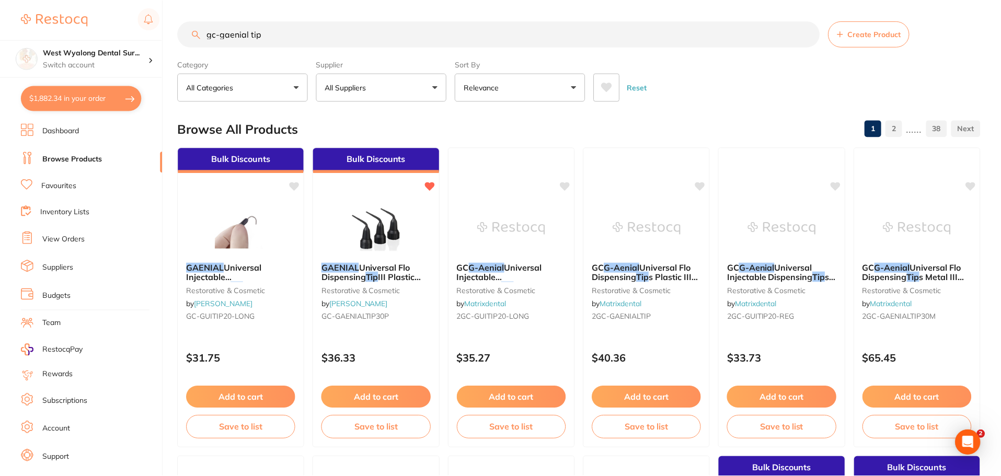
scroll to position [2, 0]
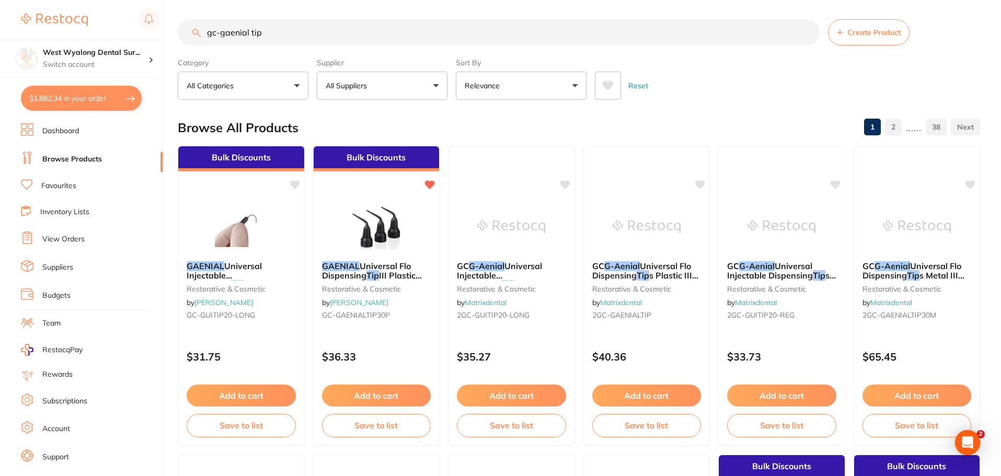
click at [101, 105] on button "$1,882.34 in your order" at bounding box center [81, 98] width 121 height 25
checkbox input "true"
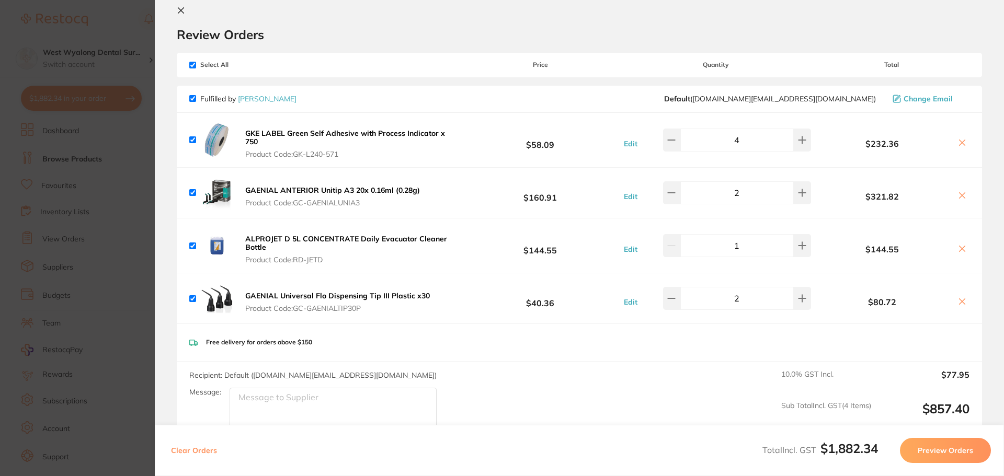
scroll to position [0, 0]
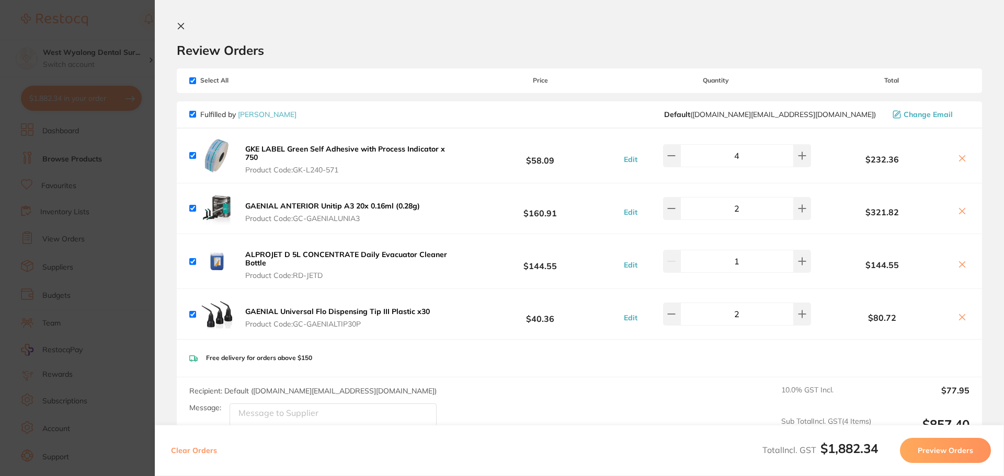
click at [183, 25] on icon at bounding box center [181, 27] width 6 height 6
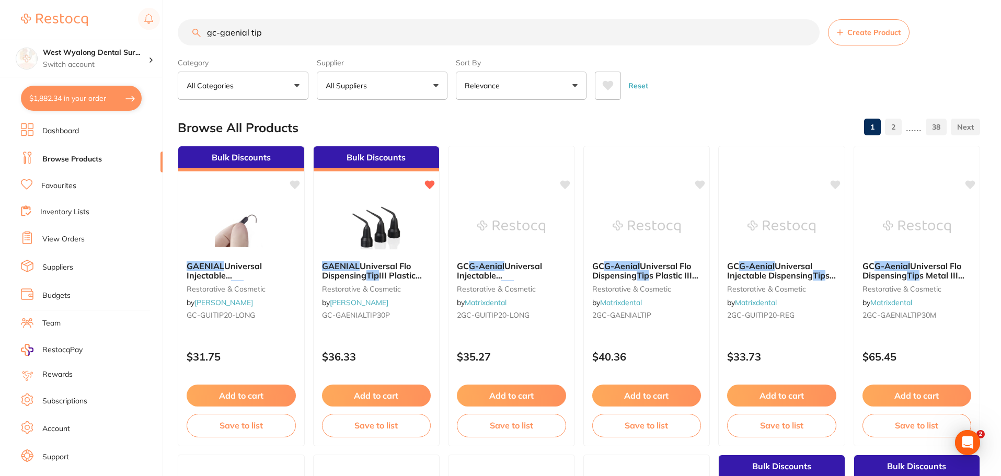
click at [56, 184] on link "Favourites" at bounding box center [58, 186] width 35 height 10
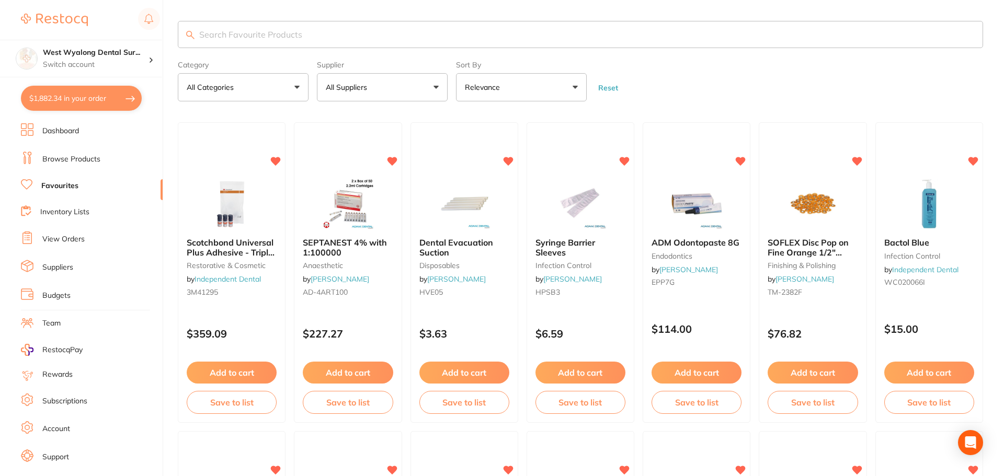
click at [310, 38] on input "search" at bounding box center [580, 34] width 805 height 27
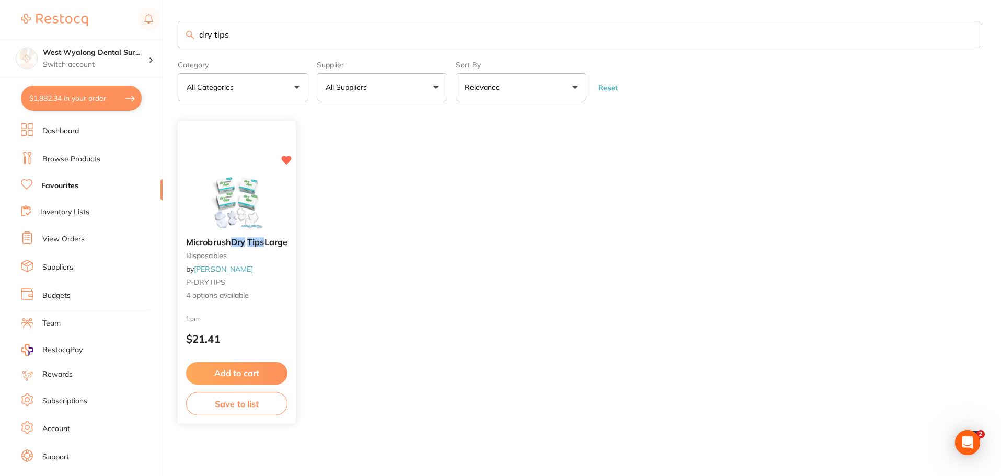
type input "dry tips"
click at [257, 375] on button "Add to cart" at bounding box center [236, 373] width 101 height 22
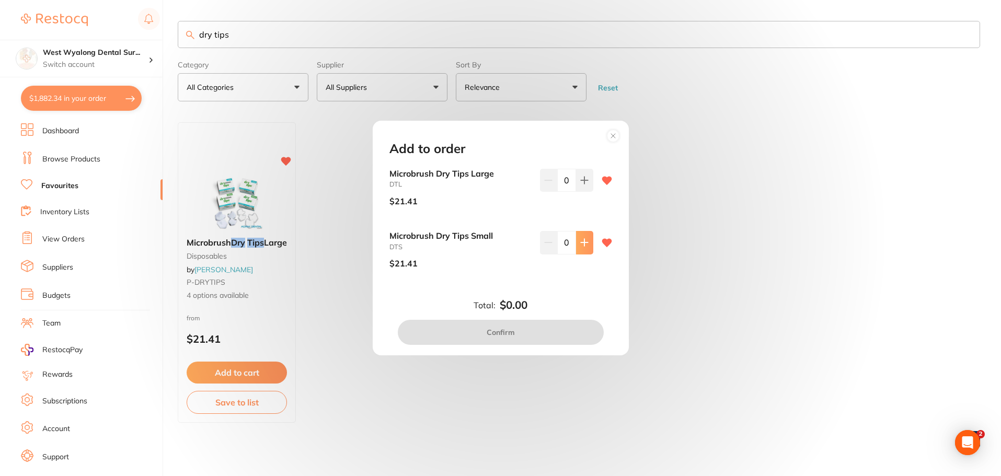
click at [584, 247] on icon at bounding box center [584, 242] width 8 height 8
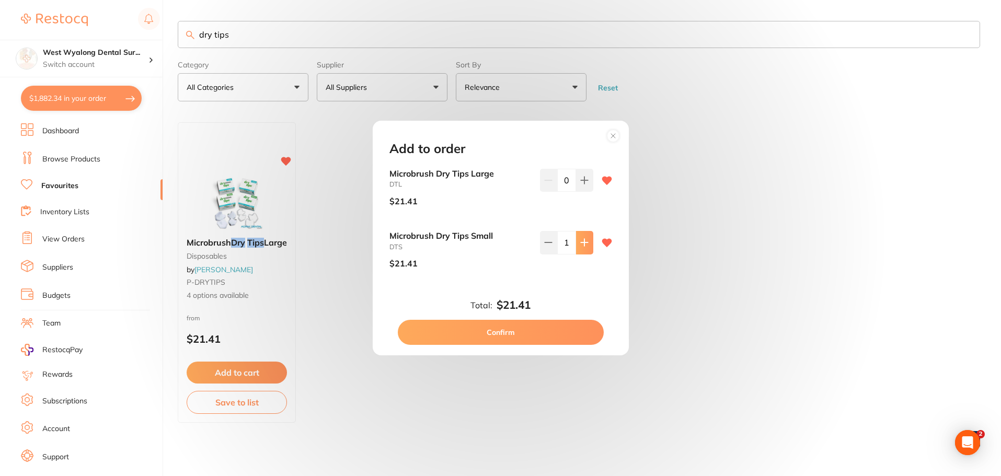
click at [584, 247] on icon at bounding box center [584, 242] width 8 height 8
type input "2"
click at [492, 324] on button "Confirm" at bounding box center [501, 332] width 206 height 25
checkbox input "false"
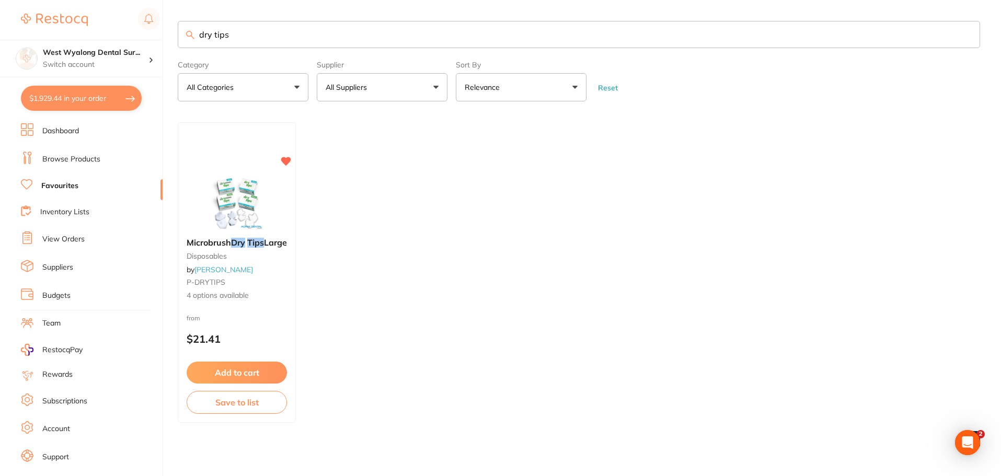
click at [112, 108] on button "$1,929.44 in your order" at bounding box center [81, 98] width 121 height 25
checkbox input "true"
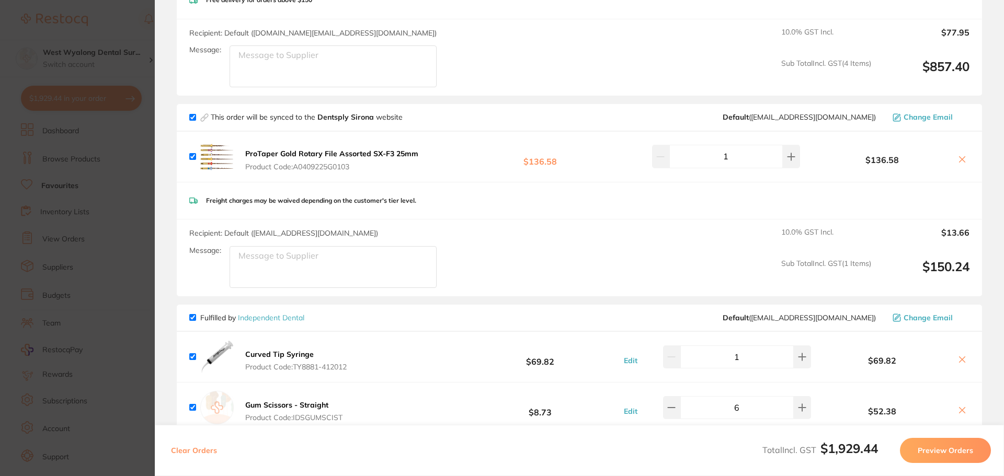
scroll to position [366, 0]
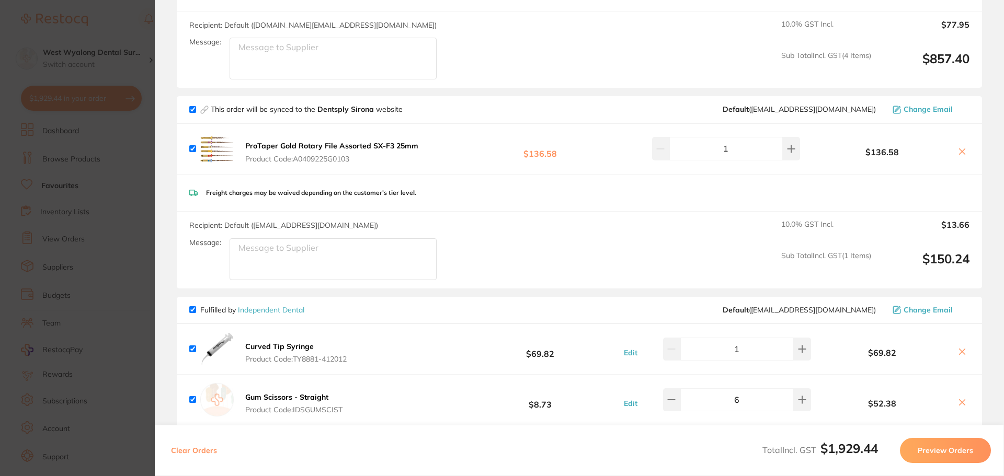
click at [286, 144] on b "ProTaper Gold Rotary File Assorted SX-F3 25mm" at bounding box center [331, 145] width 173 height 9
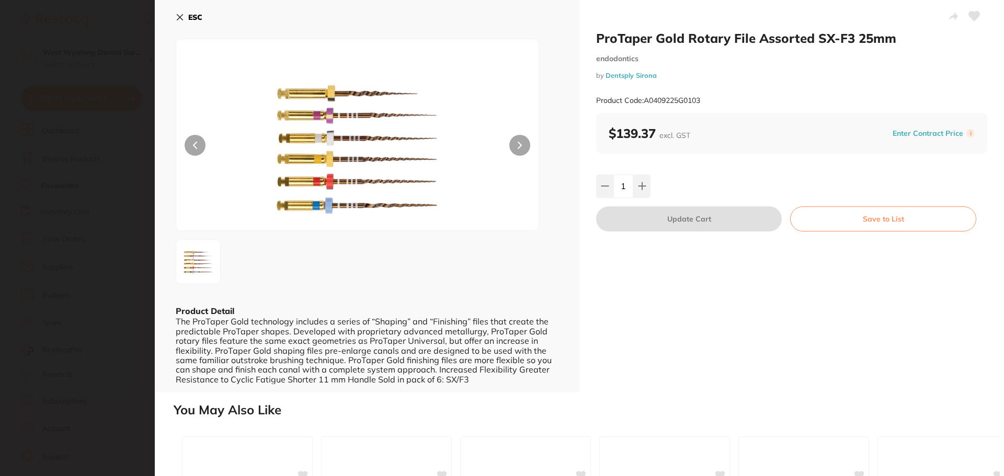
scroll to position [0, 0]
drag, startPoint x: 973, startPoint y: 14, endPoint x: 964, endPoint y: 87, distance: 74.2
click at [973, 15] on icon at bounding box center [974, 16] width 11 height 9
click at [175, 17] on div "ESC Product Detail The ProTaper Gold technology includes a series of “Shaping” …" at bounding box center [367, 196] width 425 height 393
click at [180, 19] on icon at bounding box center [180, 17] width 8 height 8
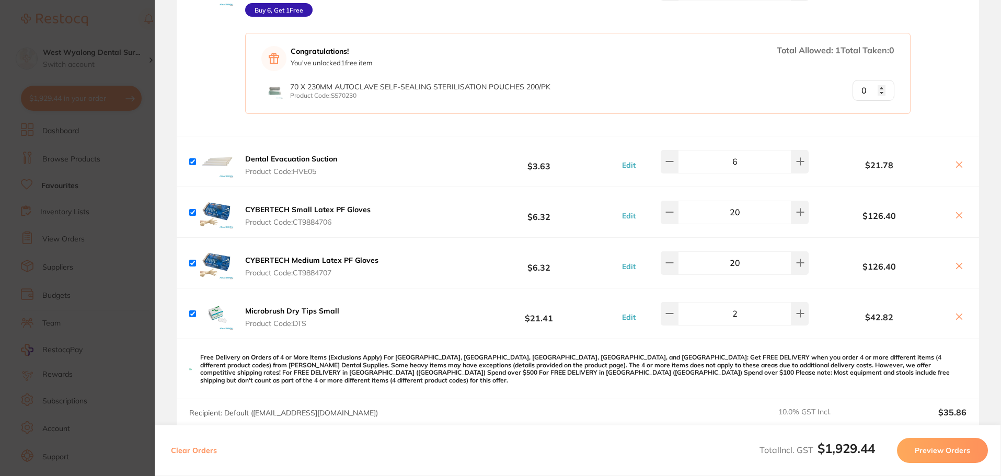
scroll to position [994, 0]
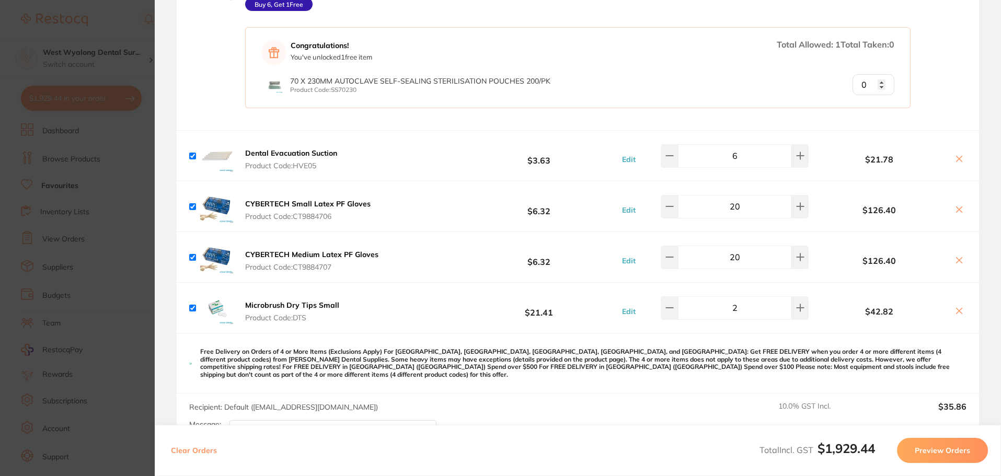
click at [960, 161] on icon at bounding box center [959, 159] width 8 height 8
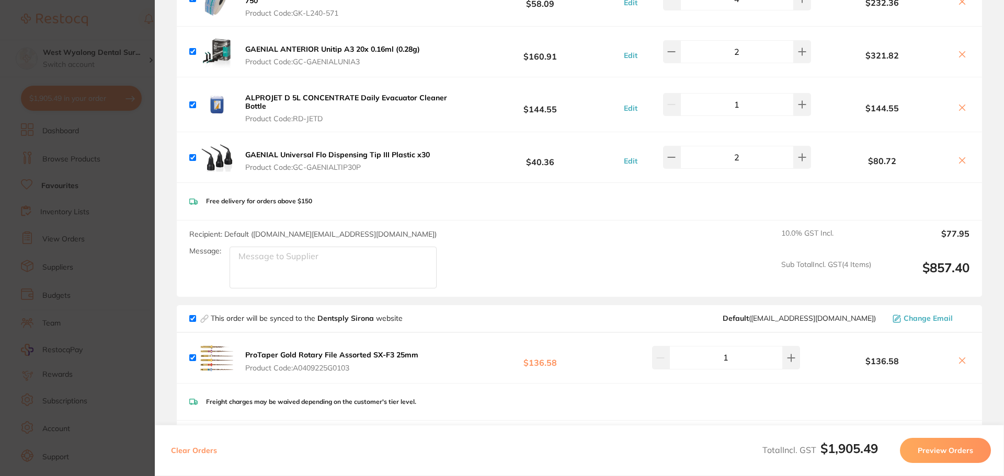
scroll to position [0, 0]
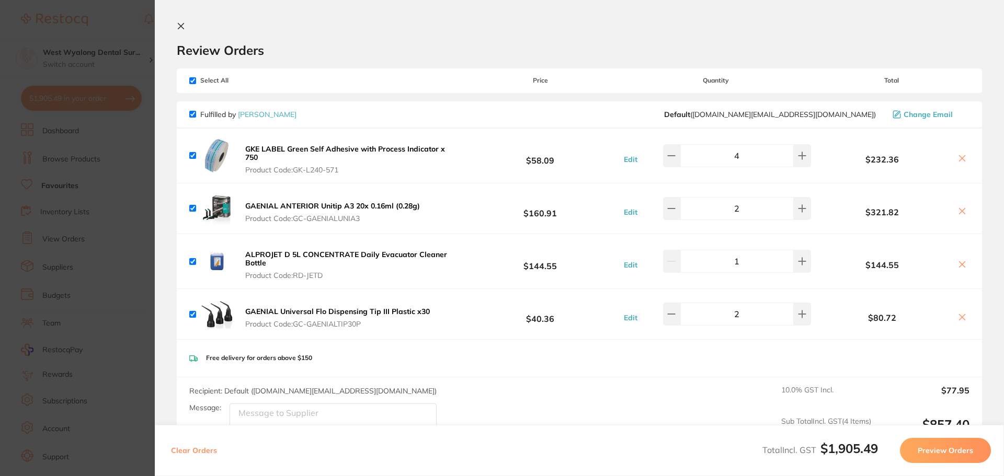
click at [955, 264] on button at bounding box center [962, 265] width 15 height 11
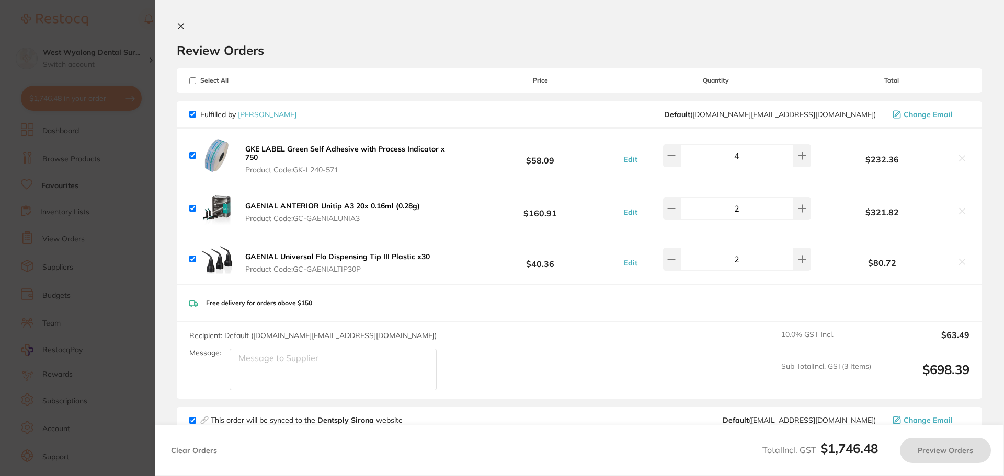
checkbox input "true"
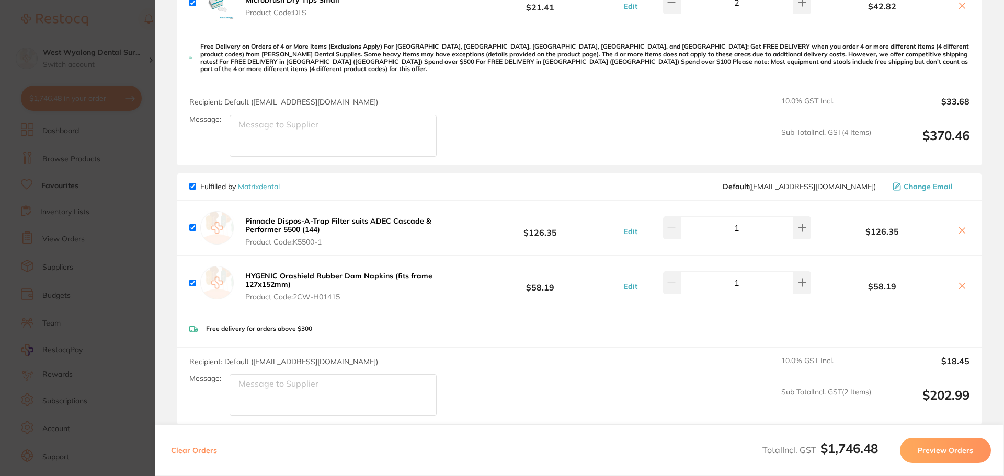
scroll to position [1203, 0]
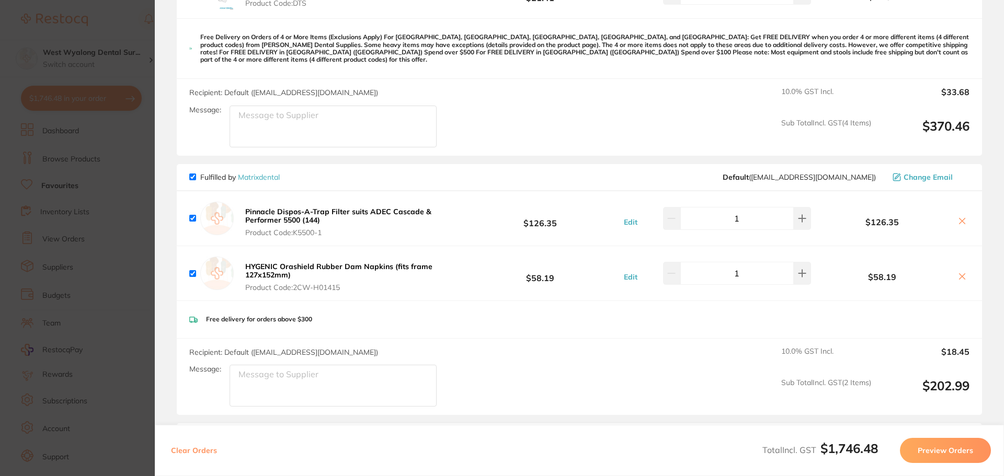
click at [269, 207] on b "Pinnacle Dispos-A-Trap Filter suits ADEC Cascade & Performer 5500 (144)" at bounding box center [338, 216] width 186 height 18
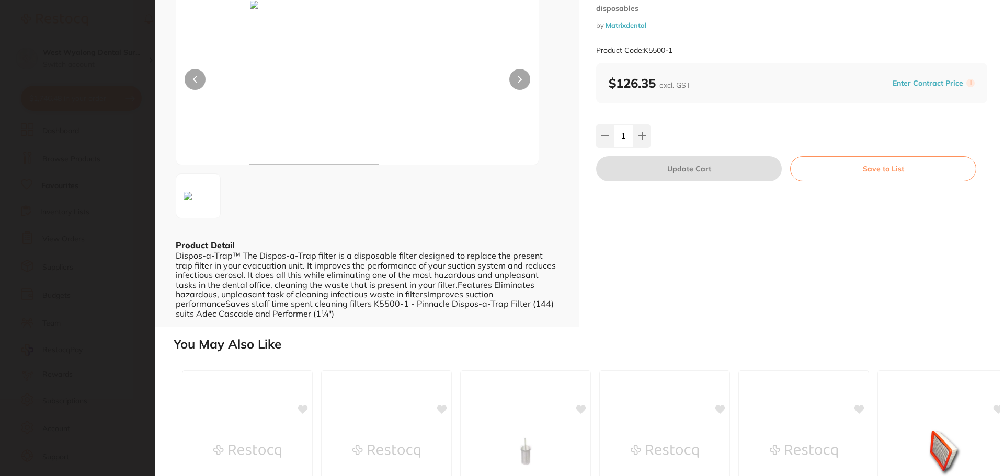
scroll to position [0, 0]
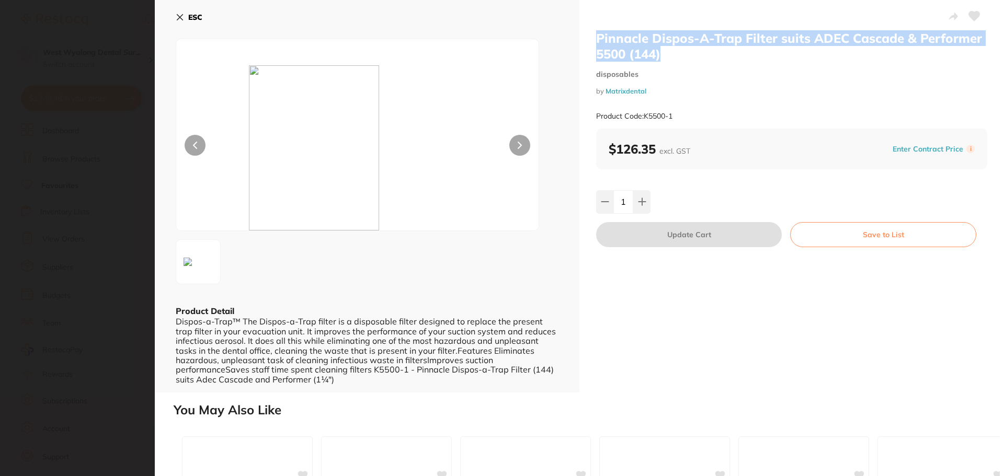
drag, startPoint x: 596, startPoint y: 36, endPoint x: 722, endPoint y: 52, distance: 127.6
click at [732, 52] on h2 "Pinnacle Dispos-A-Trap Filter suits ADEC Cascade & Performer 5500 (144)" at bounding box center [791, 45] width 391 height 31
copy h2 "Pinnacle Dispos-A-Trap Filter suits ADEC Cascade & Performer 5500 (144)"
click at [177, 17] on icon at bounding box center [180, 17] width 8 height 8
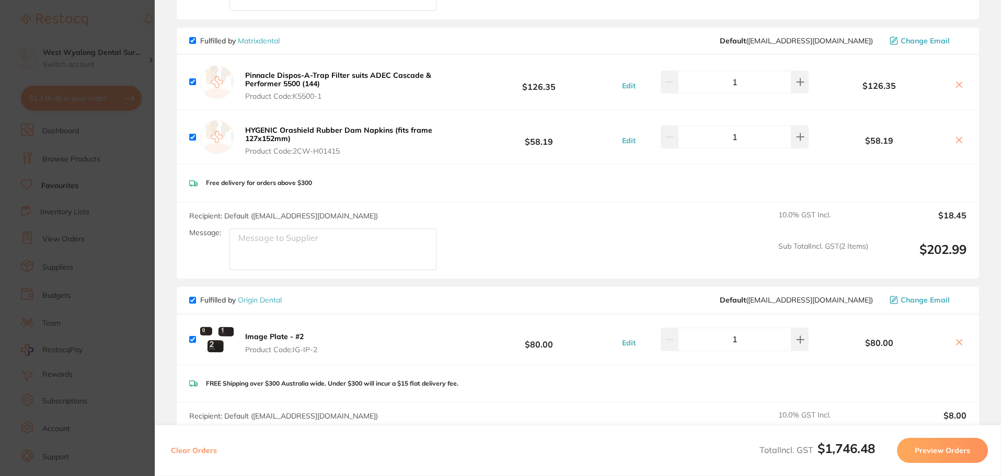
scroll to position [1360, 0]
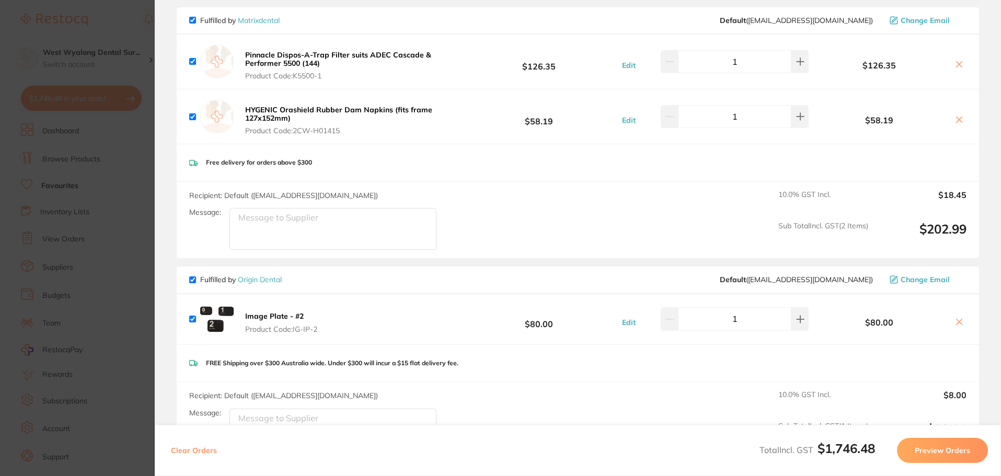
drag, startPoint x: 241, startPoint y: 100, endPoint x: 292, endPoint y: 97, distance: 51.9
click at [292, 98] on div "HYGENIC Orashield Rubber Dam Napkins (fits frame 127x152mm) Product Code: 2CW-H…" at bounding box center [325, 117] width 272 height 38
drag, startPoint x: 238, startPoint y: 100, endPoint x: 368, endPoint y: 103, distance: 129.7
click at [393, 102] on div "HYGENIC Orashield Rubber Dam Napkins (fits frame 127x152mm) Product Code: 2CW-H…" at bounding box center [325, 117] width 272 height 38
copy b "HYGENIC Orashield Rubber Dam Napkins"
